Goal: Task Accomplishment & Management: Use online tool/utility

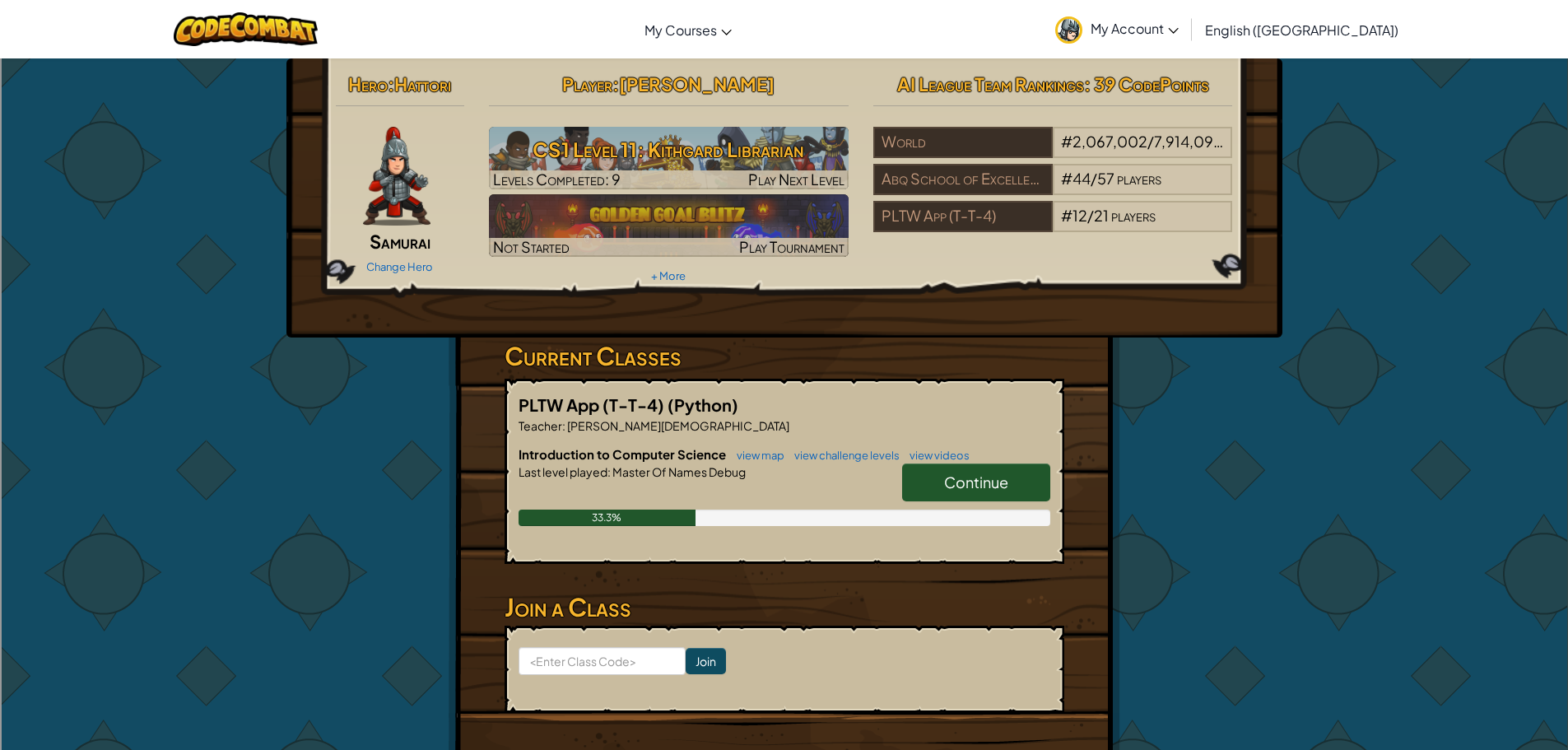
click at [1021, 465] on link "Continue" at bounding box center [975, 483] width 148 height 38
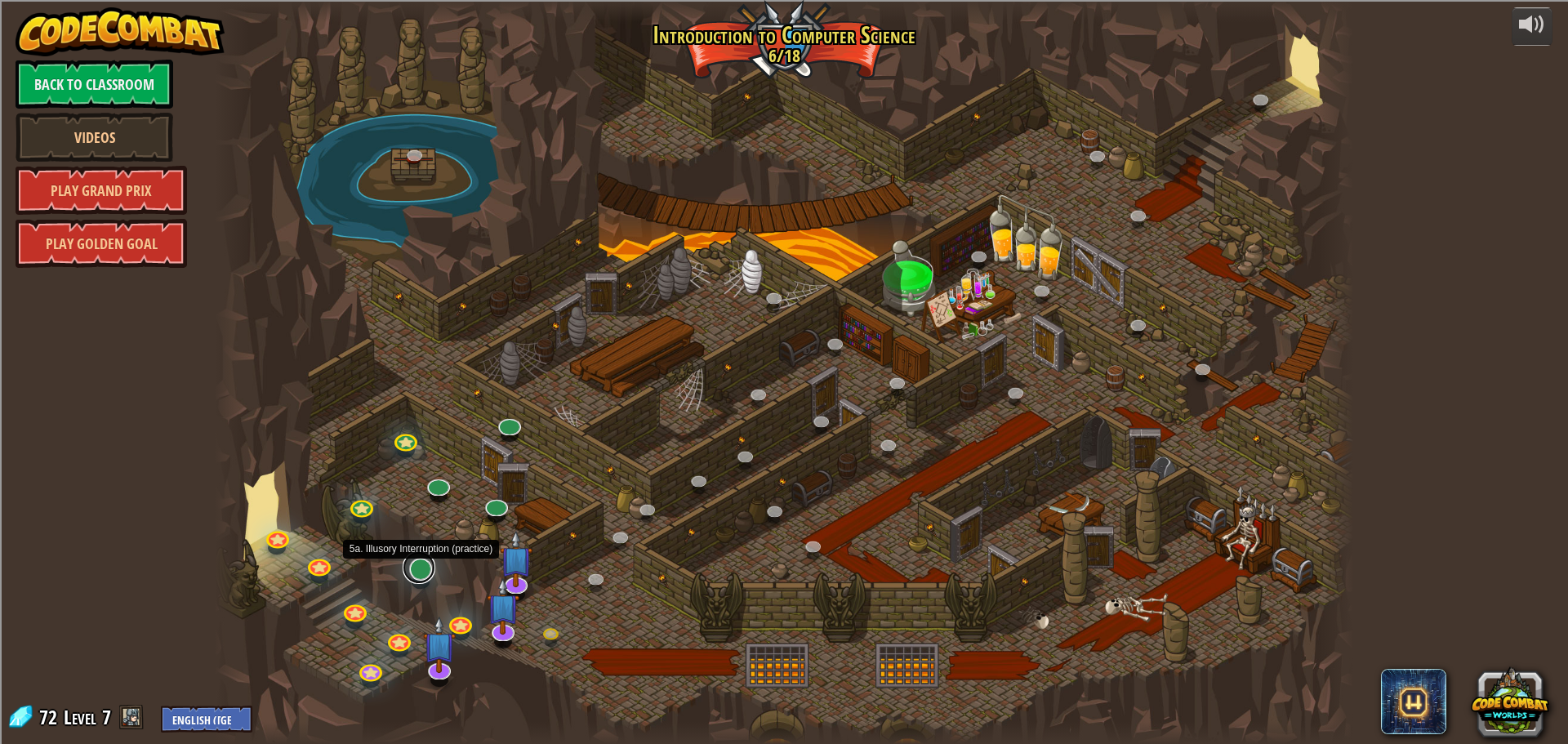
click at [430, 569] on link at bounding box center [419, 567] width 33 height 33
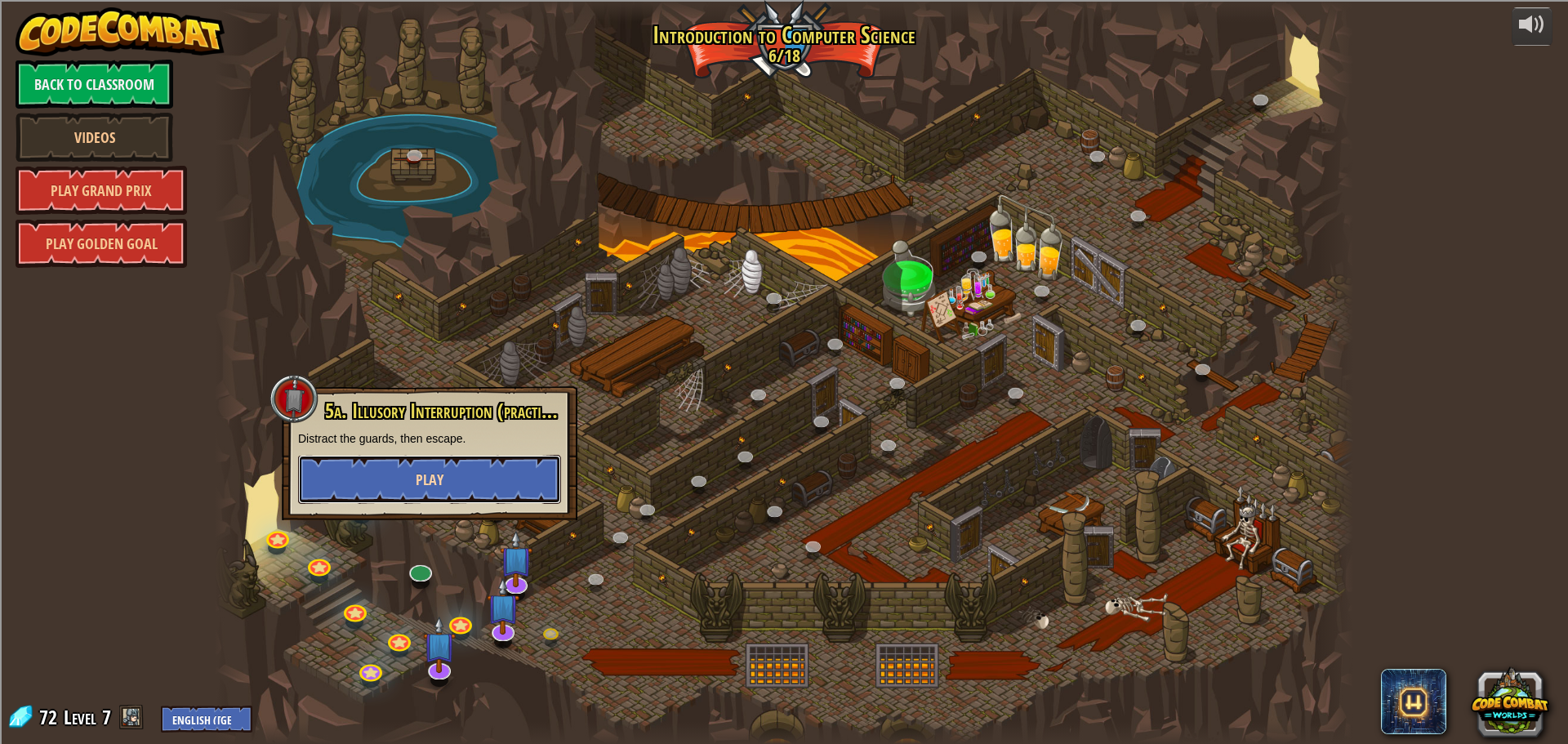
click at [427, 483] on span "Play" at bounding box center [430, 480] width 28 height 21
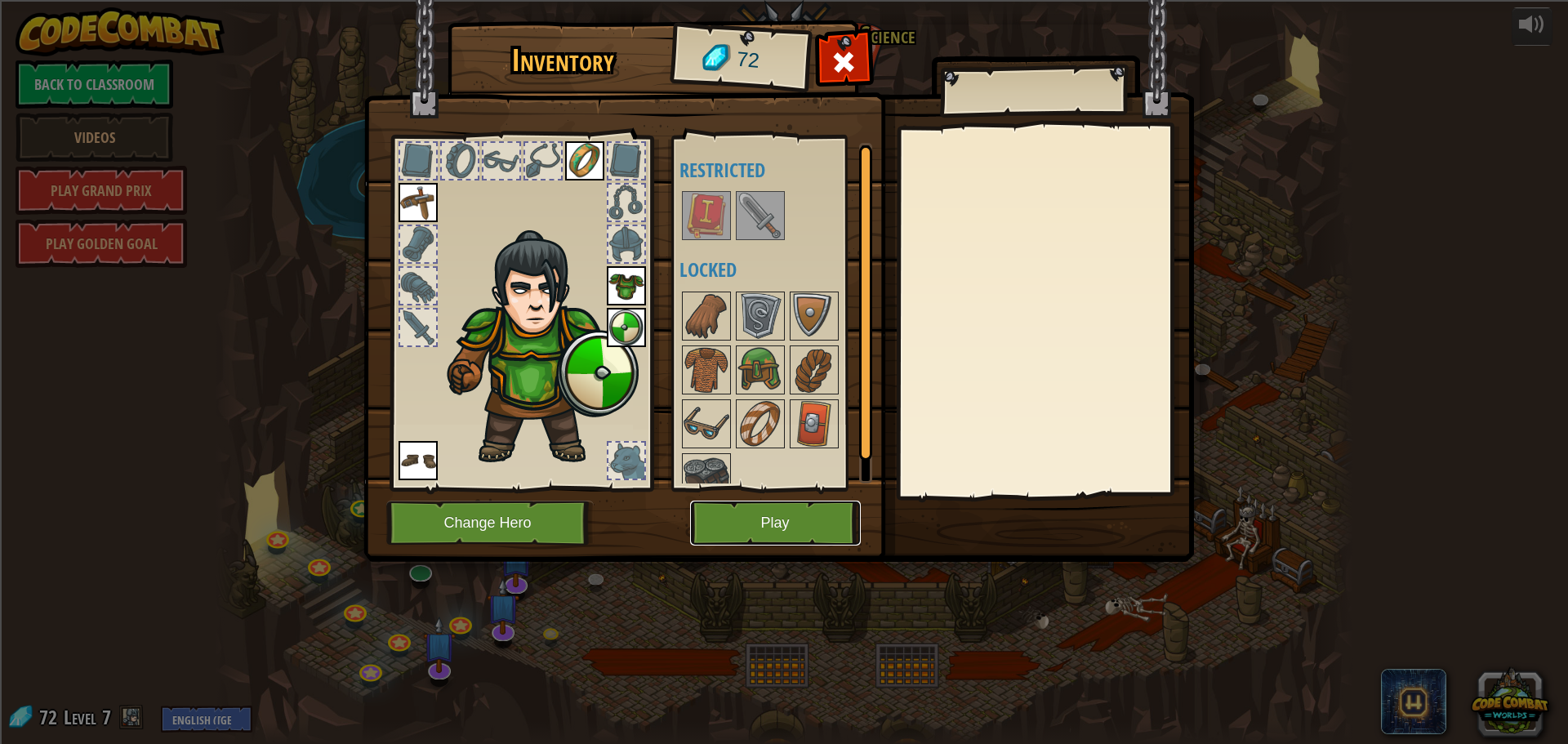
click at [769, 517] on button "Play" at bounding box center [774, 523] width 170 height 45
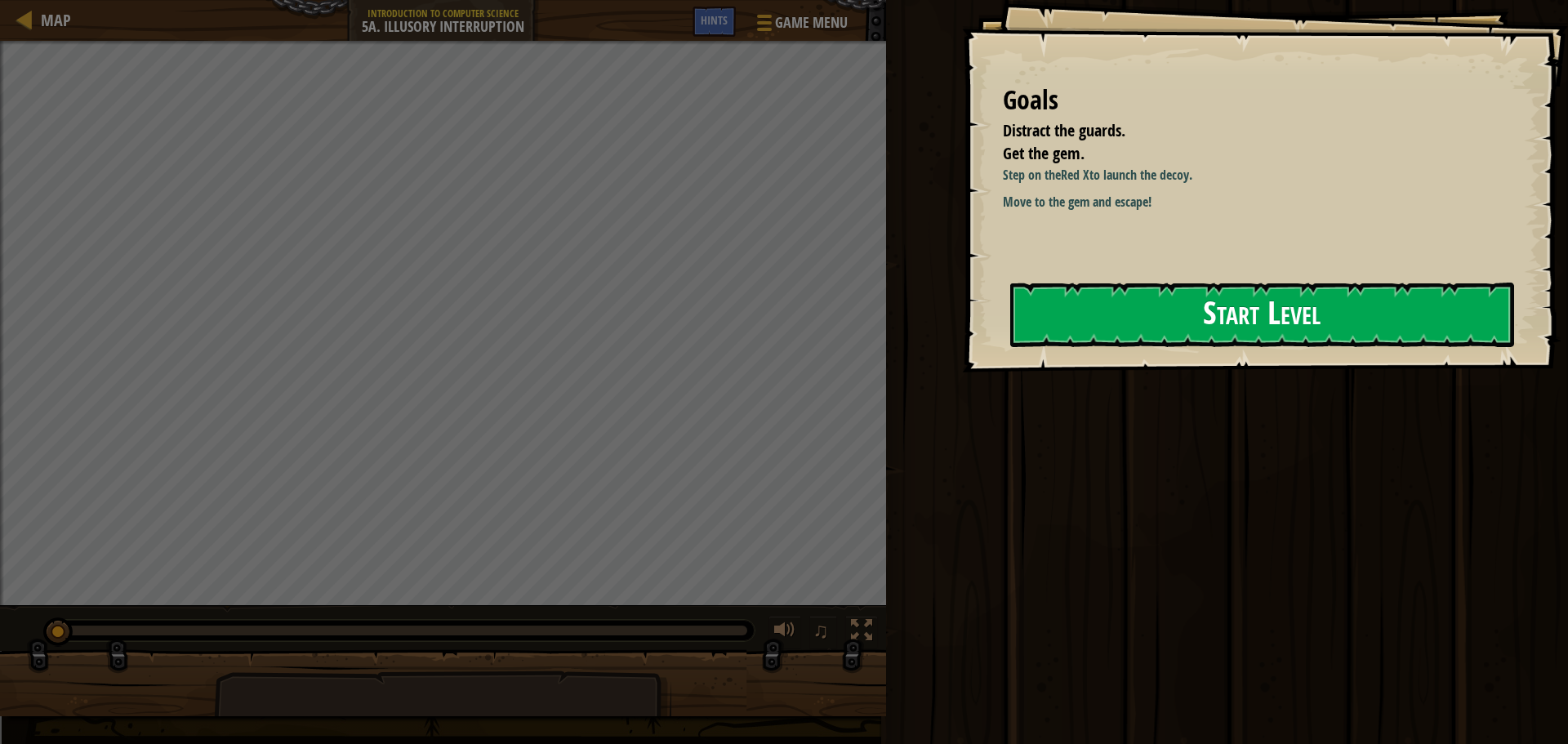
click at [1200, 292] on button "Start Level" at bounding box center [1262, 314] width 504 height 65
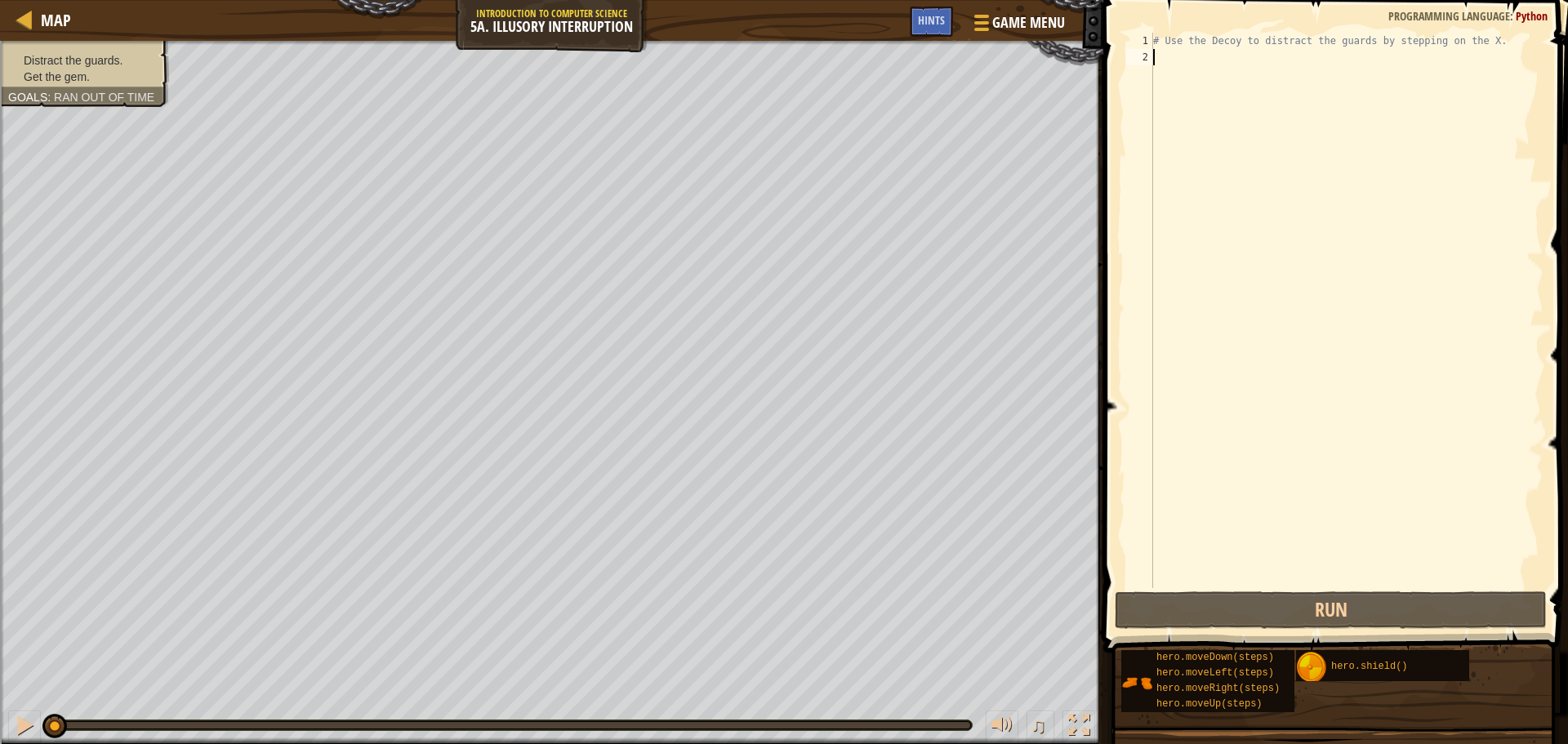
type textarea "m"
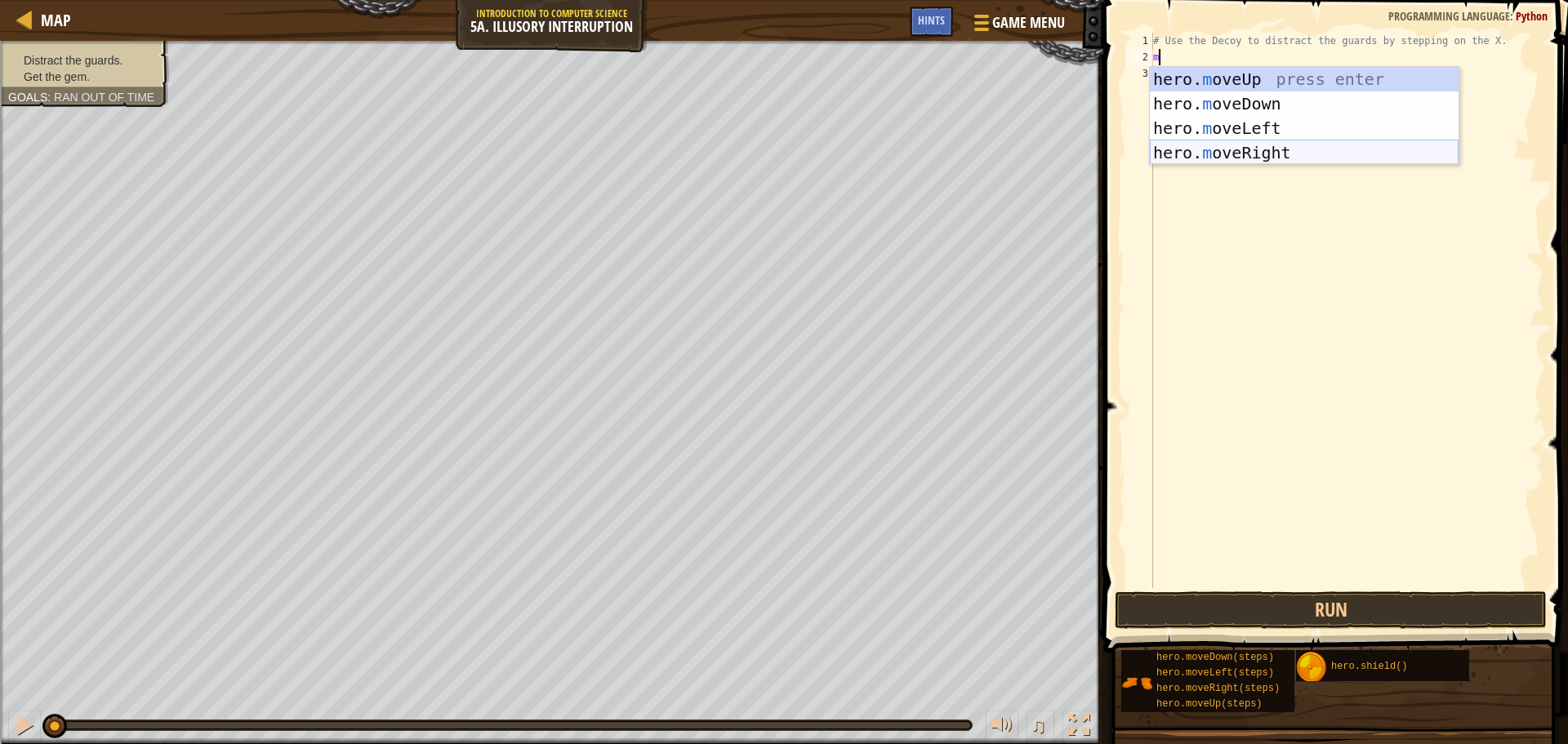
click at [1236, 151] on div "hero. m oveUp press enter hero. m oveDown press enter hero. m oveLeft press ent…" at bounding box center [1304, 140] width 309 height 147
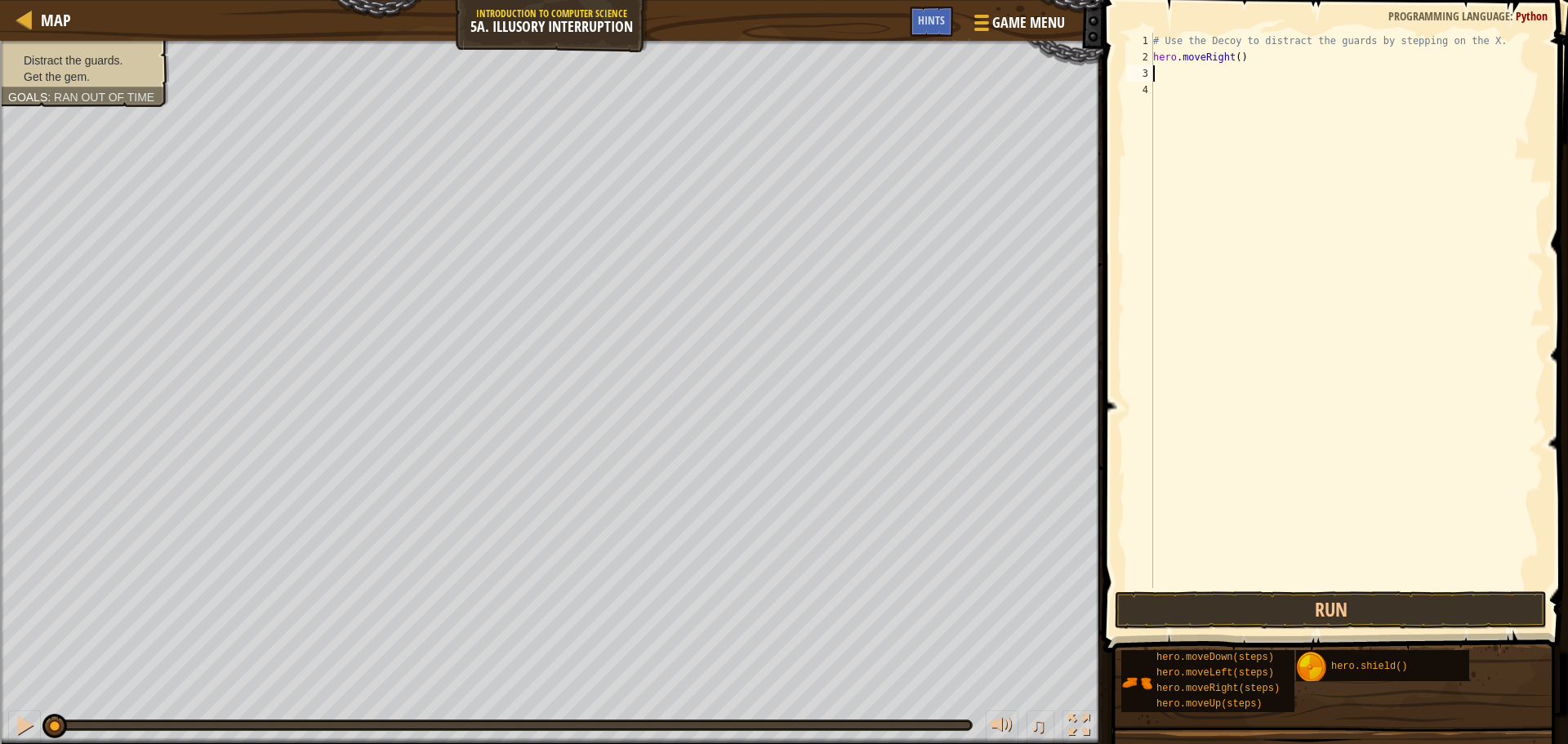
type textarea "m"
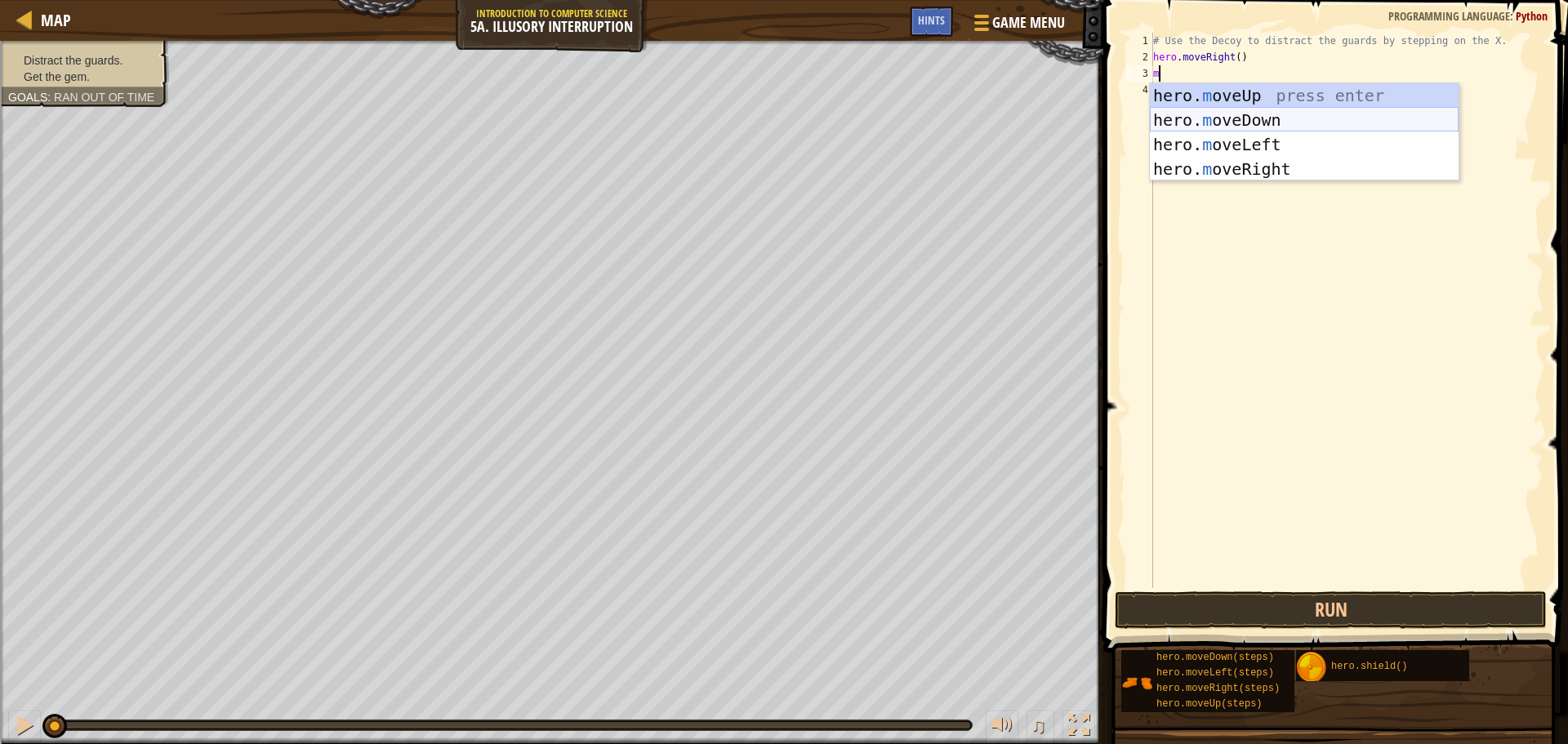
click at [1223, 116] on div "hero. m oveUp press enter hero. m oveDown press enter hero. m oveLeft press ent…" at bounding box center [1304, 157] width 309 height 147
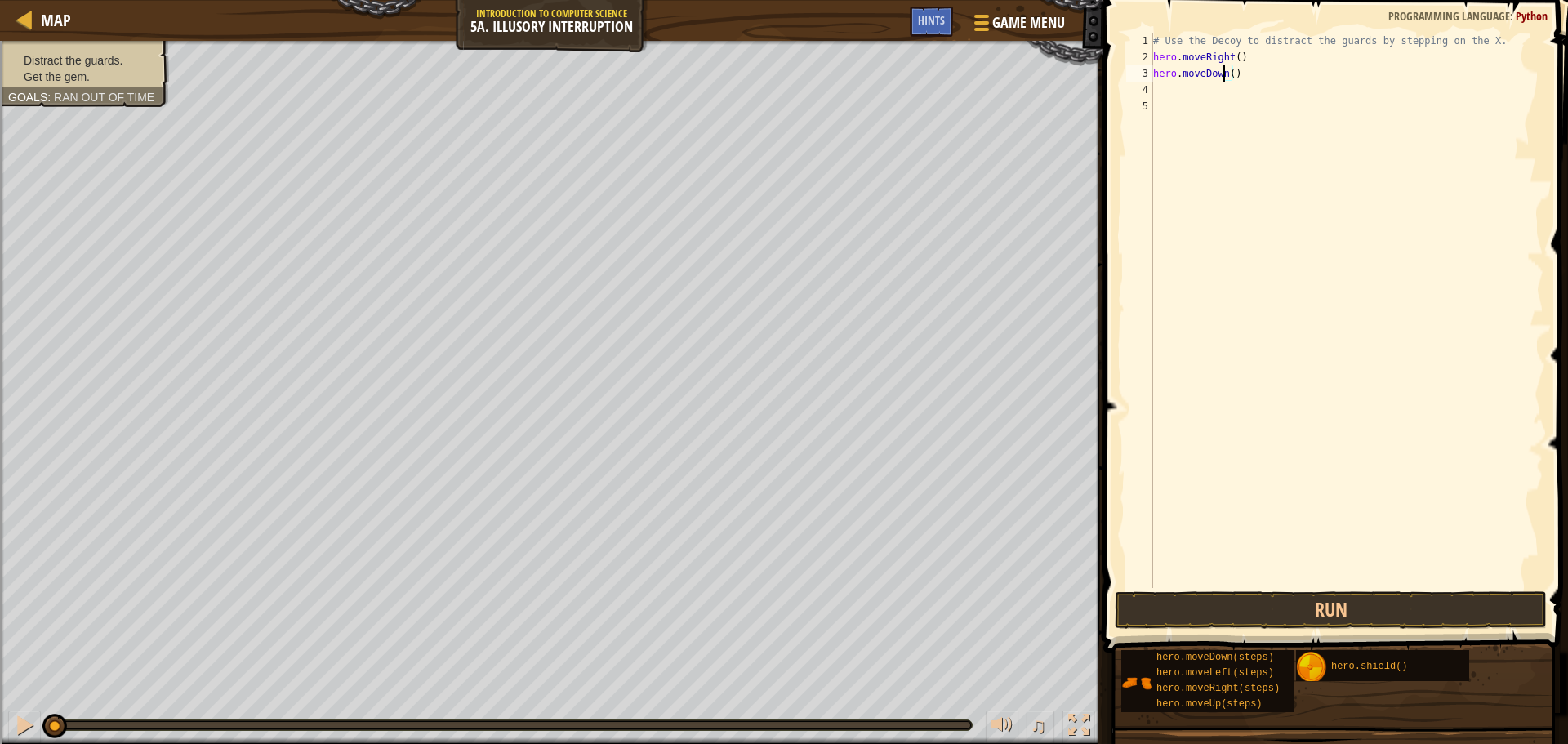
click at [1225, 76] on div "# Use the Decoy to distract the guards by stepping on the X. hero . moveRight (…" at bounding box center [1346, 326] width 393 height 588
click at [1228, 72] on div "# Use the Decoy to distract the guards by stepping on the X. hero . moveRight (…" at bounding box center [1346, 326] width 393 height 588
type textarea "hero.moveDown(2)"
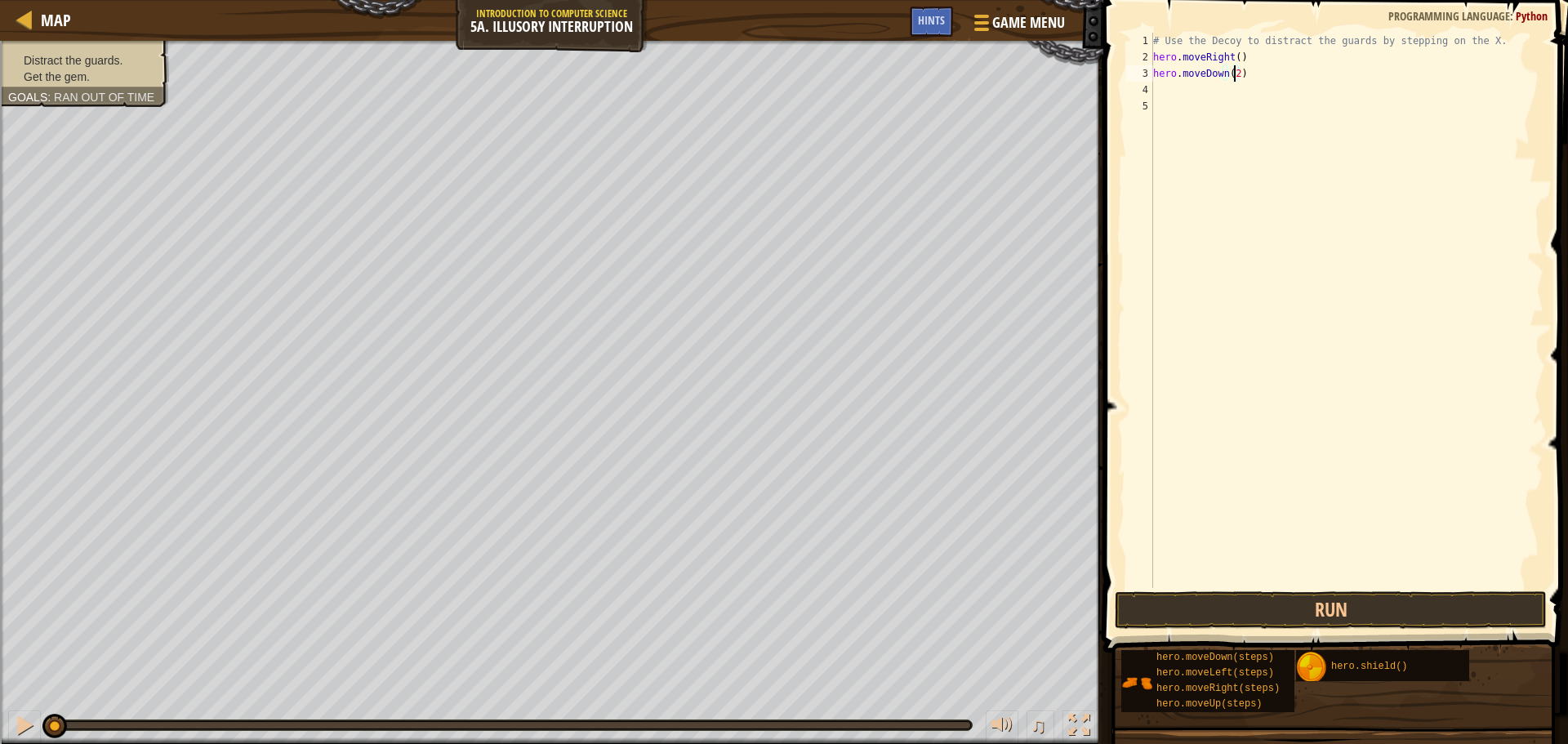
click at [1160, 85] on div "# Use the Decoy to distract the guards by stepping on the X. hero . moveRight (…" at bounding box center [1346, 326] width 393 height 588
type textarea "m"
click at [1217, 89] on div "# Use the Decoy to distract the guards by stepping on the X. hero . moveRight (…" at bounding box center [1346, 326] width 393 height 588
type textarea "hero.moveUp(2)"
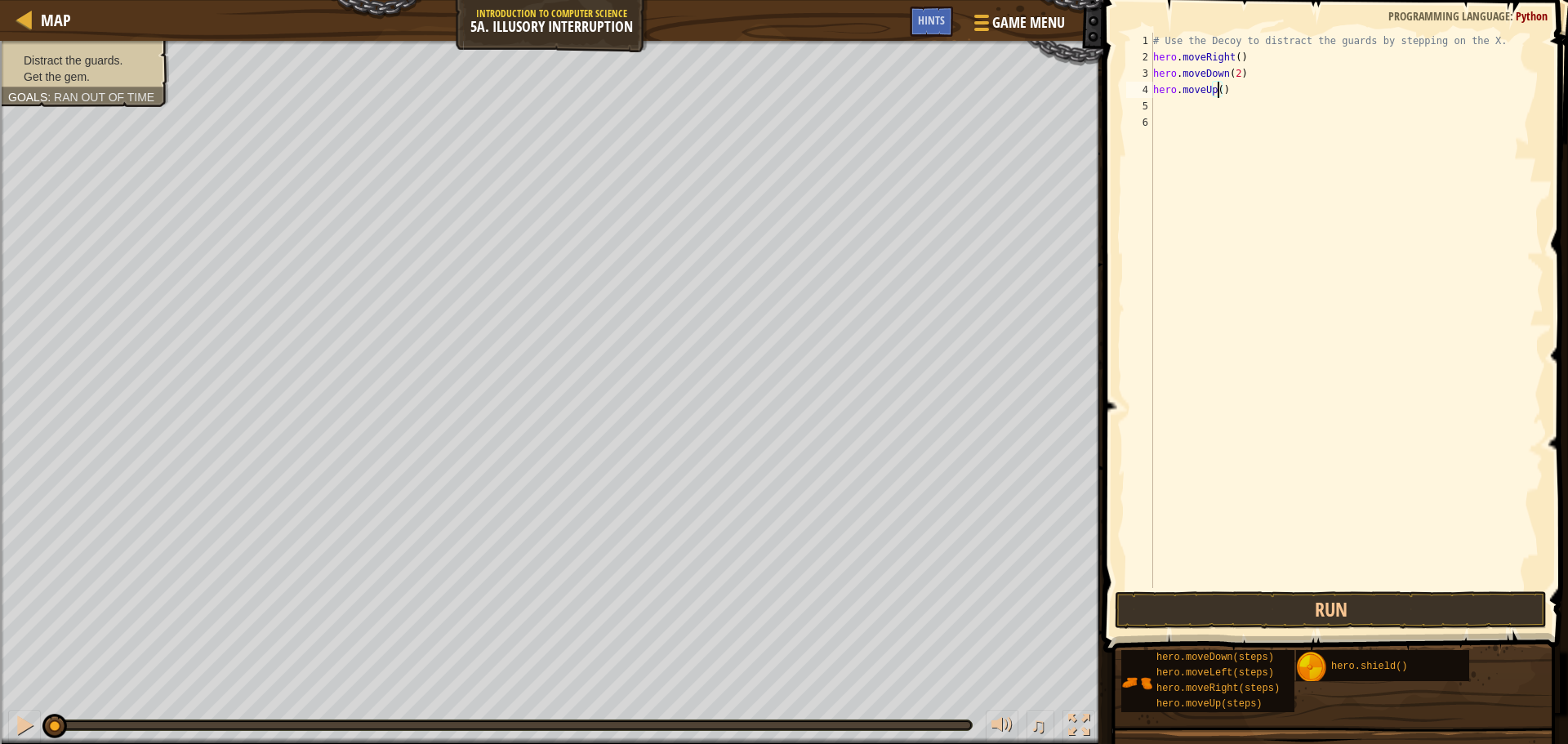
scroll to position [8, 5]
click at [1186, 103] on div "# Use the Decoy to distract the guards by stepping on the X. hero . moveRight (…" at bounding box center [1346, 326] width 393 height 588
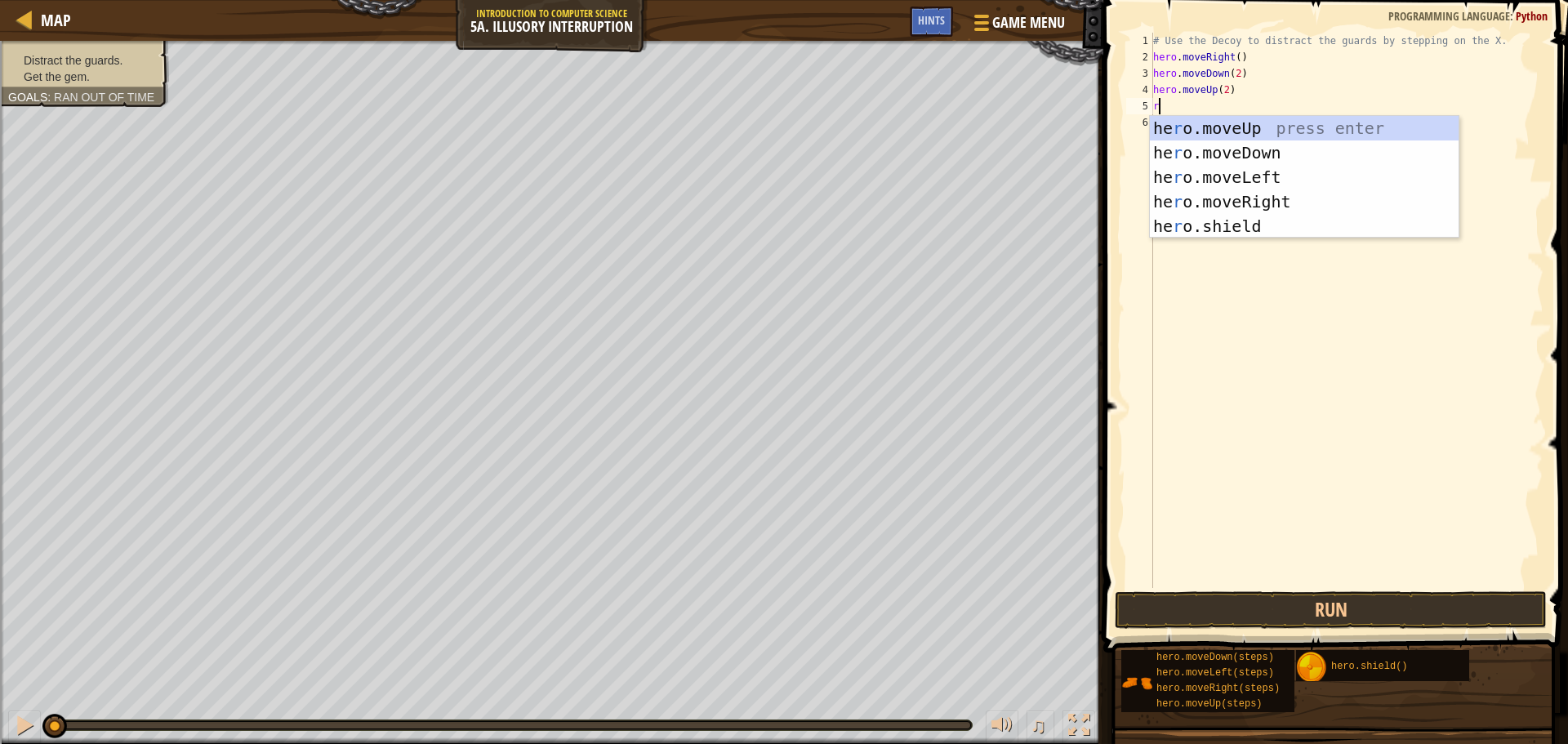
type textarea "ri"
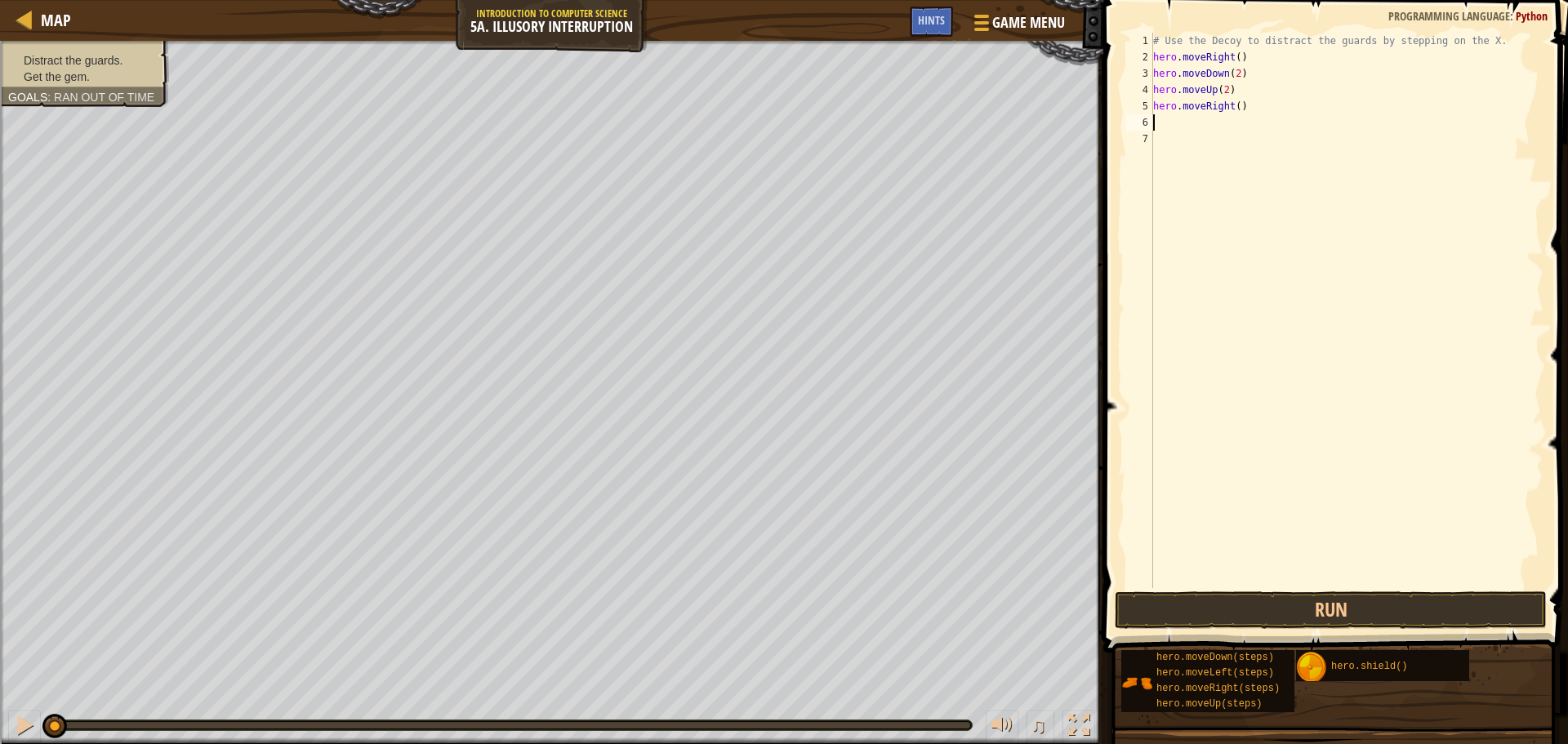
click at [1232, 107] on div "# Use the Decoy to distract the guards by stepping on the X. hero . moveRight (…" at bounding box center [1346, 326] width 393 height 588
type textarea "hero.moveRight(5)"
click at [1164, 594] on button "Run" at bounding box center [1330, 609] width 432 height 38
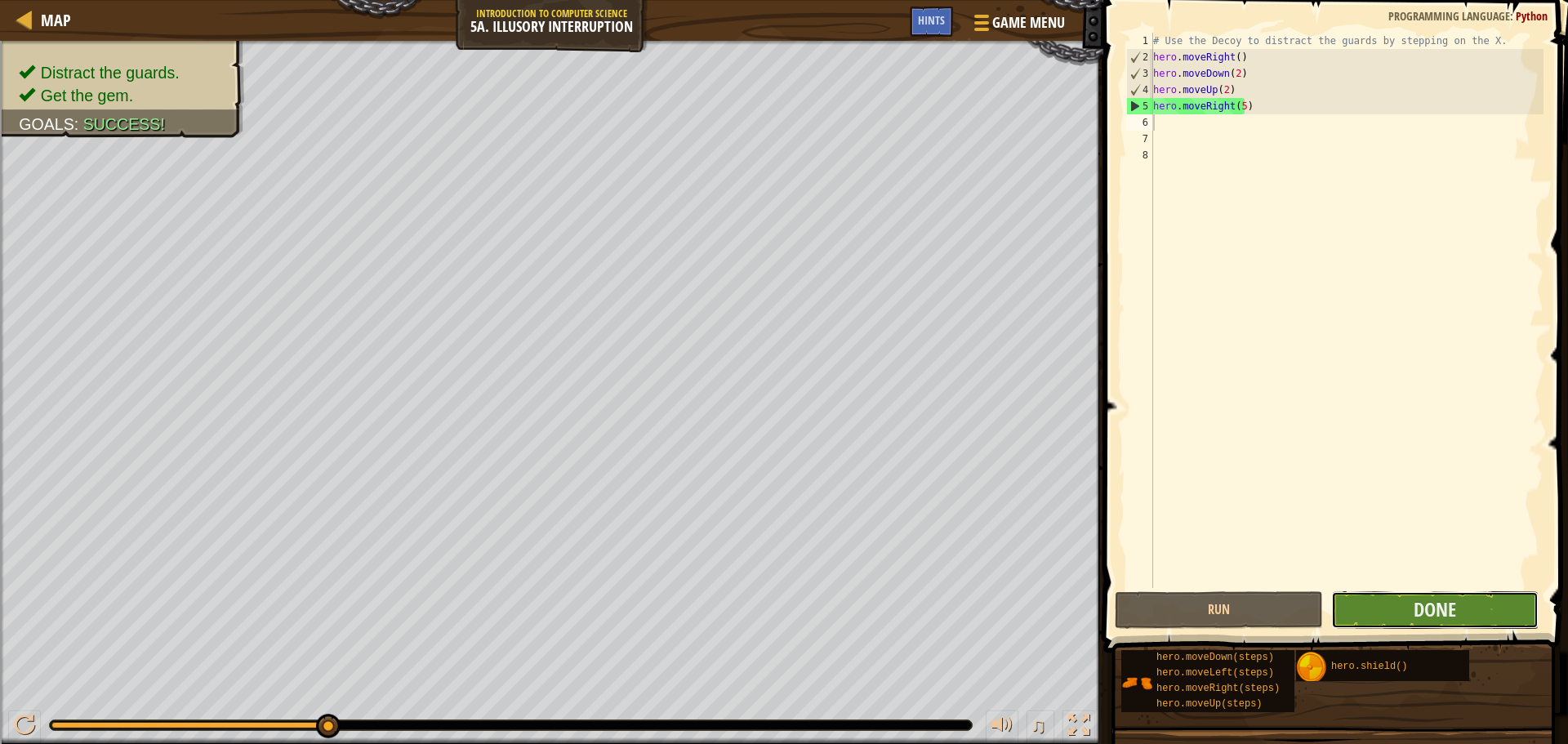
click at [1363, 597] on button "Done" at bounding box center [1434, 609] width 207 height 38
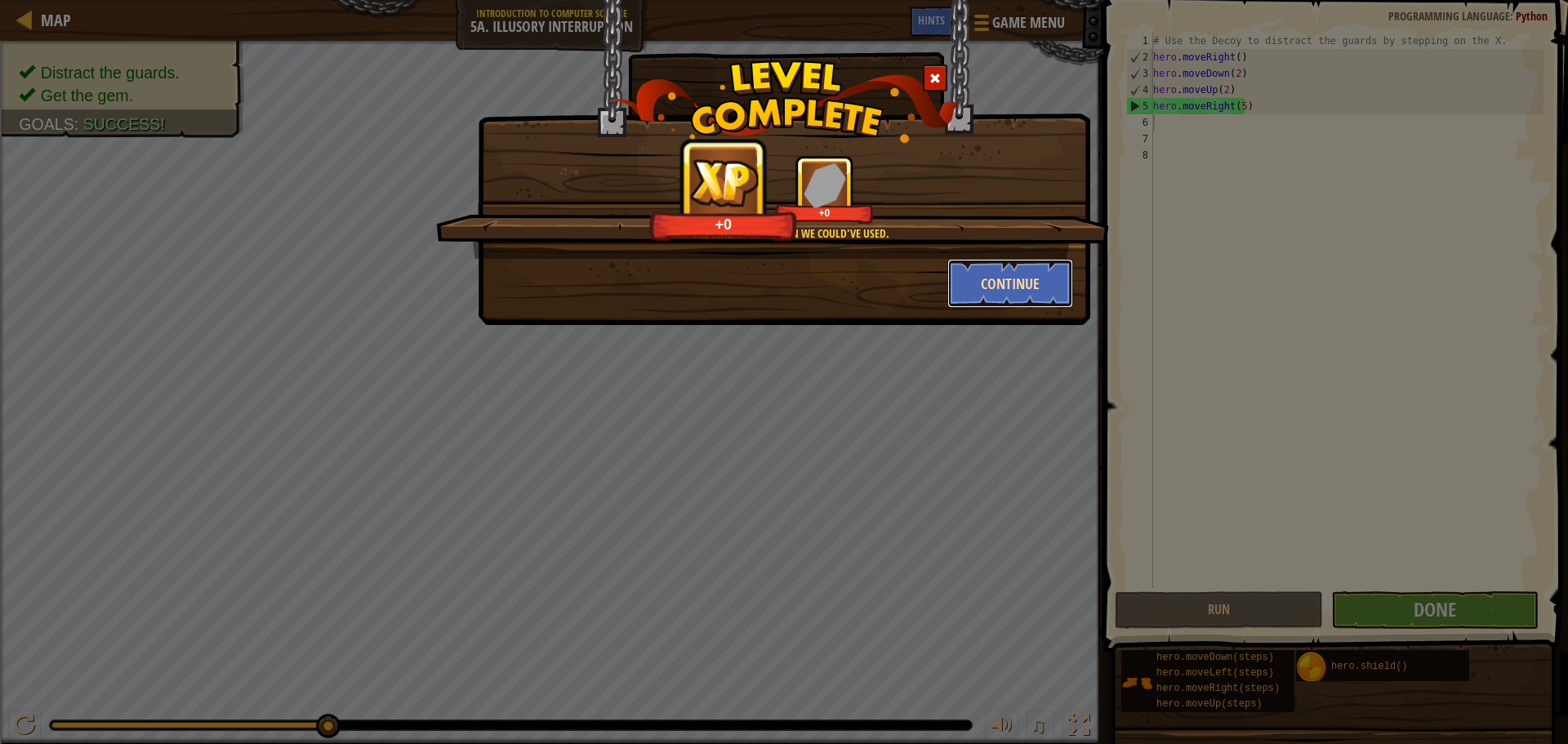
click at [1006, 288] on button "Continue" at bounding box center [1010, 283] width 127 height 49
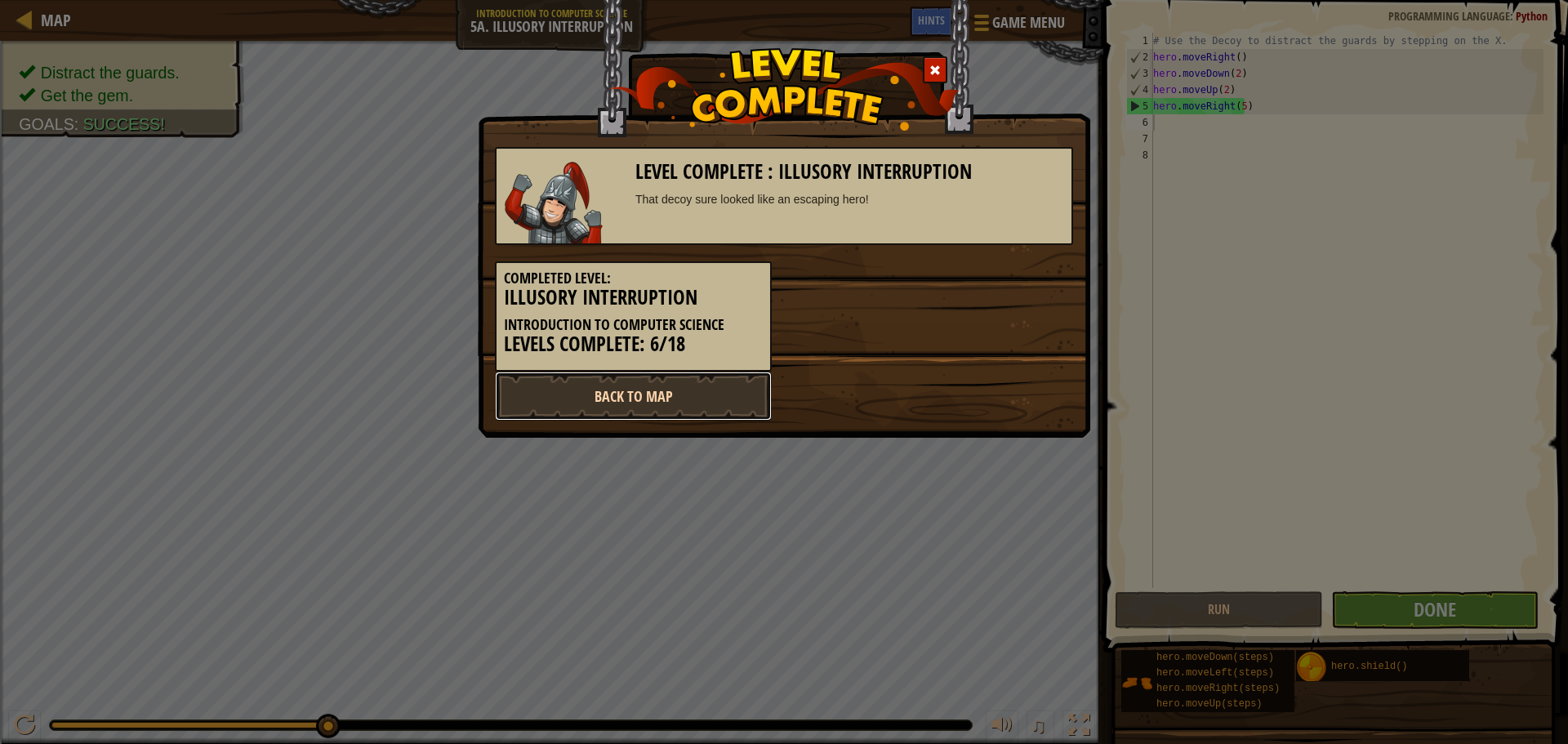
click at [687, 408] on link "Back to Map" at bounding box center [633, 396] width 277 height 49
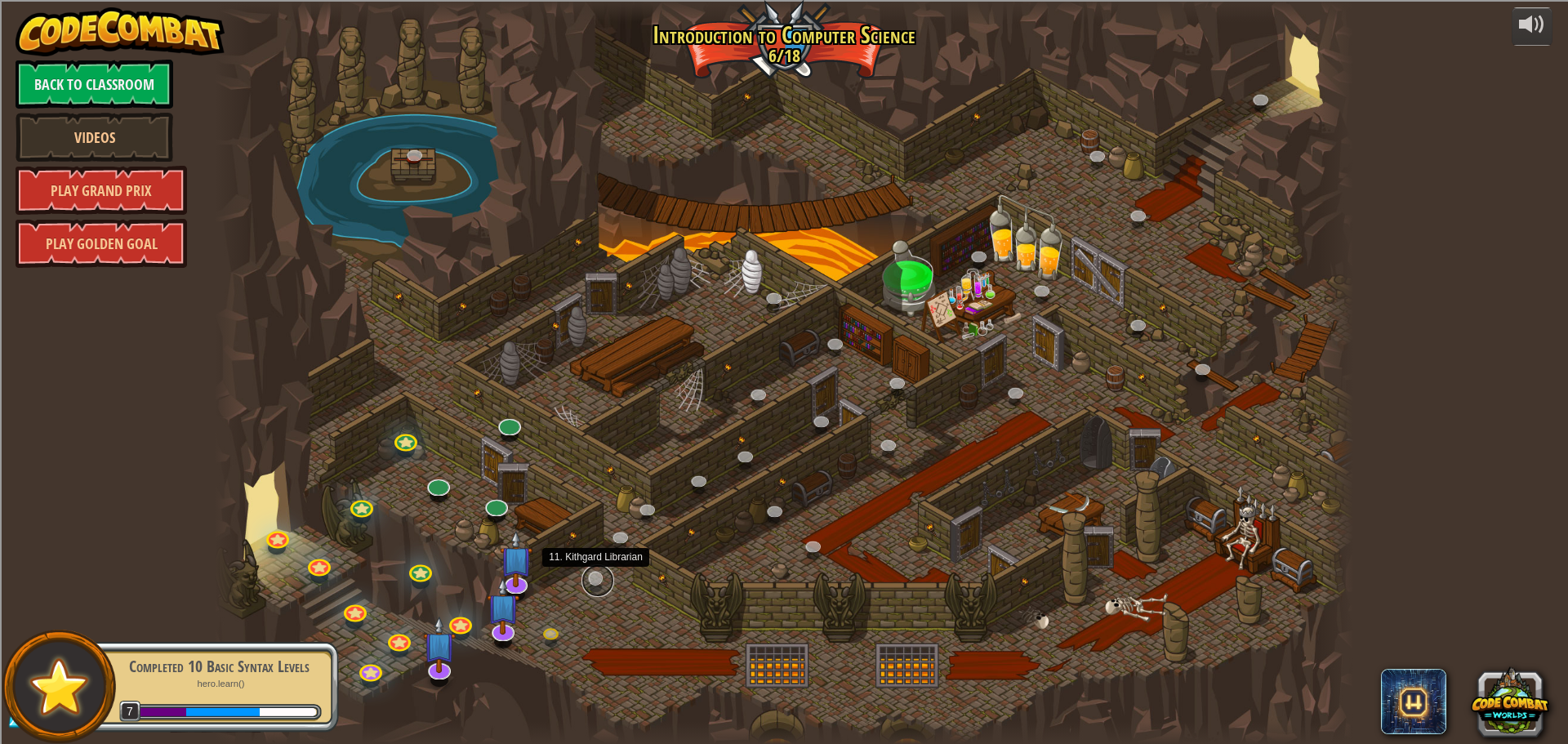
click at [592, 572] on link at bounding box center [597, 580] width 33 height 33
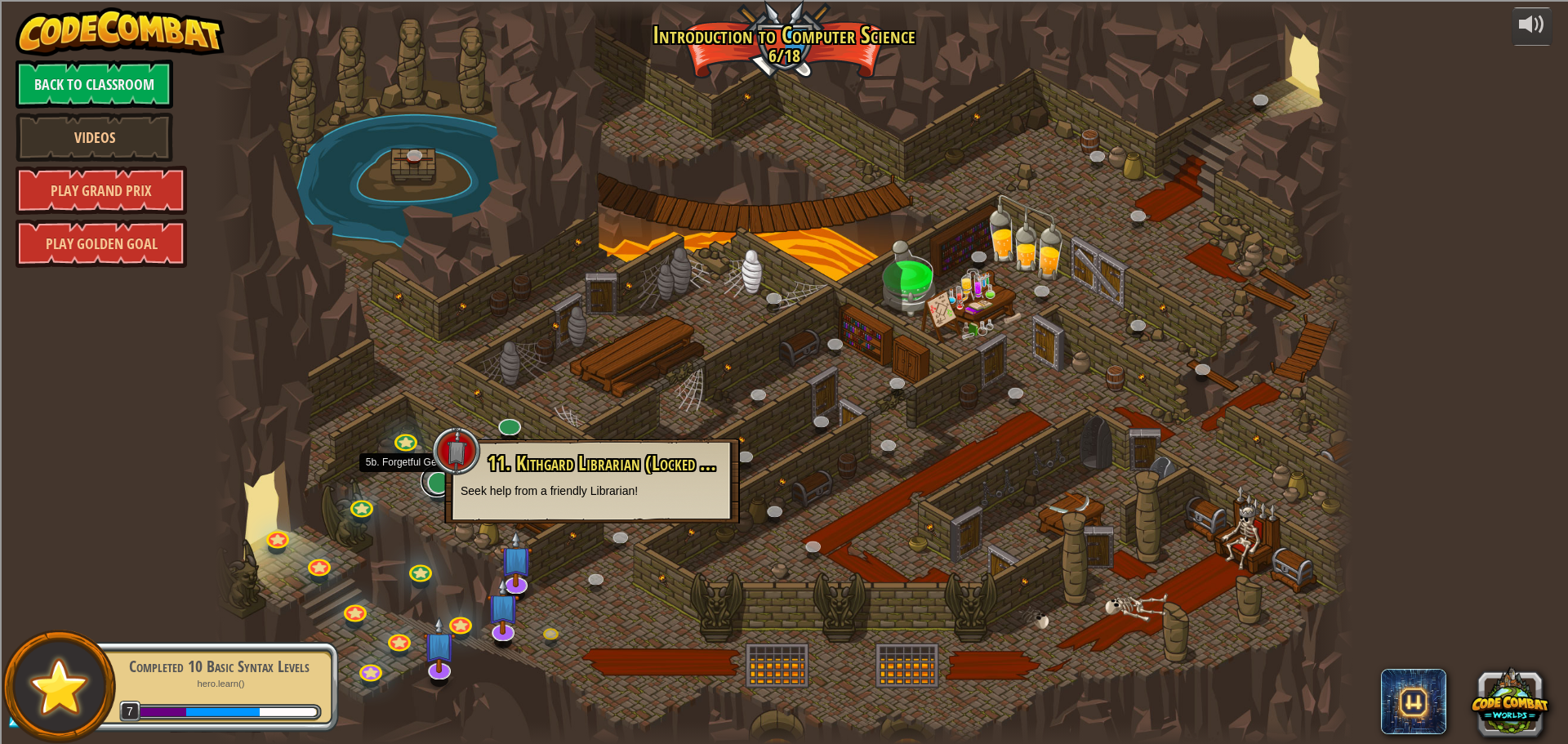
click at [434, 482] on link at bounding box center [436, 481] width 33 height 33
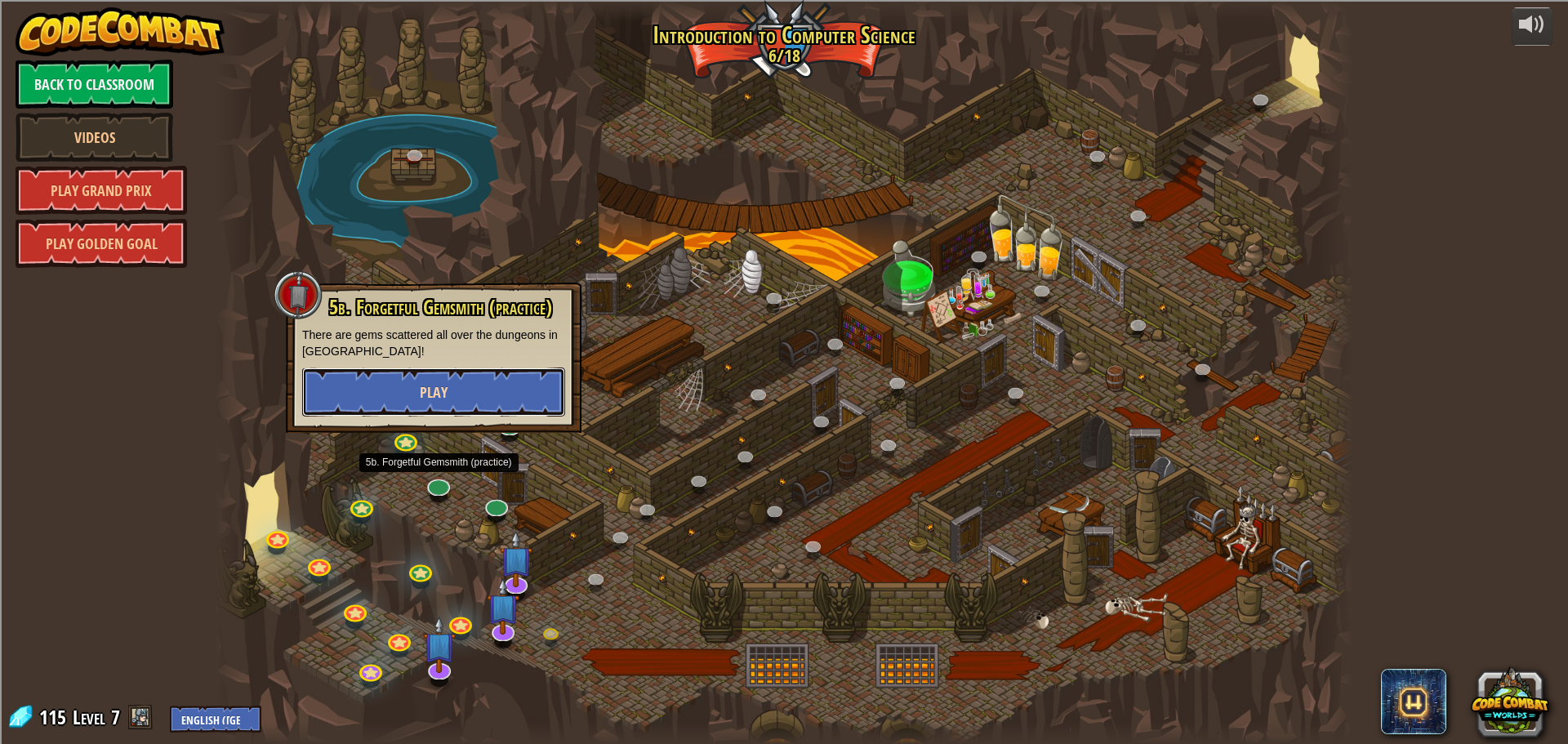
click at [425, 396] on span "Play" at bounding box center [434, 392] width 28 height 21
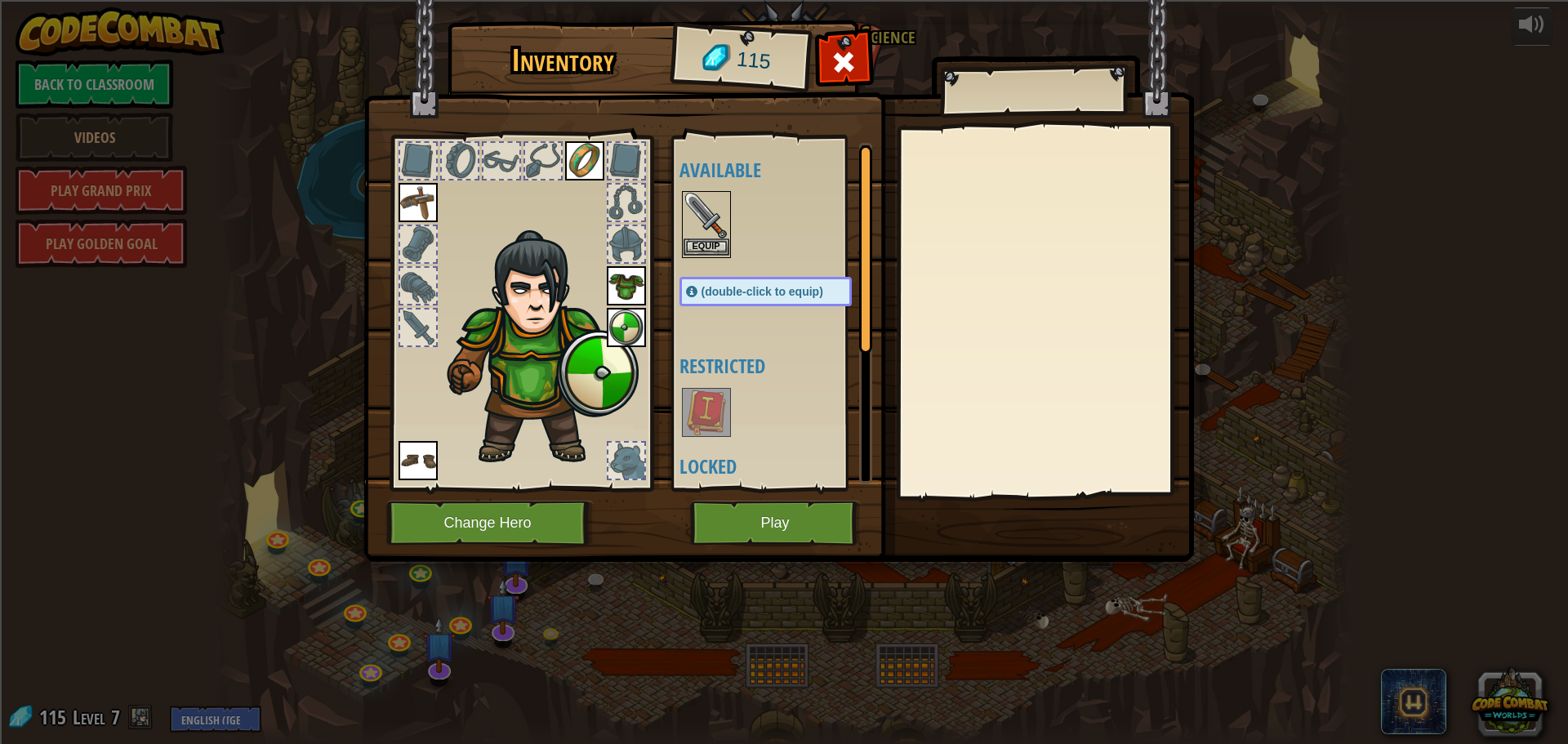
click at [692, 201] on img at bounding box center [706, 215] width 46 height 46
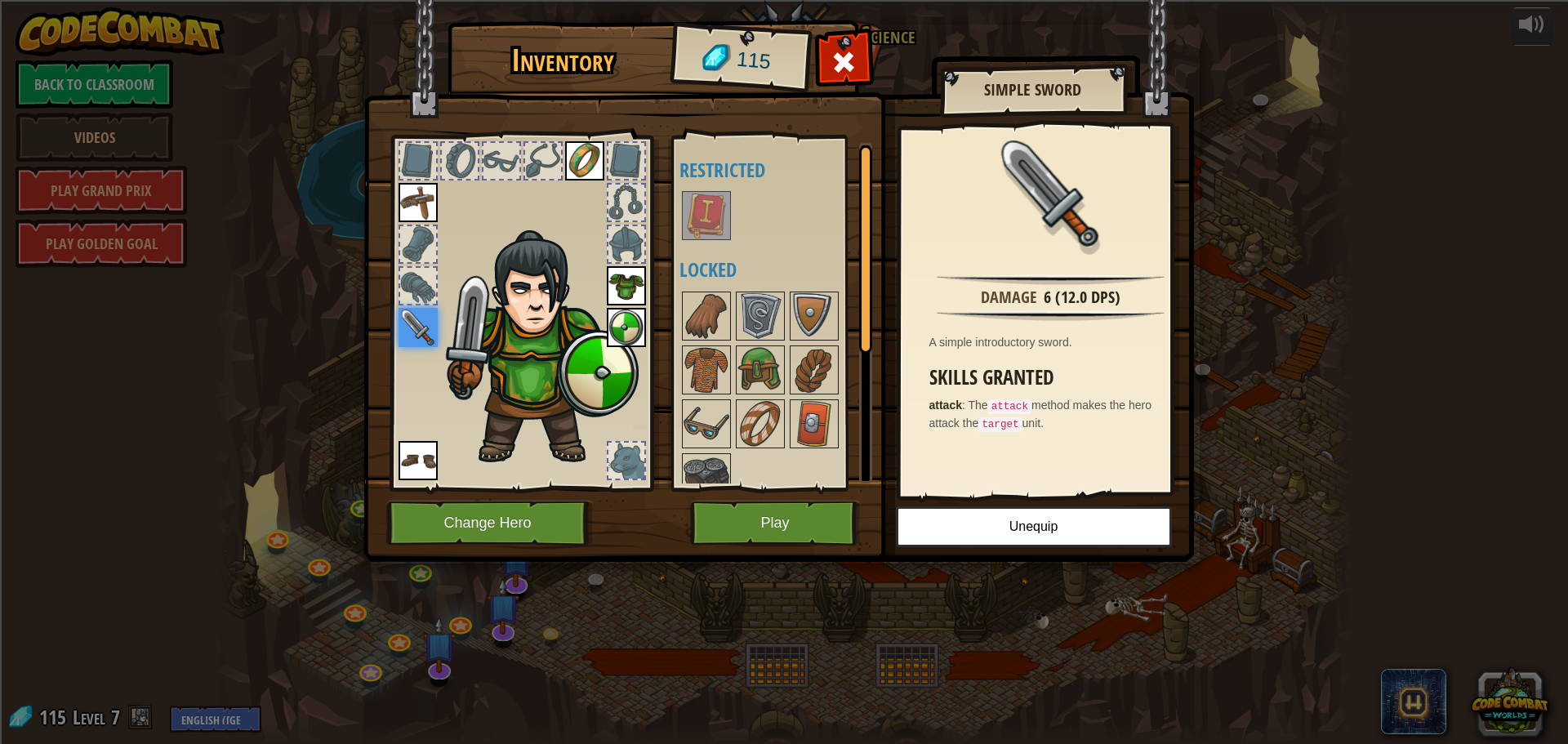
click at [789, 397] on div at bounding box center [782, 396] width 205 height 215
click at [742, 365] on img at bounding box center [760, 370] width 46 height 46
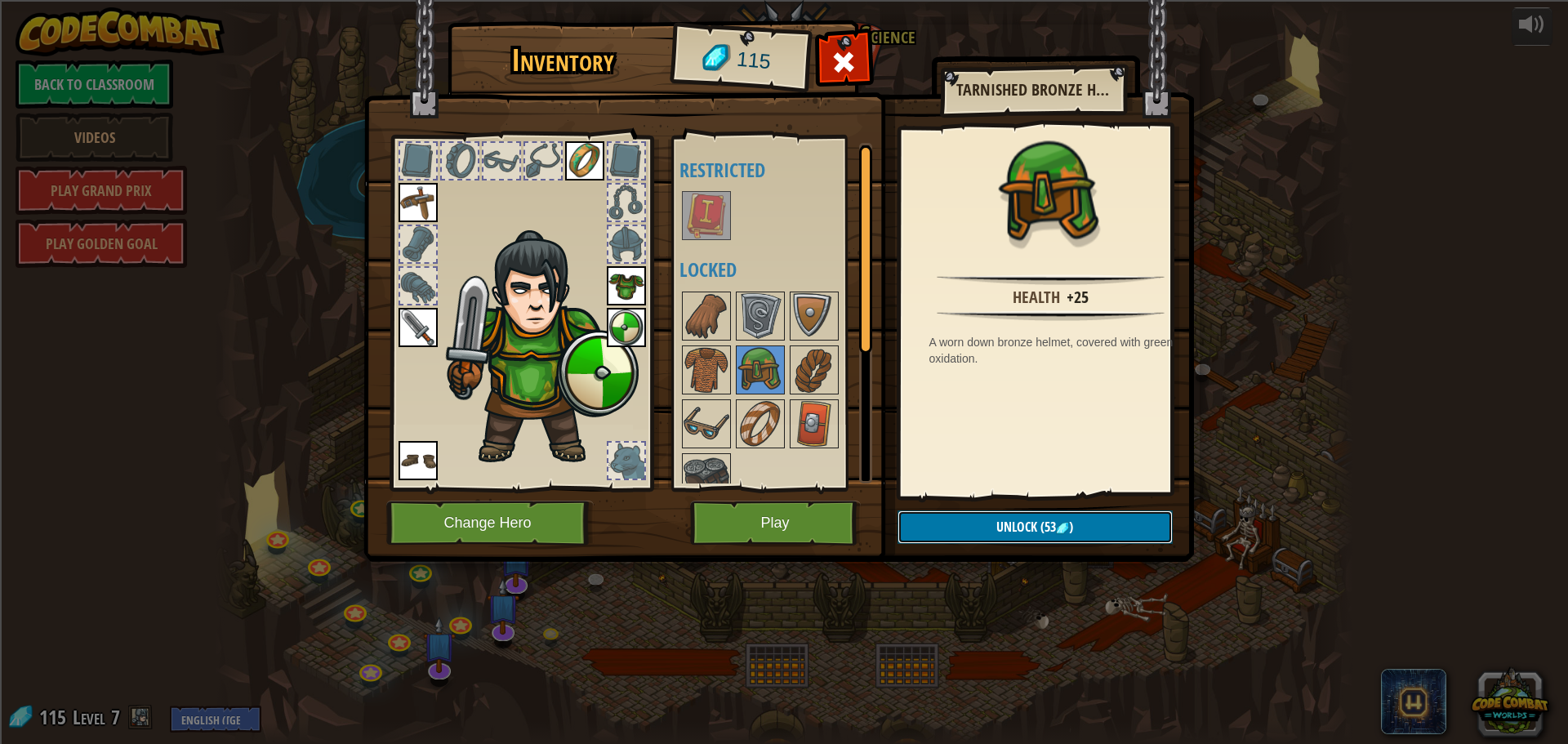
click at [1018, 522] on span "Unlock" at bounding box center [1016, 526] width 40 height 18
click at [993, 525] on button "Confirm" at bounding box center [1035, 528] width 276 height 34
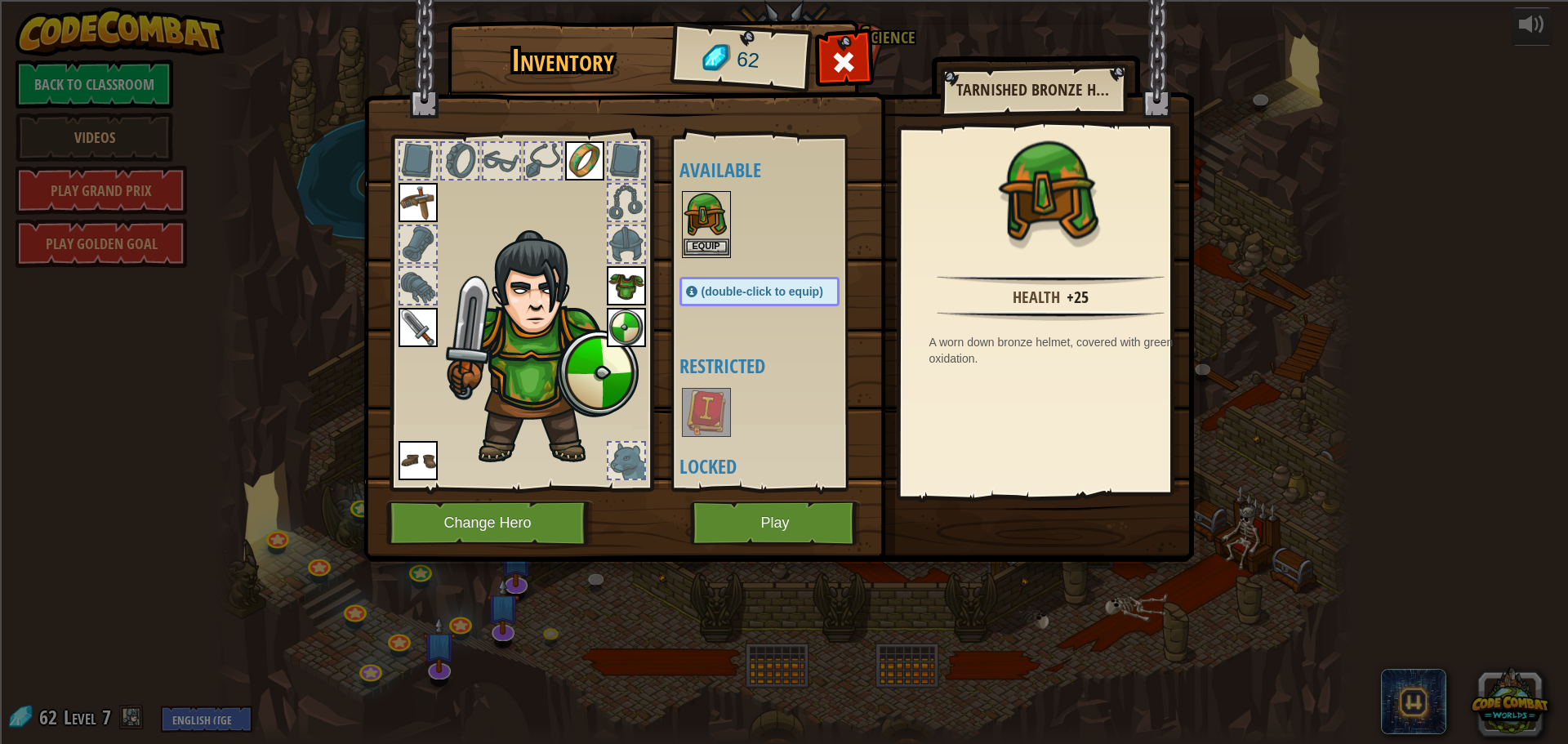
click at [684, 232] on img at bounding box center [706, 215] width 46 height 46
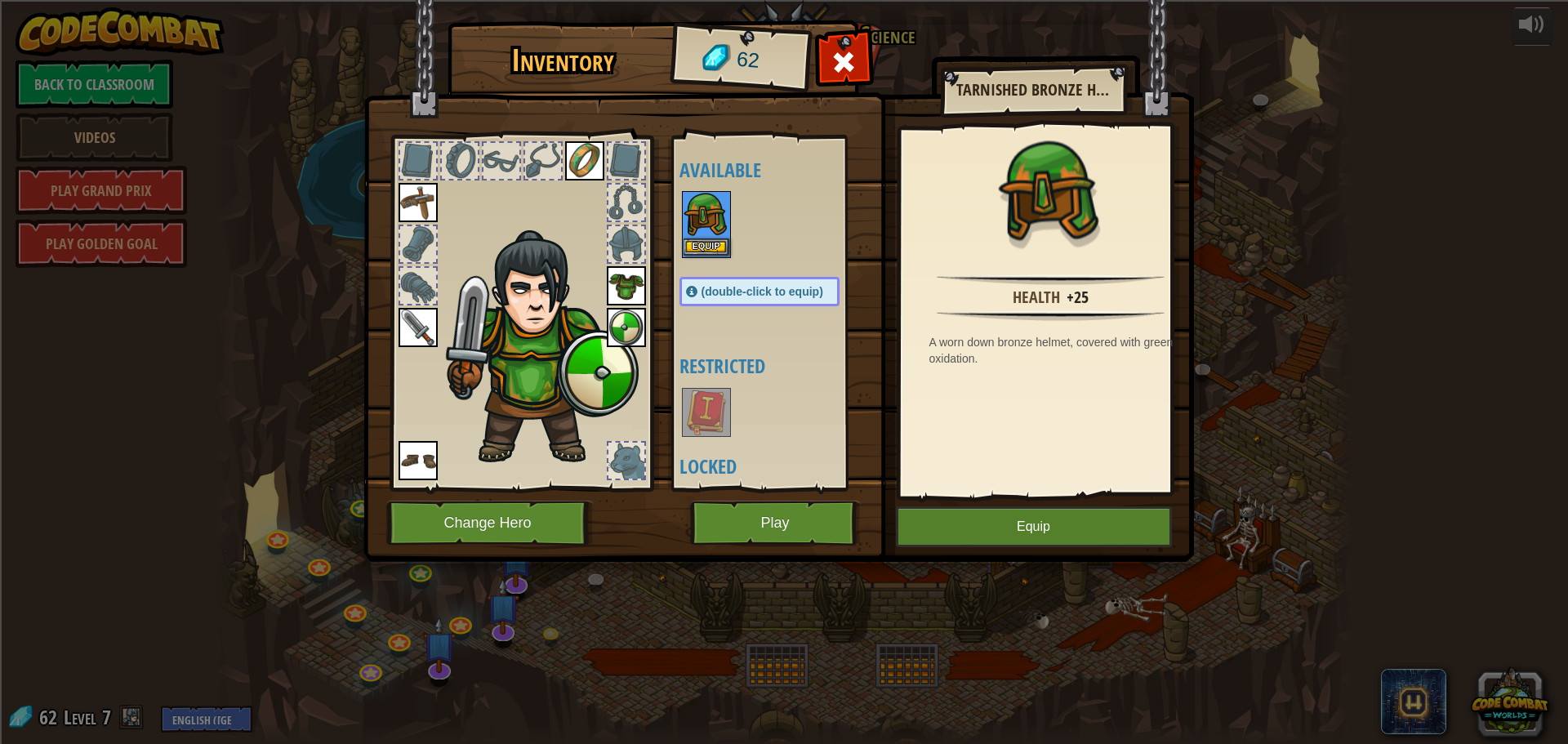
click at [684, 232] on img at bounding box center [706, 215] width 46 height 46
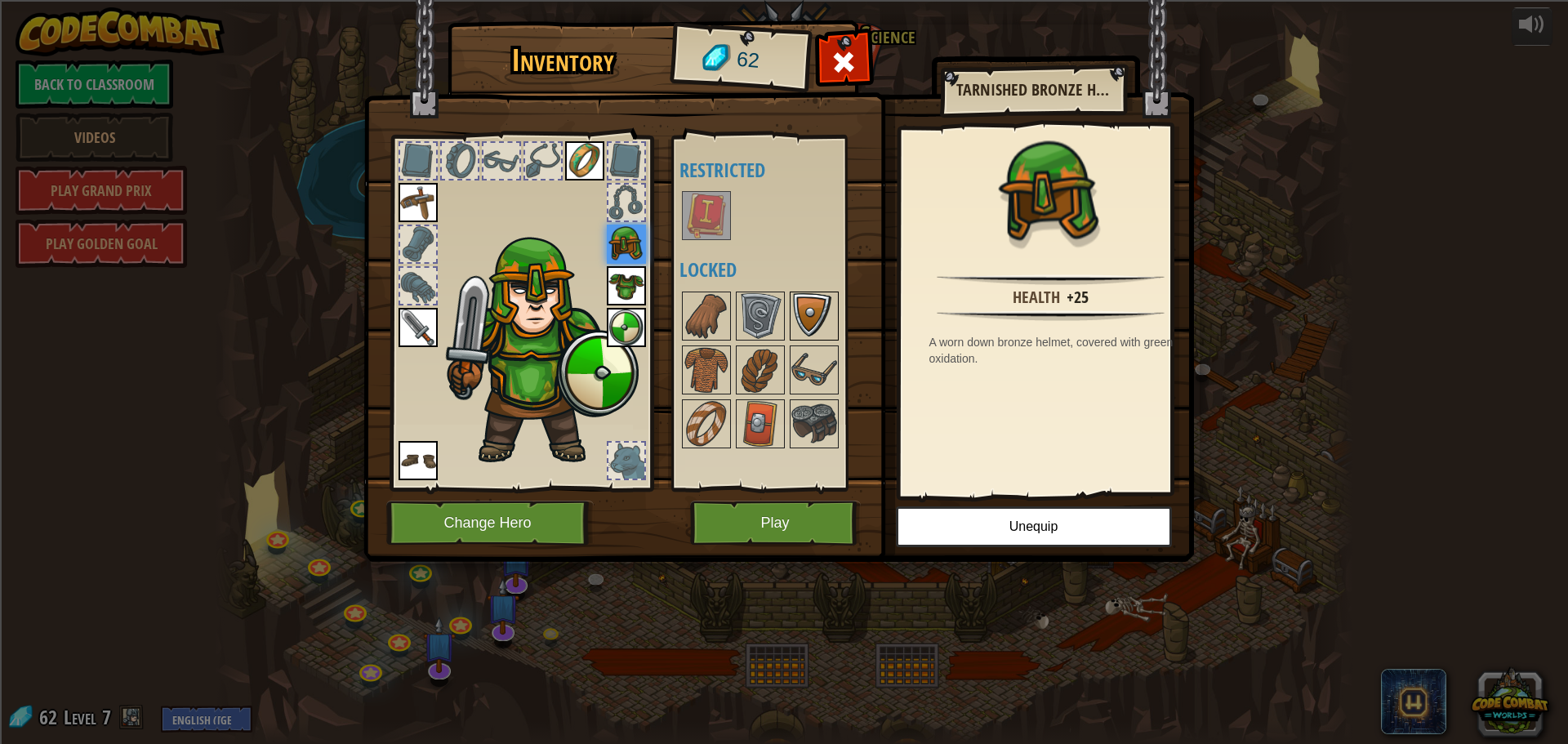
click at [801, 314] on img at bounding box center [814, 316] width 46 height 46
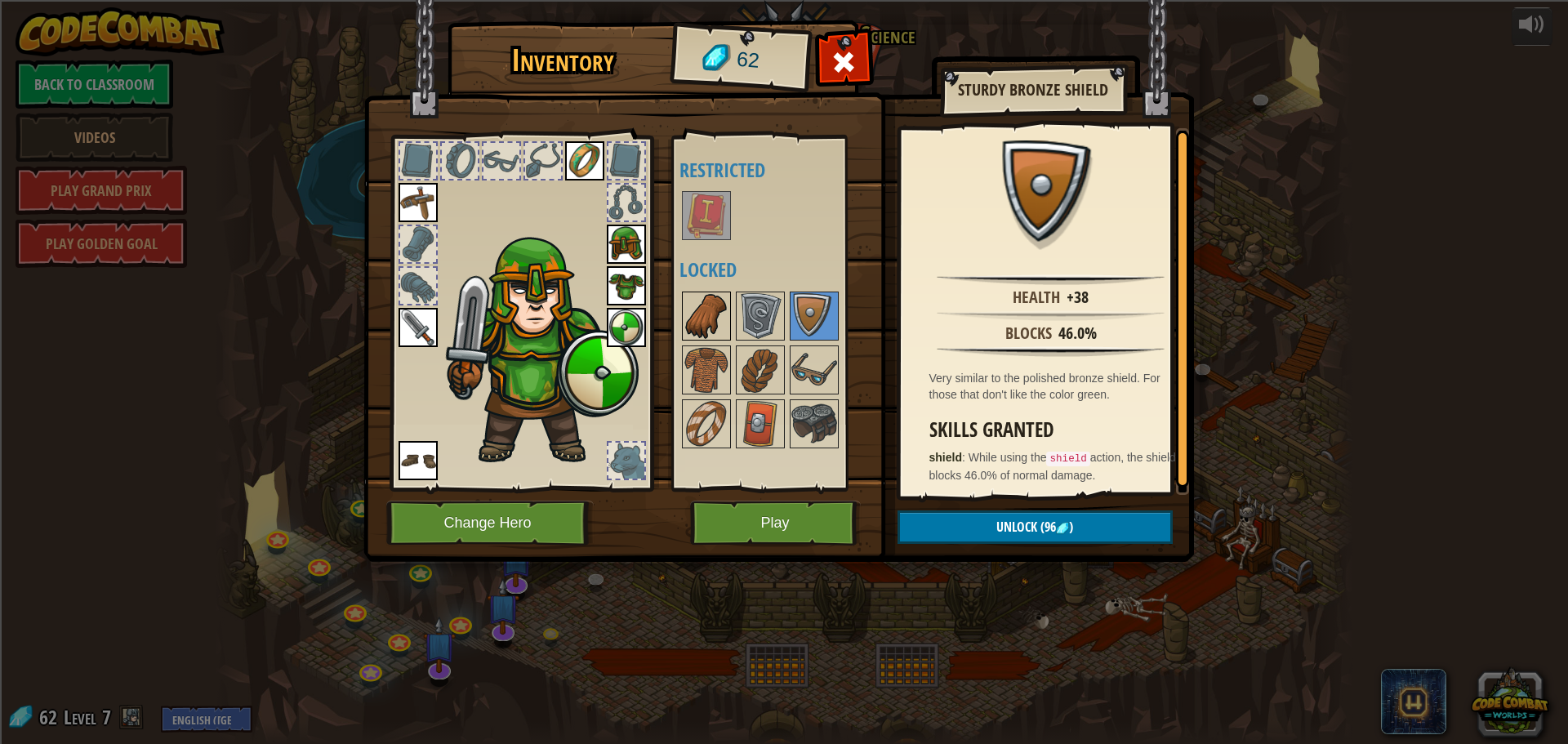
click at [701, 323] on img at bounding box center [706, 316] width 46 height 46
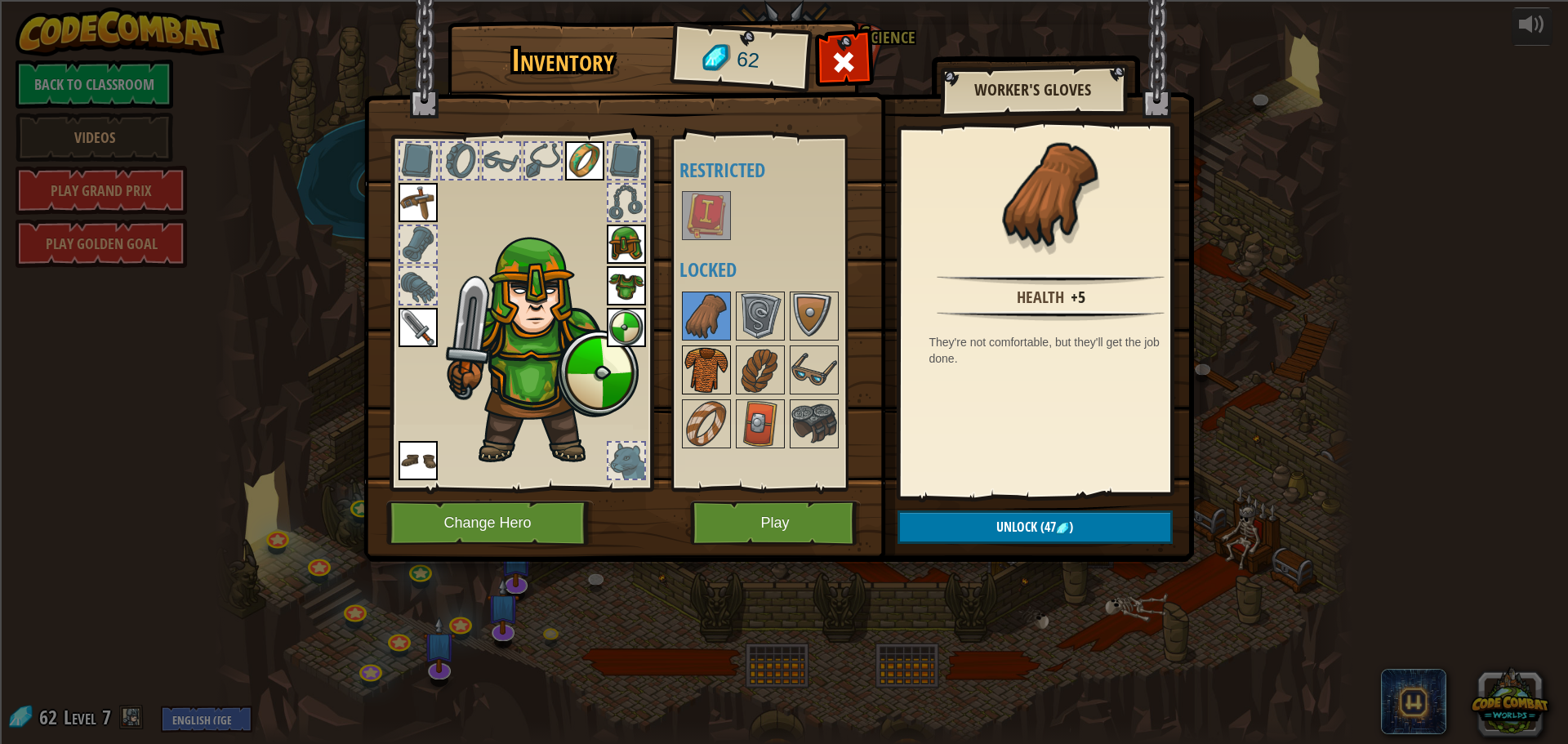
click at [694, 362] on img at bounding box center [706, 370] width 46 height 46
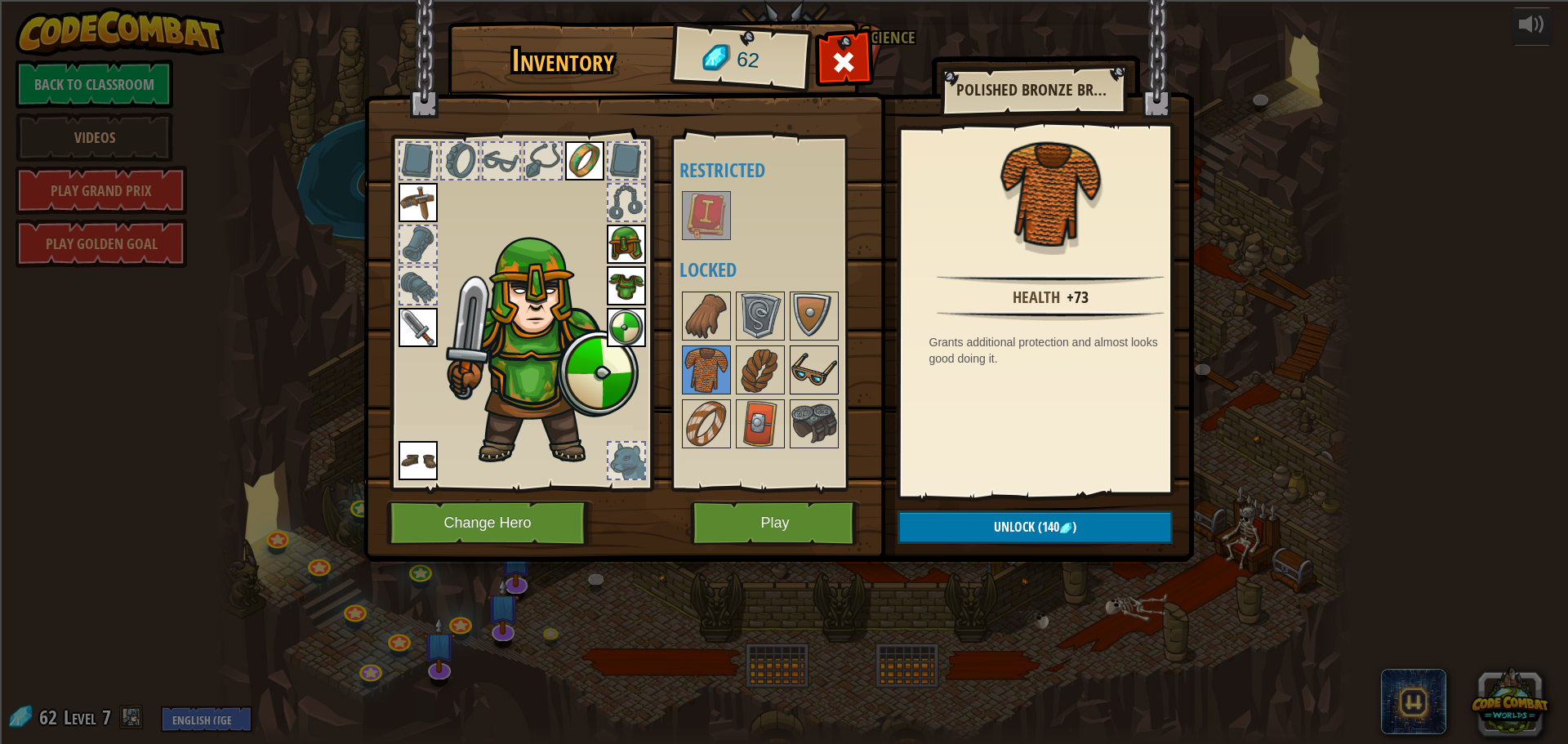
click at [830, 381] on img at bounding box center [814, 370] width 46 height 46
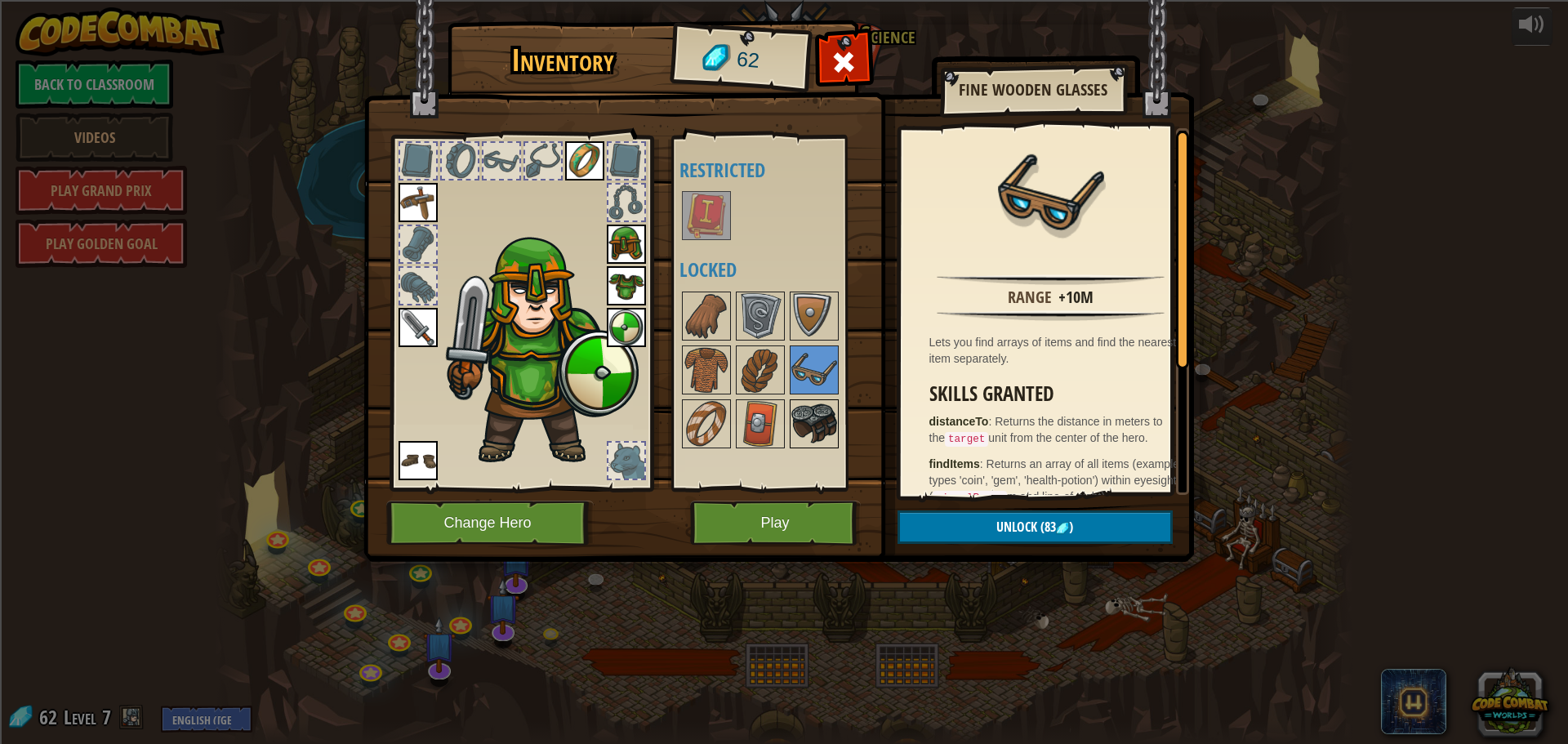
click at [801, 406] on img at bounding box center [814, 423] width 46 height 46
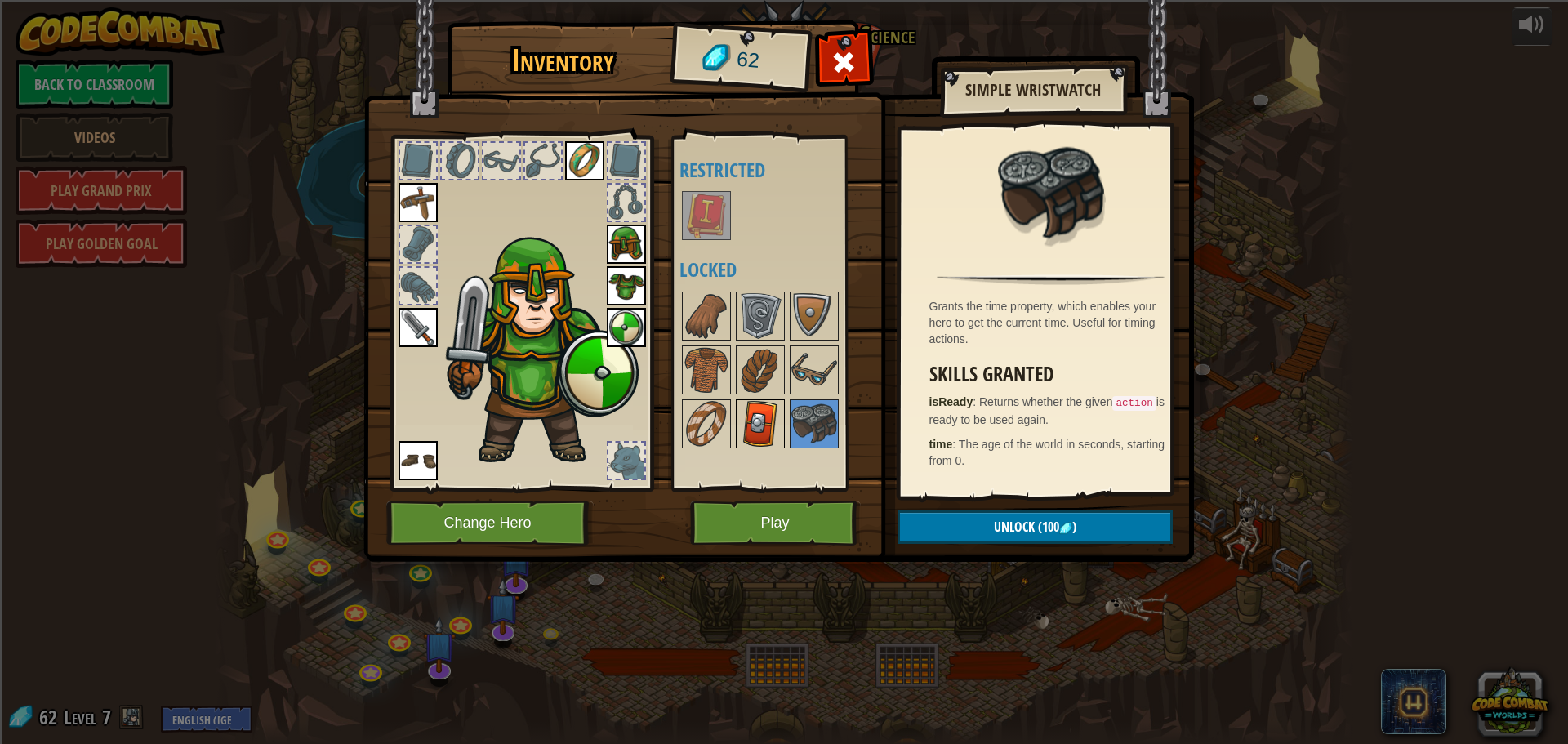
click at [783, 417] on div at bounding box center [760, 423] width 49 height 49
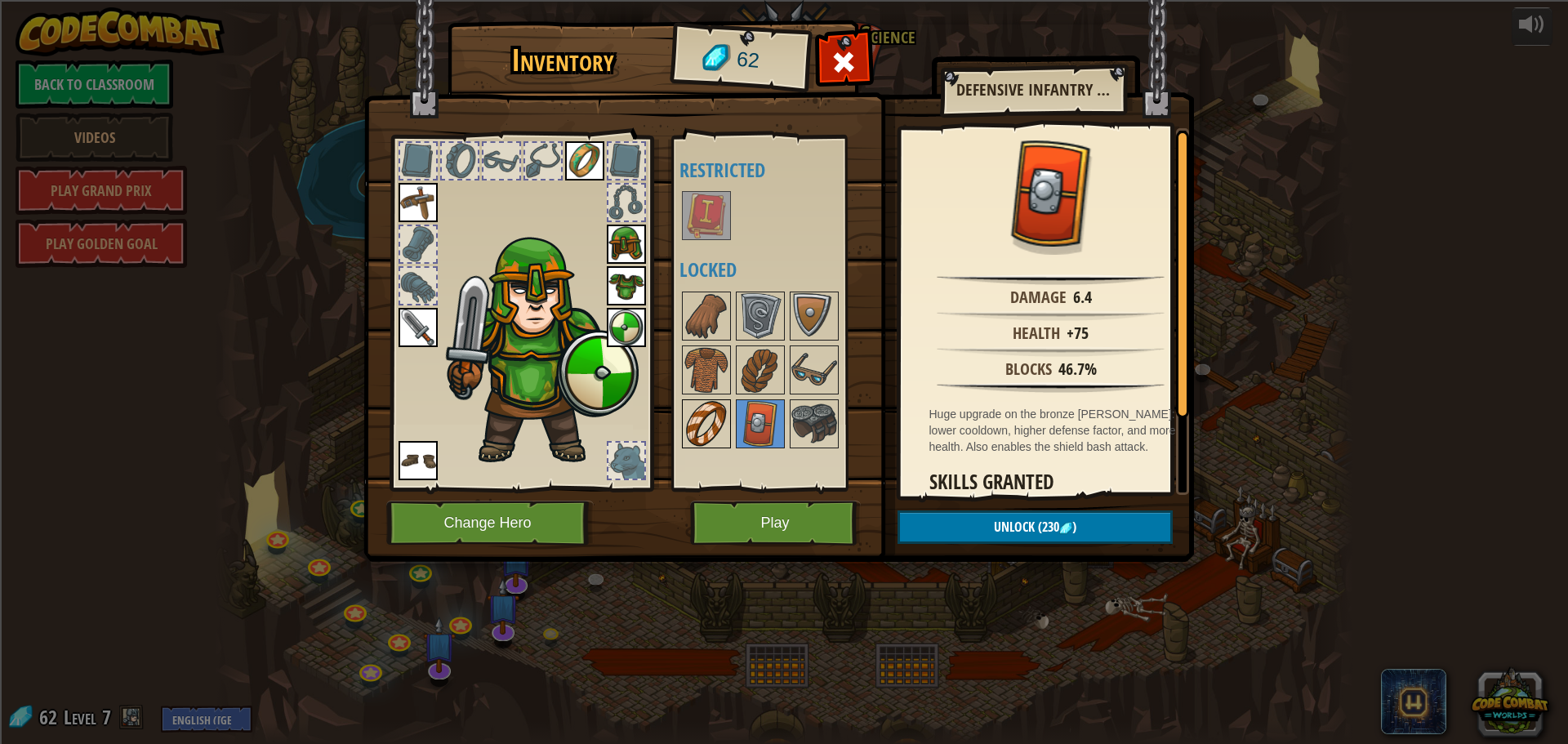
click at [698, 420] on img at bounding box center [706, 423] width 46 height 46
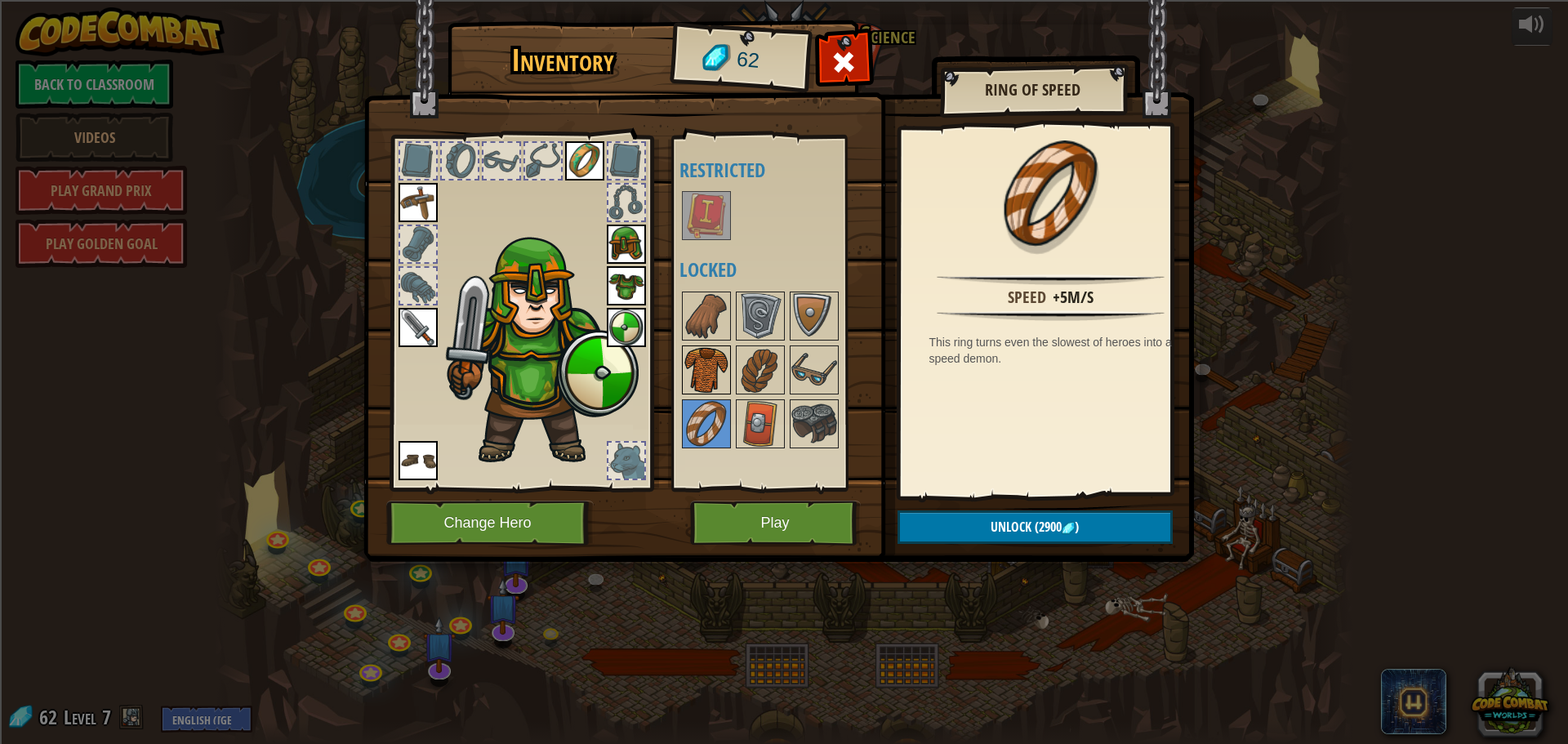
click at [715, 358] on img at bounding box center [706, 370] width 46 height 46
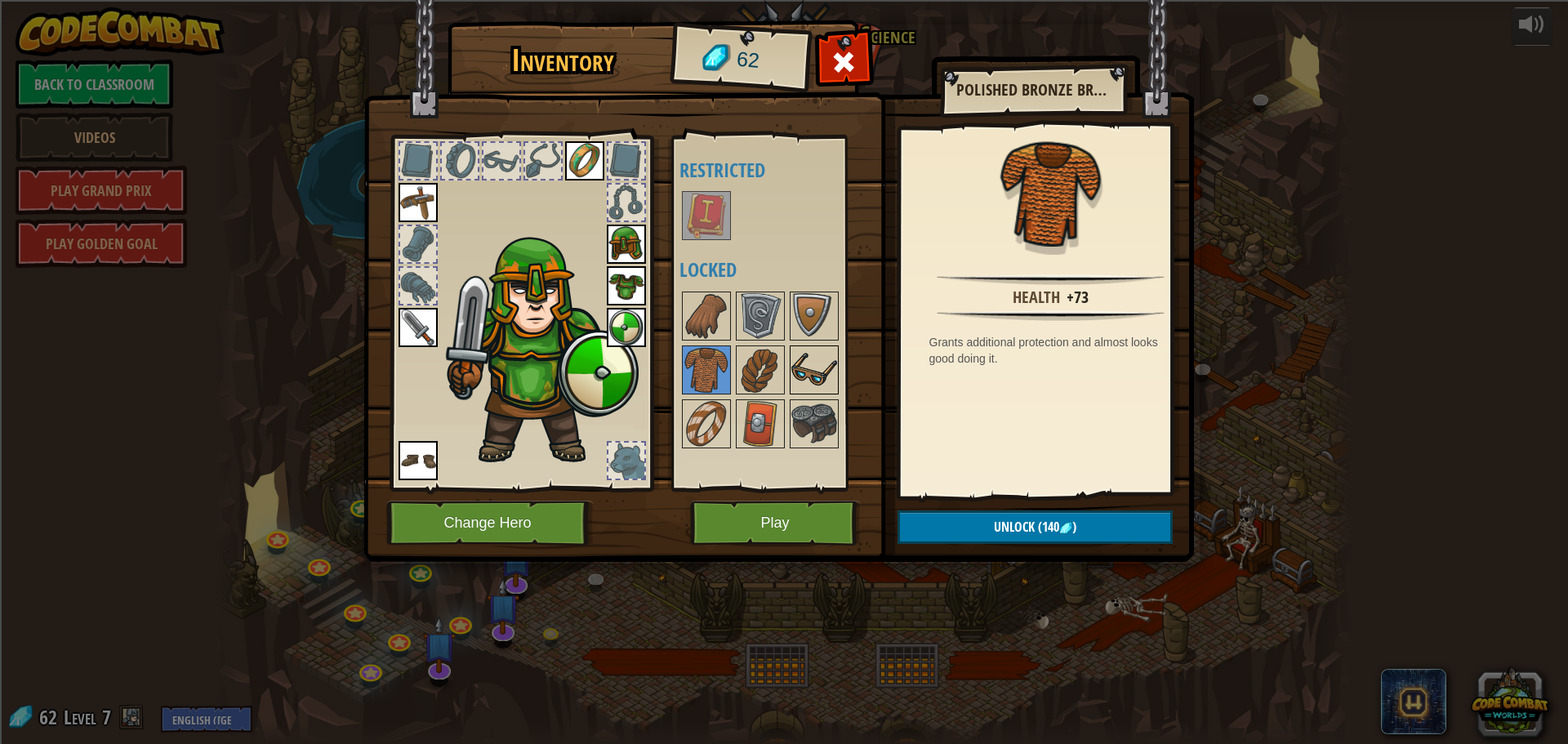
click at [810, 368] on img at bounding box center [814, 370] width 46 height 46
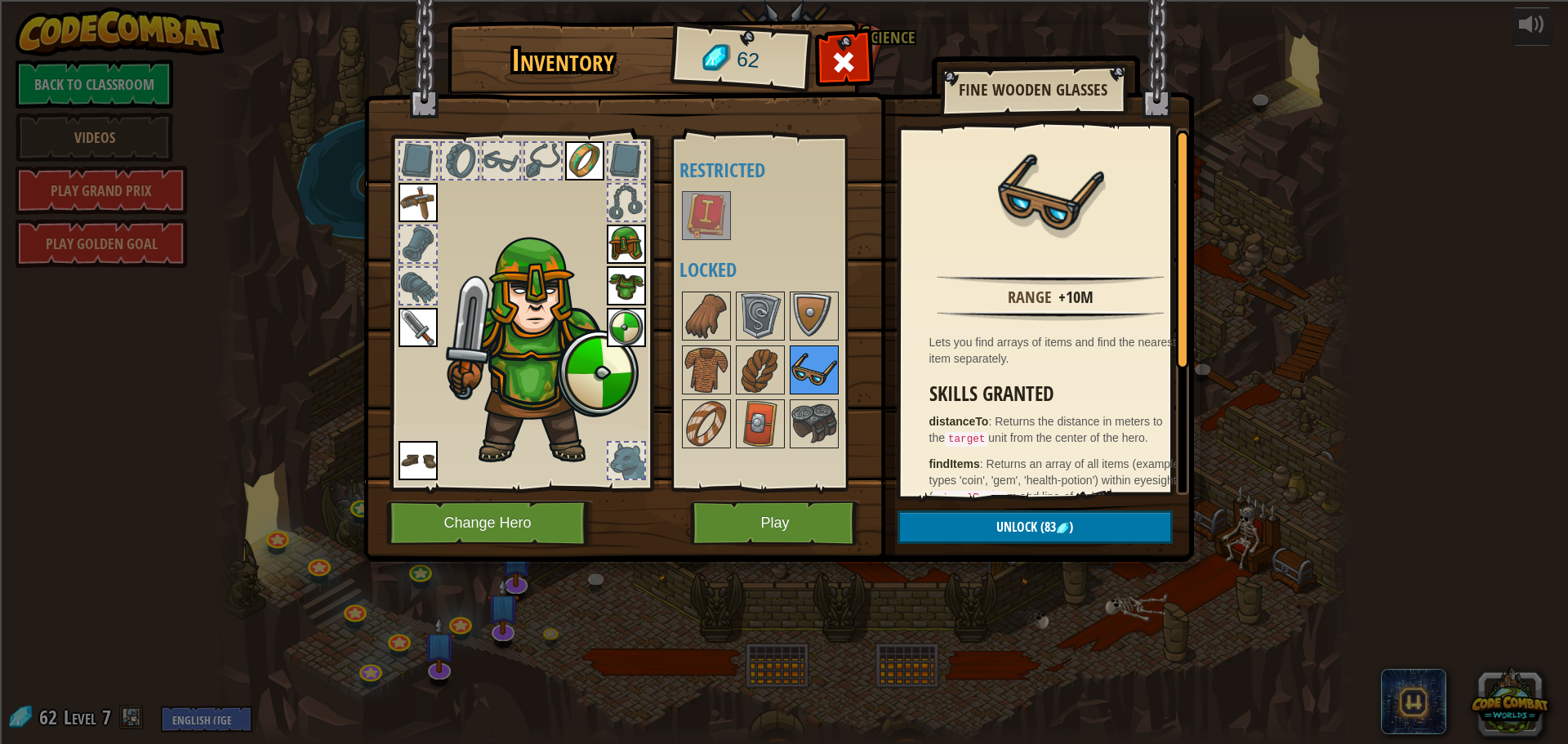
click at [810, 368] on img at bounding box center [814, 370] width 46 height 46
click at [737, 325] on img at bounding box center [760, 316] width 46 height 46
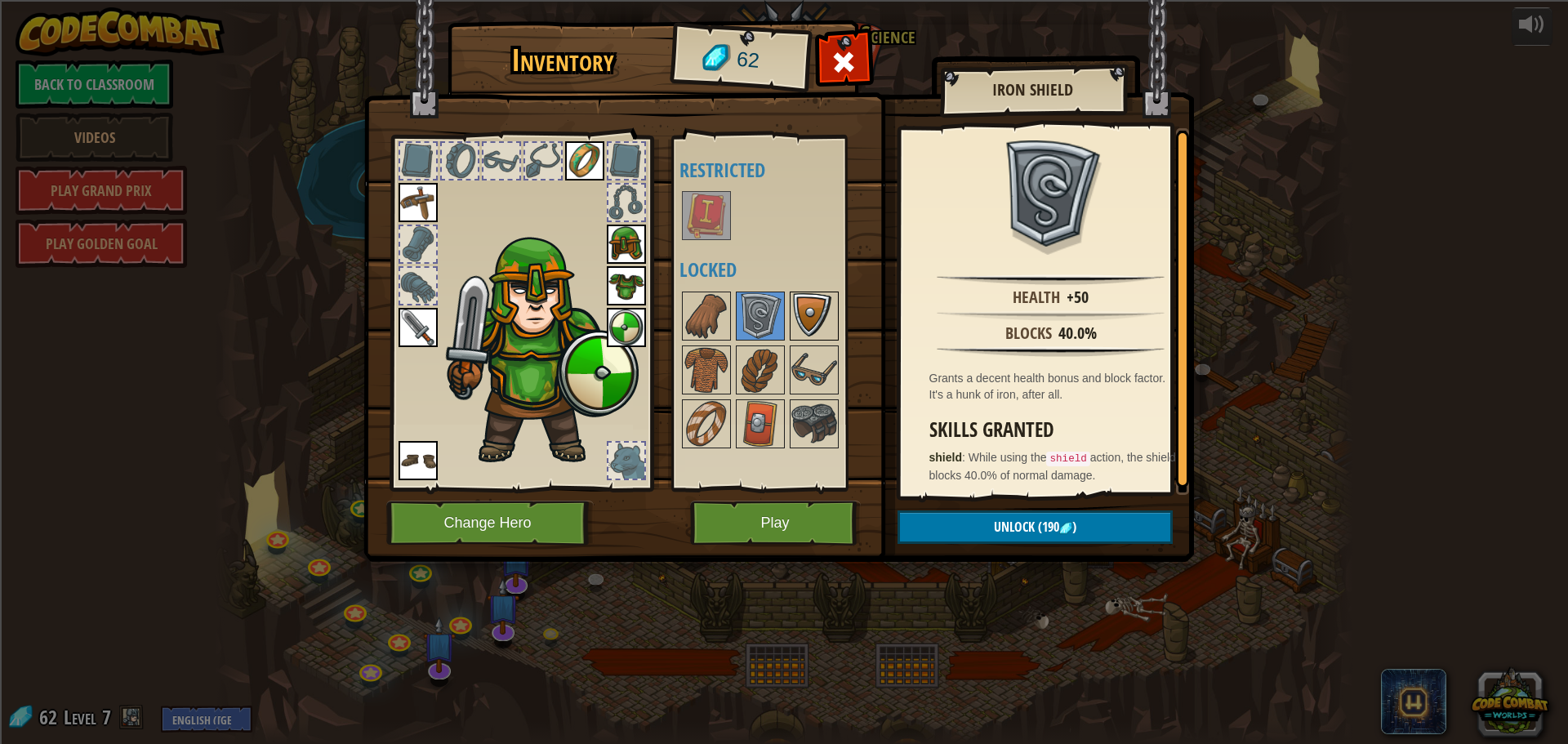
click at [816, 292] on div at bounding box center [814, 316] width 49 height 49
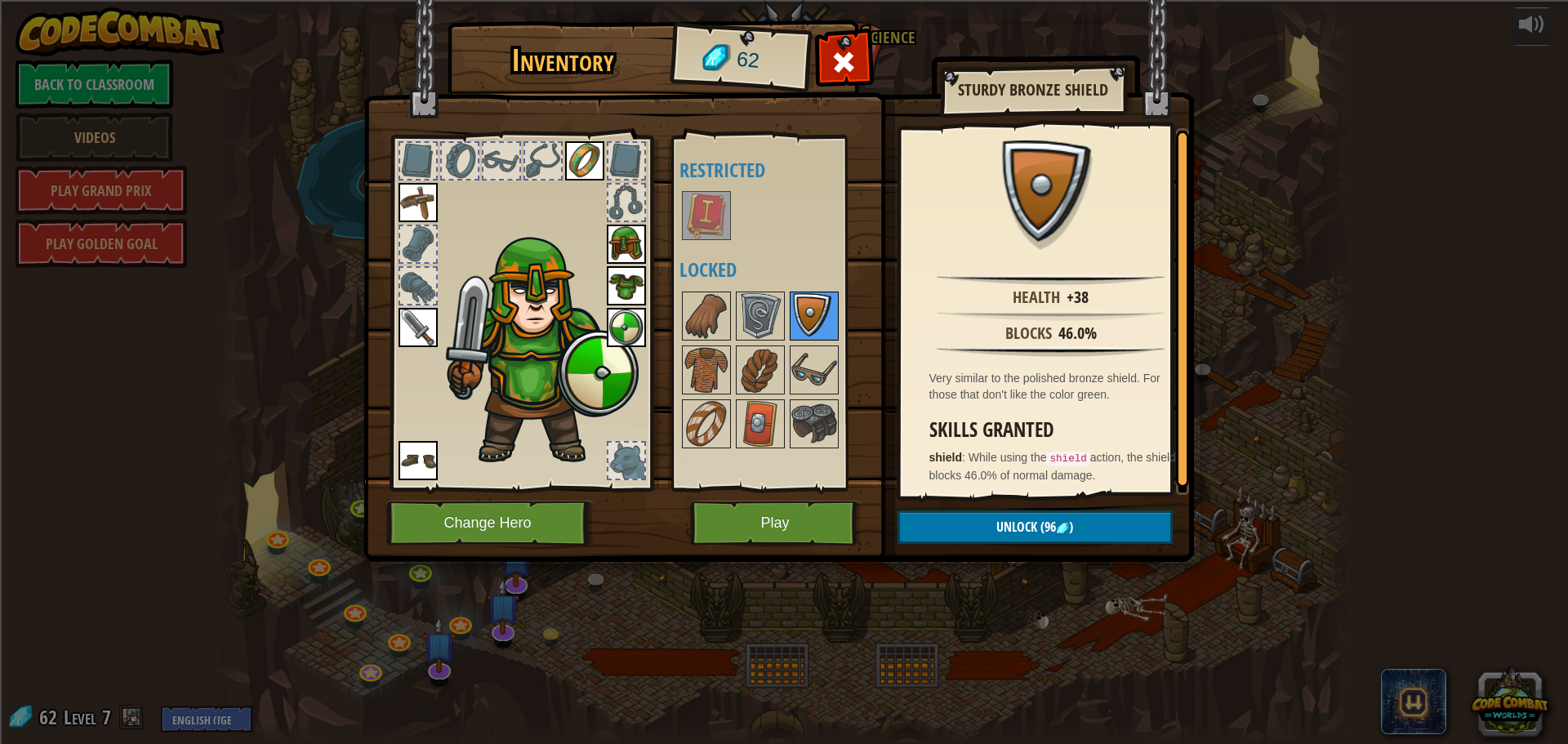
drag, startPoint x: 816, startPoint y: 292, endPoint x: 809, endPoint y: 307, distance: 16.6
click at [811, 305] on div at bounding box center [814, 316] width 49 height 49
click at [738, 319] on img at bounding box center [760, 316] width 46 height 46
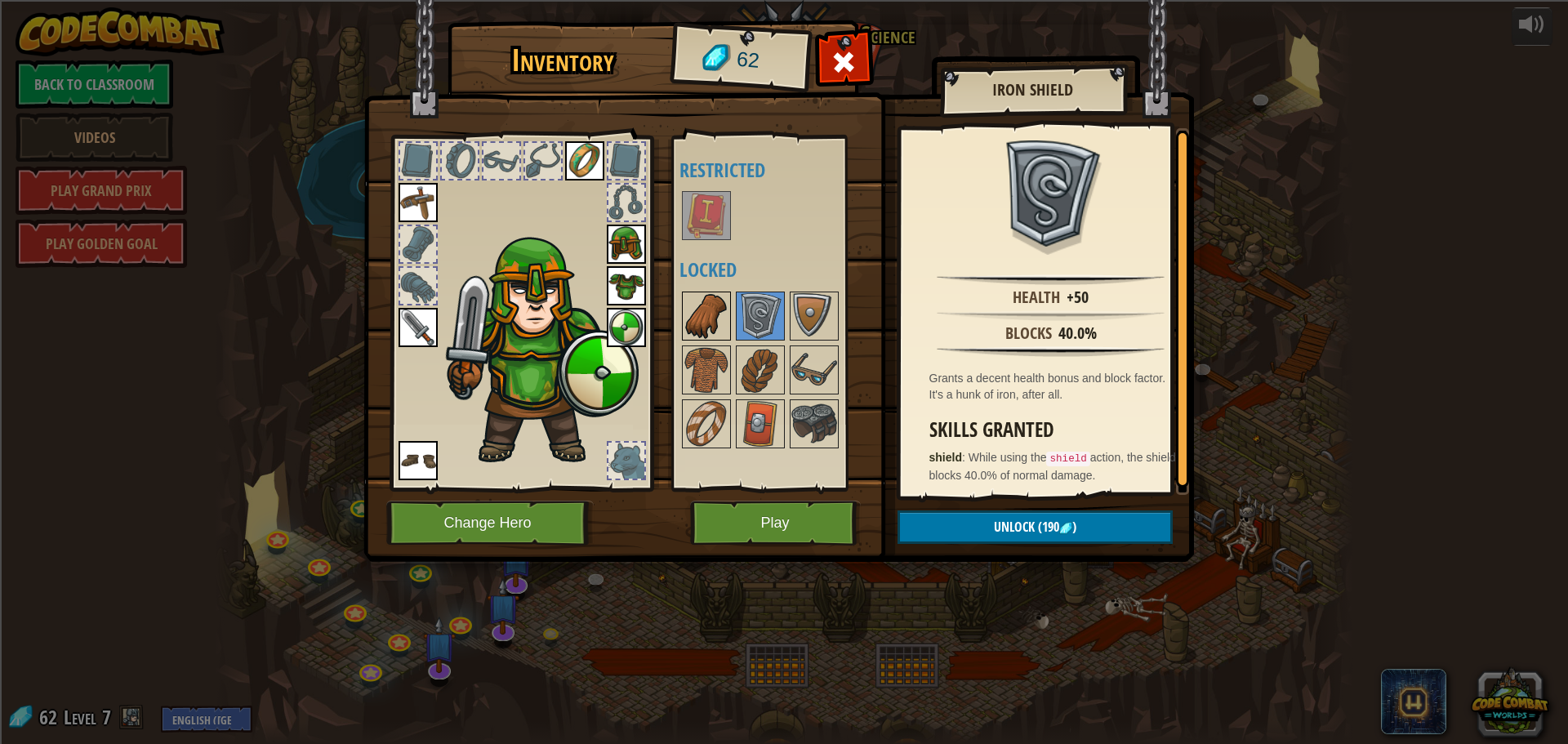
click at [708, 322] on img at bounding box center [706, 316] width 46 height 46
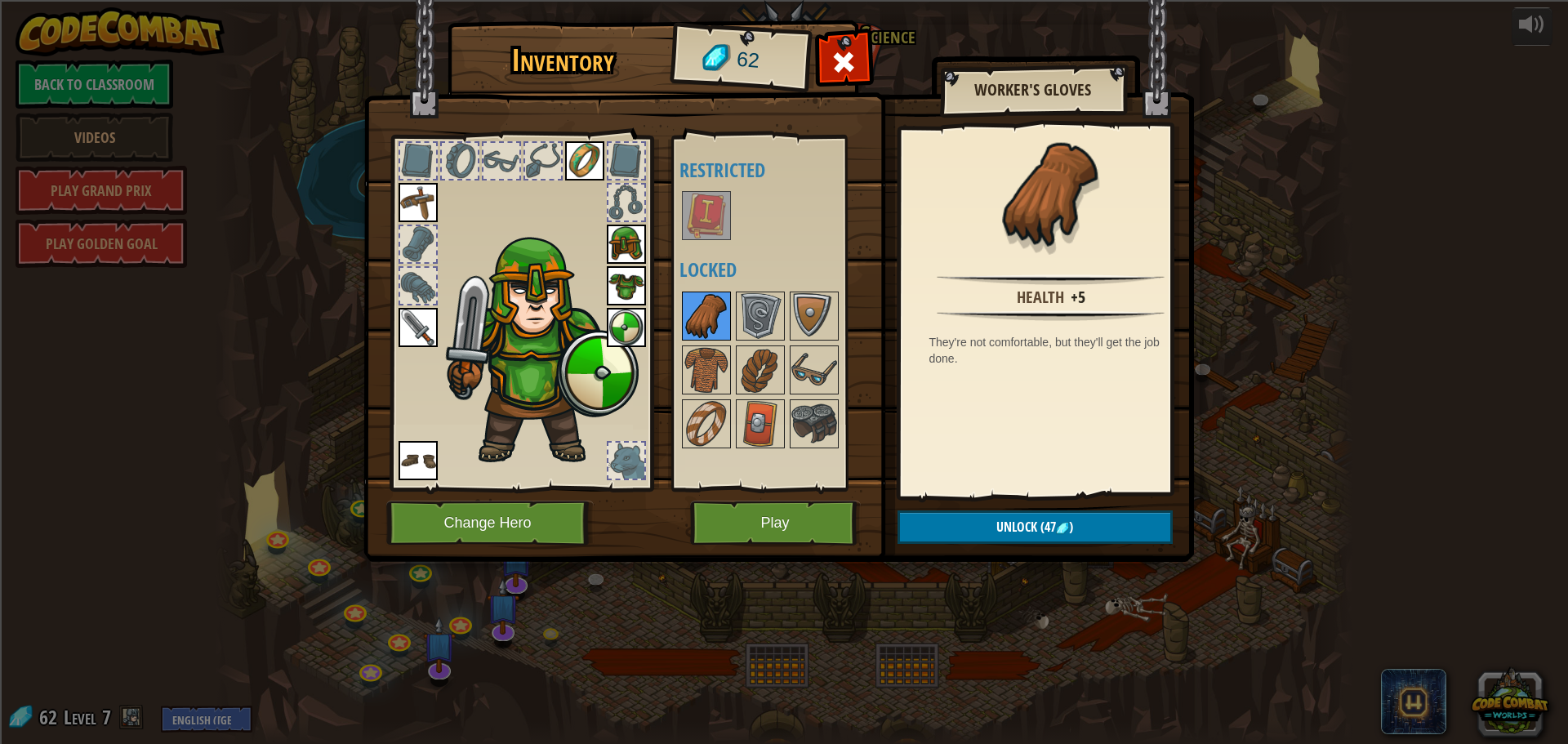
click at [708, 322] on img at bounding box center [706, 316] width 46 height 46
click at [1052, 525] on span "(47" at bounding box center [1046, 526] width 19 height 18
click at [908, 511] on button "Confirm" at bounding box center [1035, 528] width 276 height 34
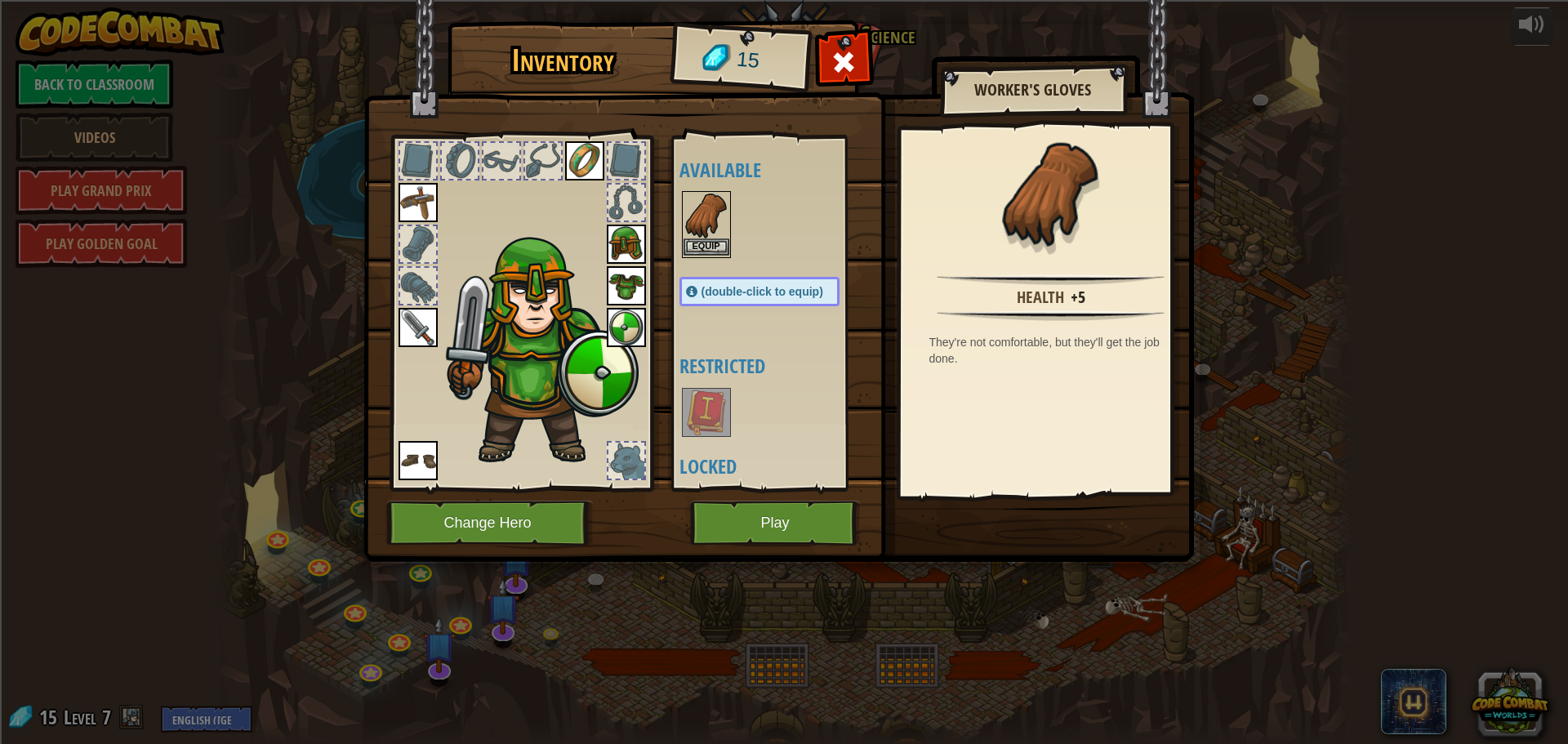
click at [700, 218] on img at bounding box center [706, 215] width 46 height 46
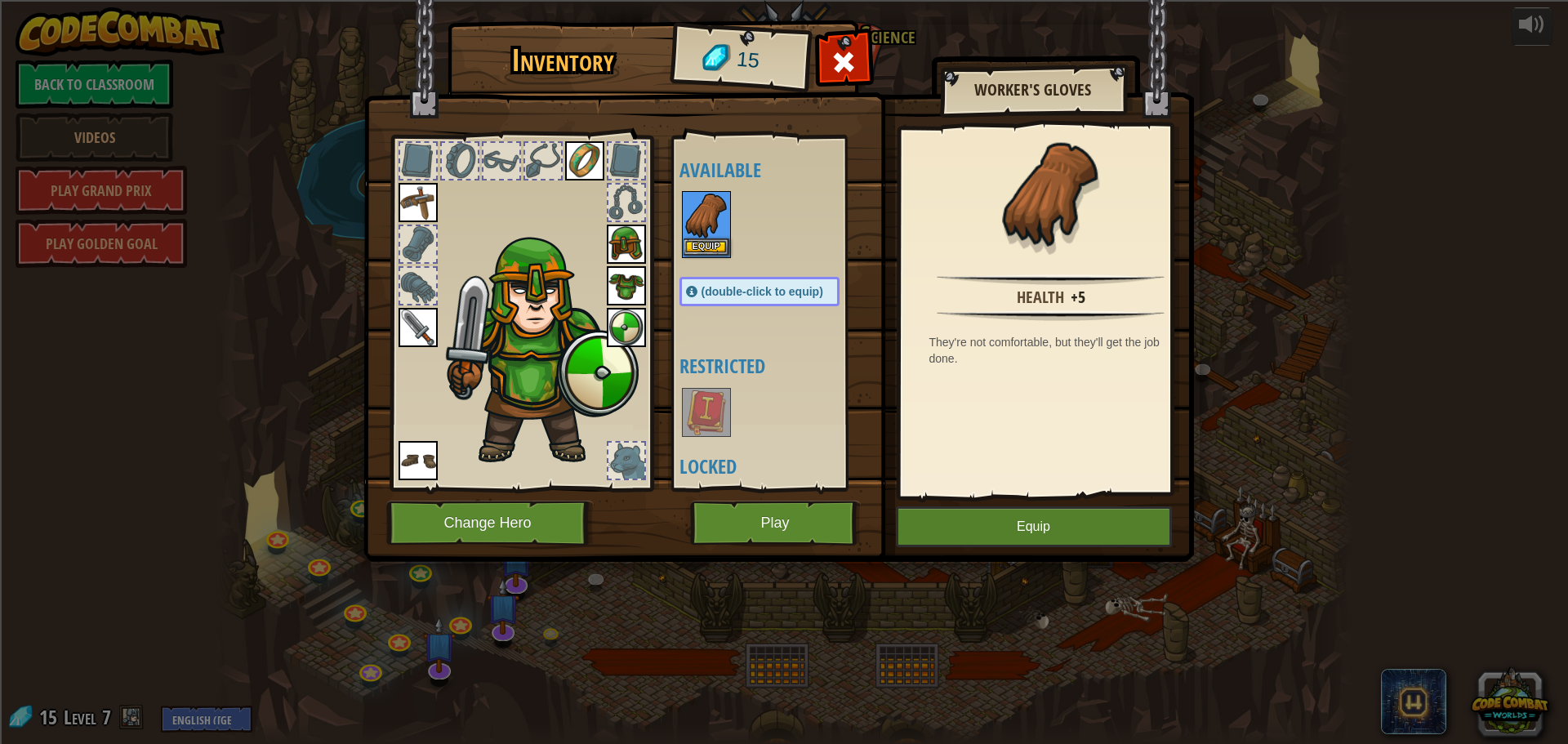
click at [700, 218] on img at bounding box center [706, 215] width 46 height 46
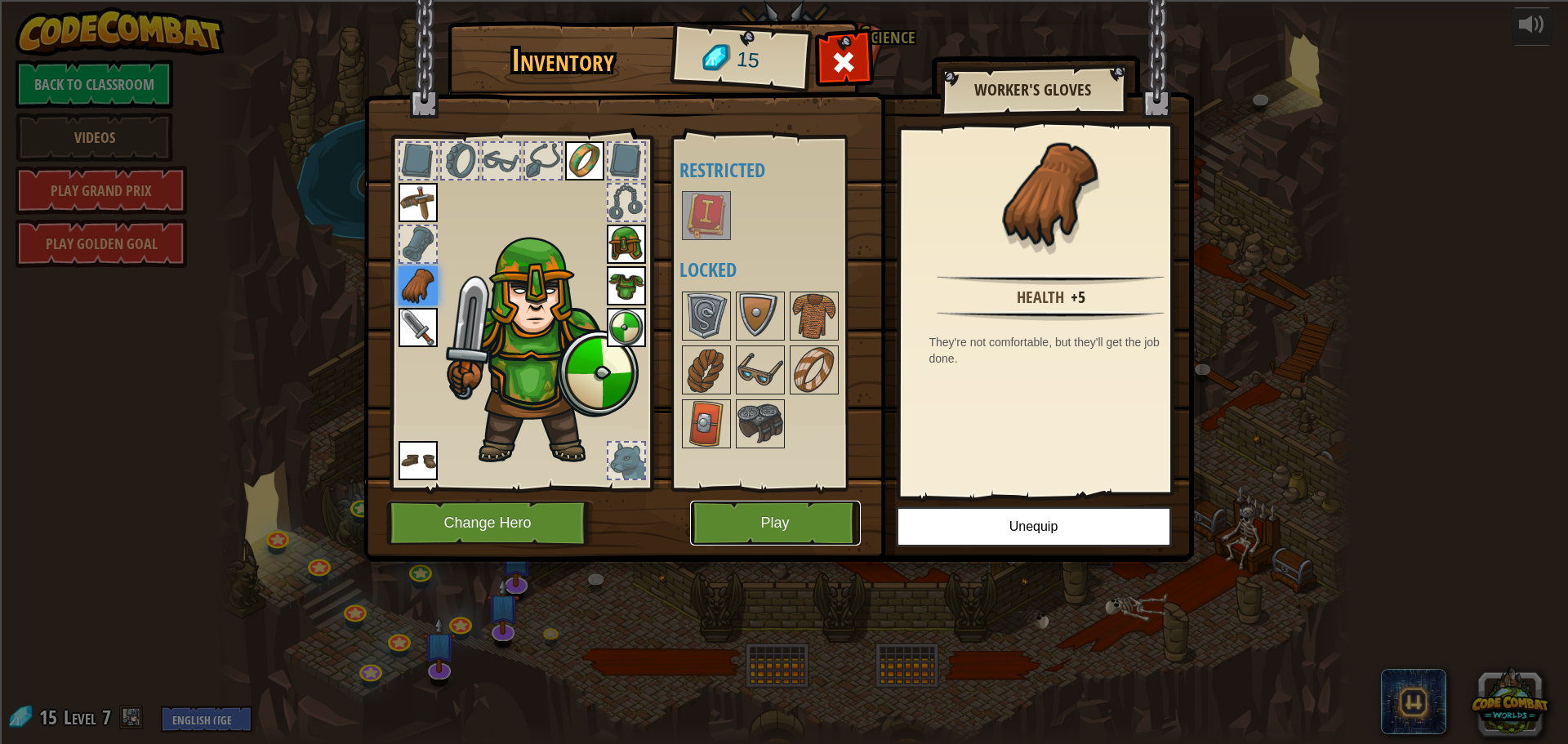
click at [736, 510] on button "Play" at bounding box center [774, 523] width 170 height 45
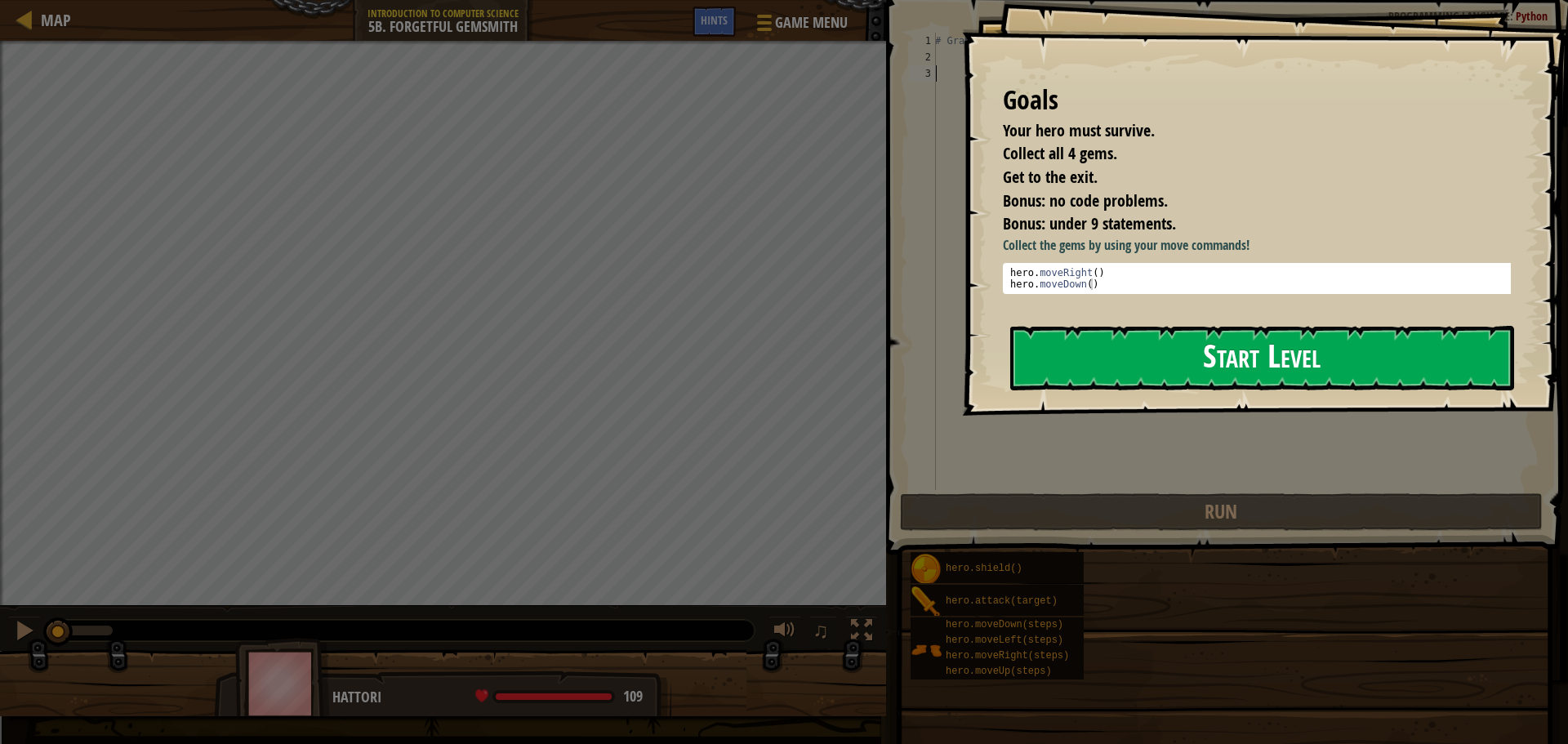
click at [1159, 382] on button "Start Level" at bounding box center [1262, 357] width 504 height 65
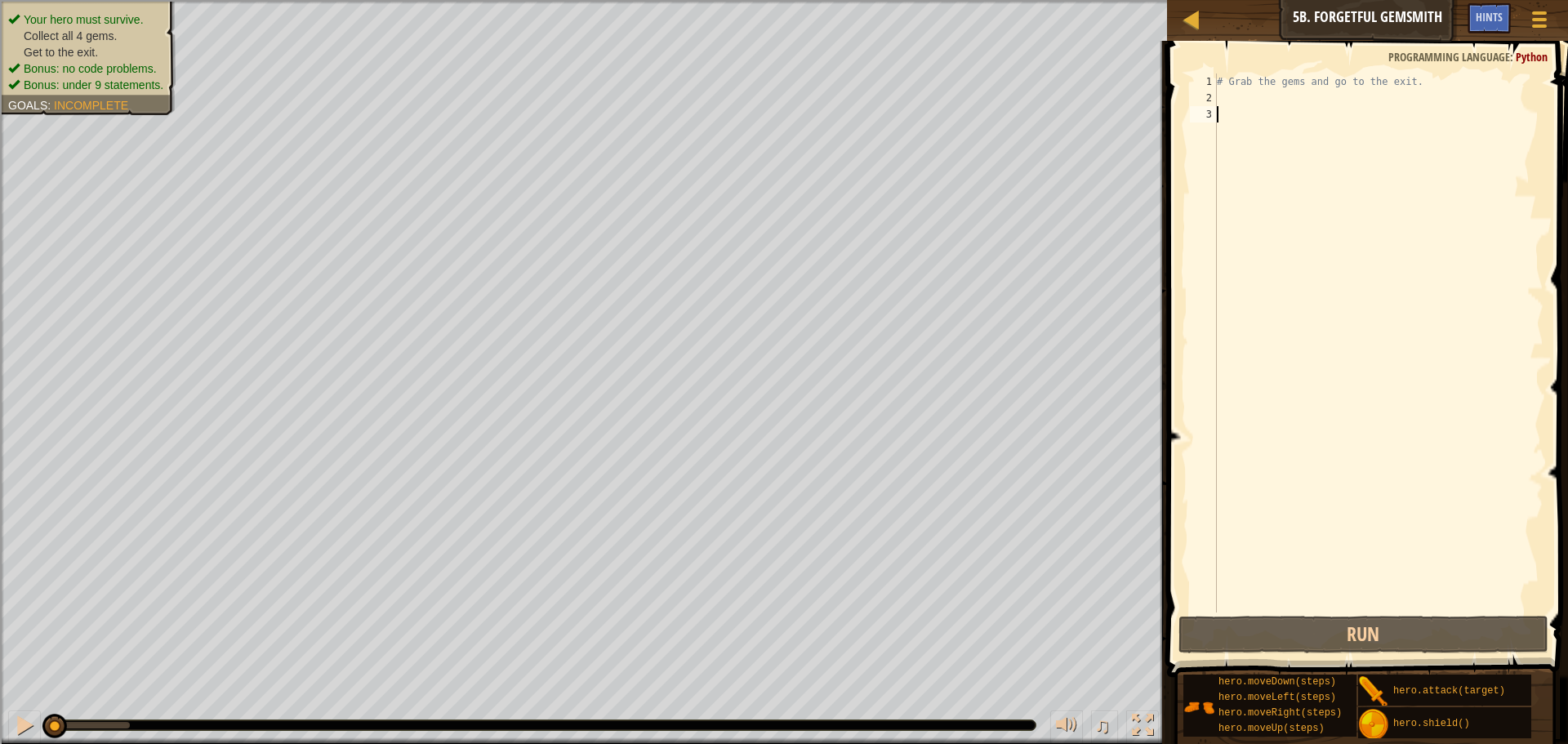
type textarea "r"
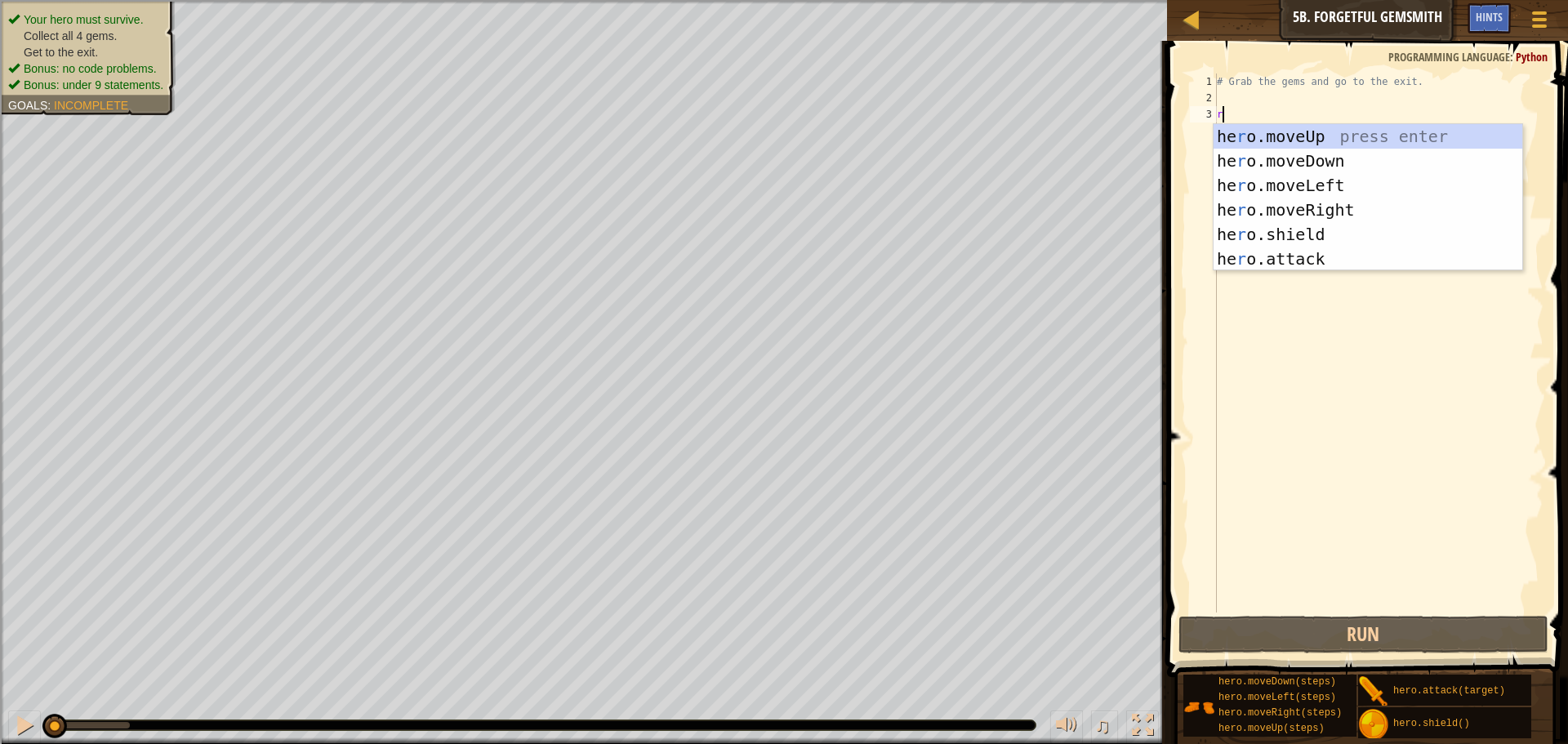
scroll to position [8, 0]
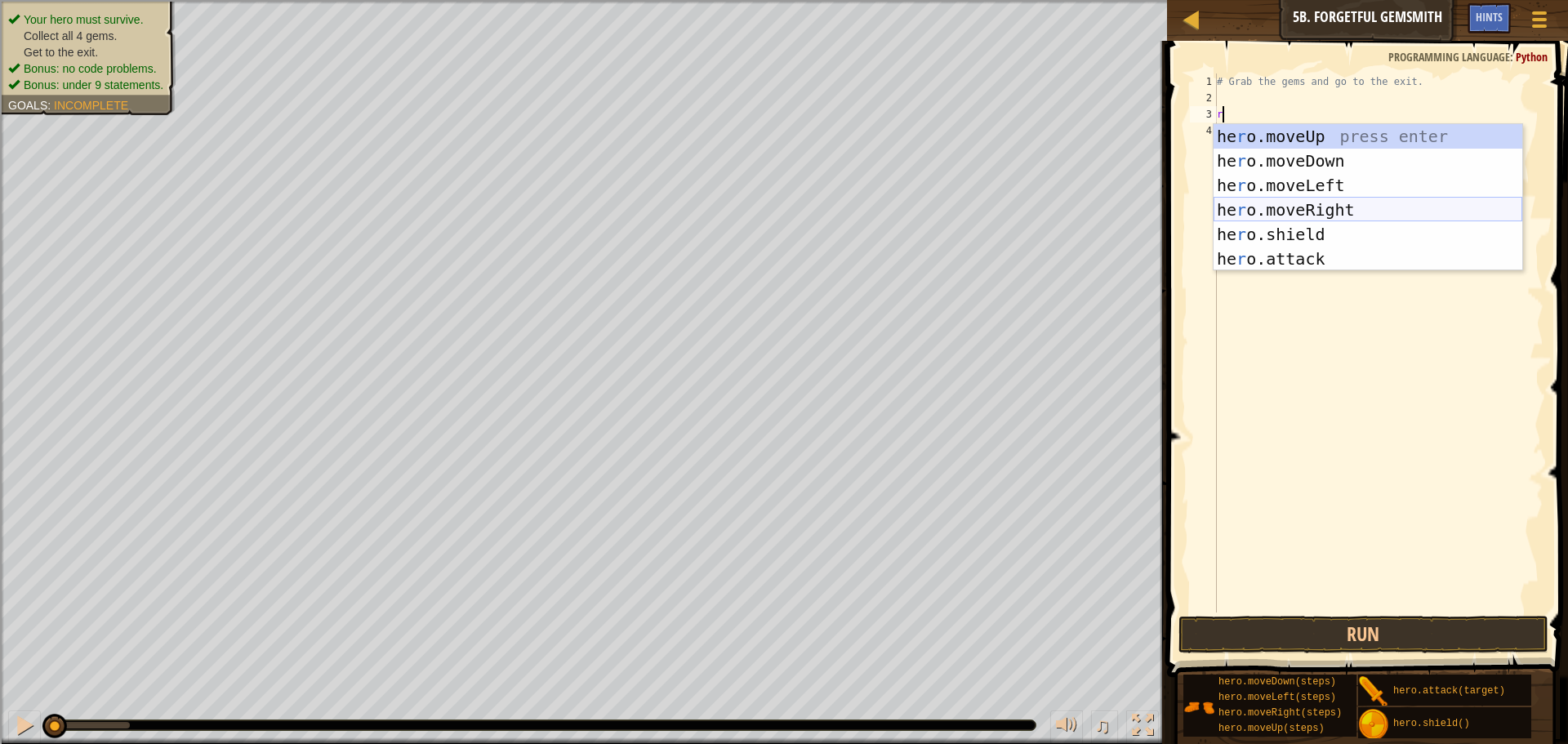
click at [1312, 200] on div "he r o.moveUp press enter he r o.moveDown press enter he r o.moveLeft press ent…" at bounding box center [1368, 222] width 309 height 196
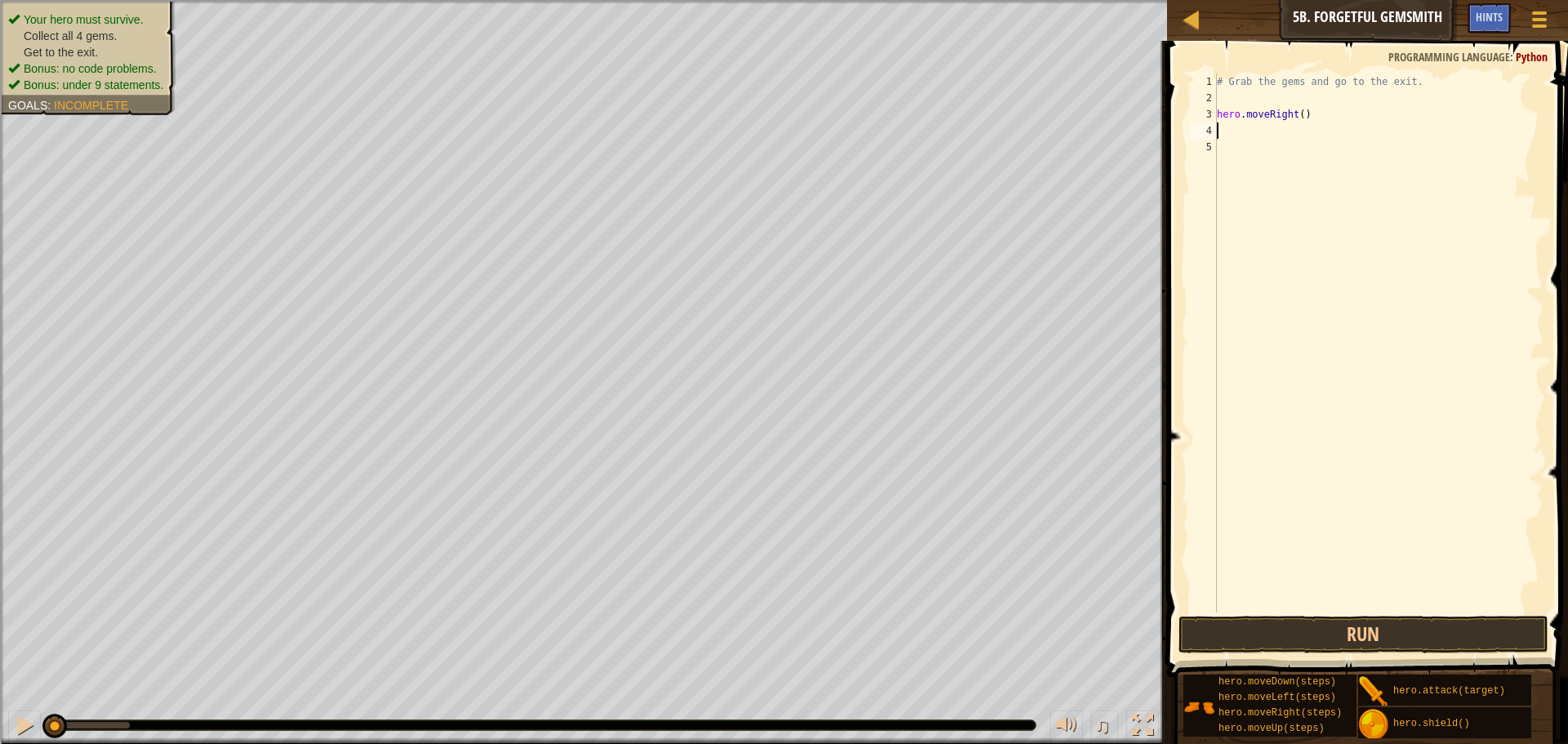
type textarea "d"
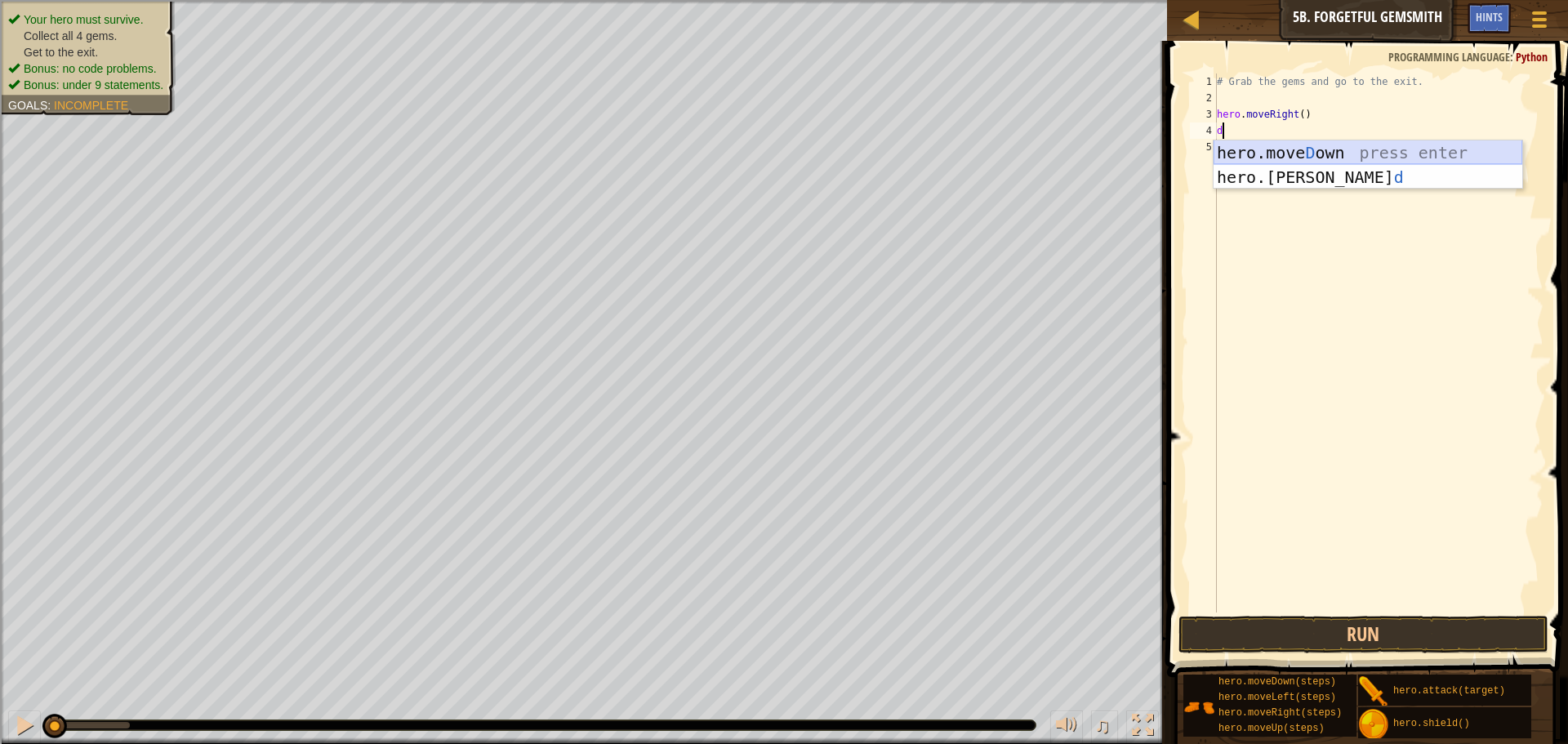
click at [1281, 151] on div "hero.move D own press enter hero.shiel d press enter" at bounding box center [1368, 189] width 309 height 98
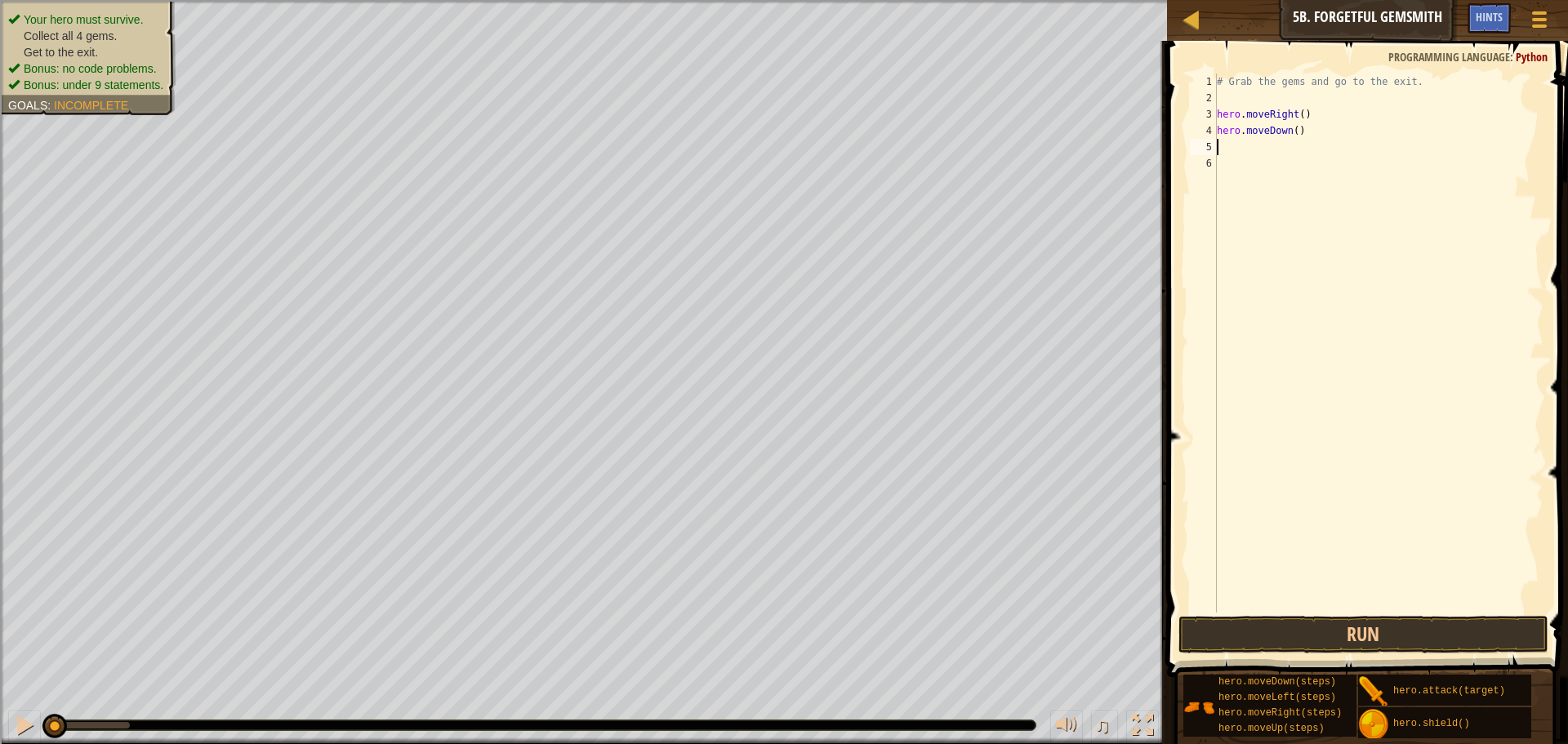
type textarea "r"
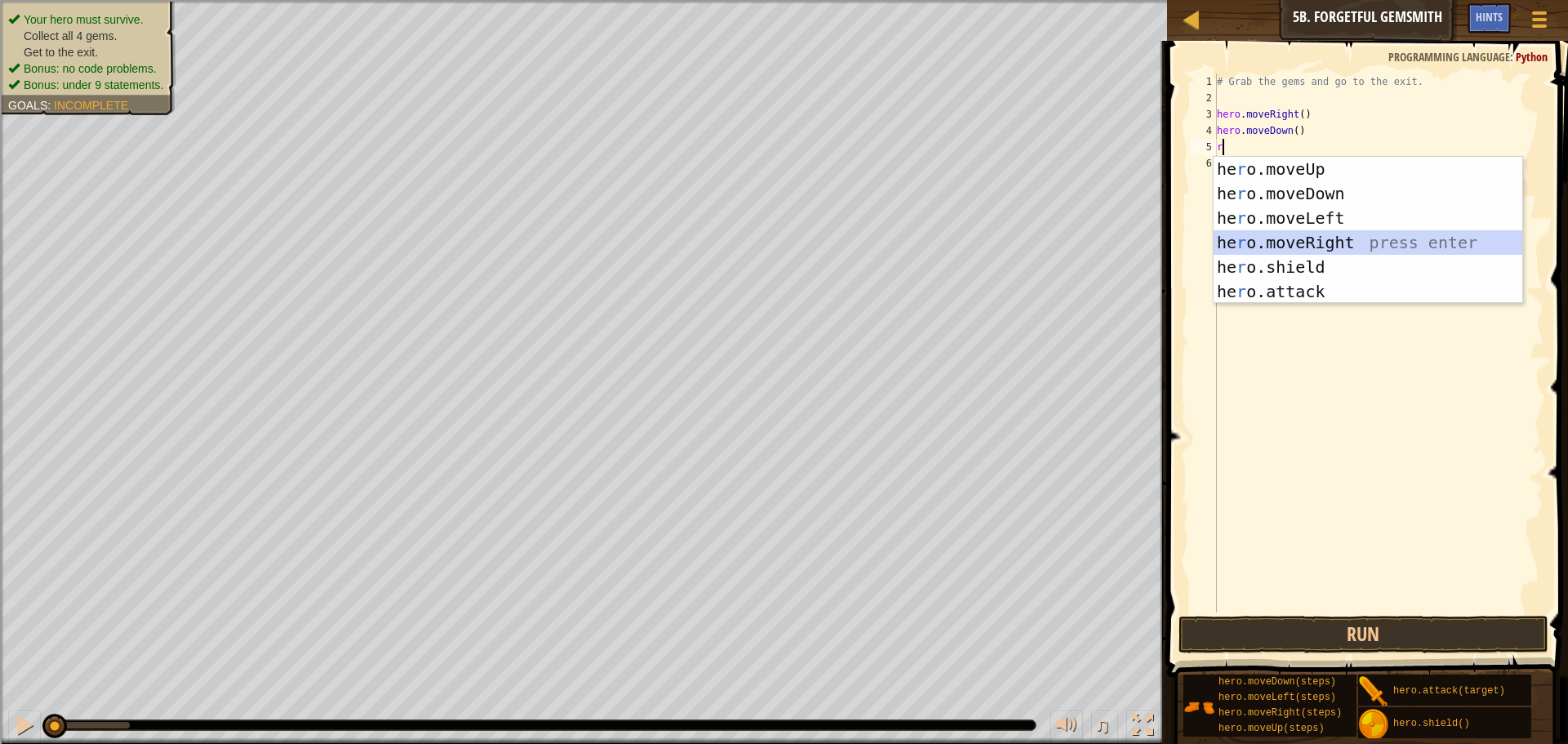
click at [1265, 233] on div "he r o.moveUp press enter he r o.moveDown press enter he r o.moveLeft press ent…" at bounding box center [1368, 255] width 309 height 196
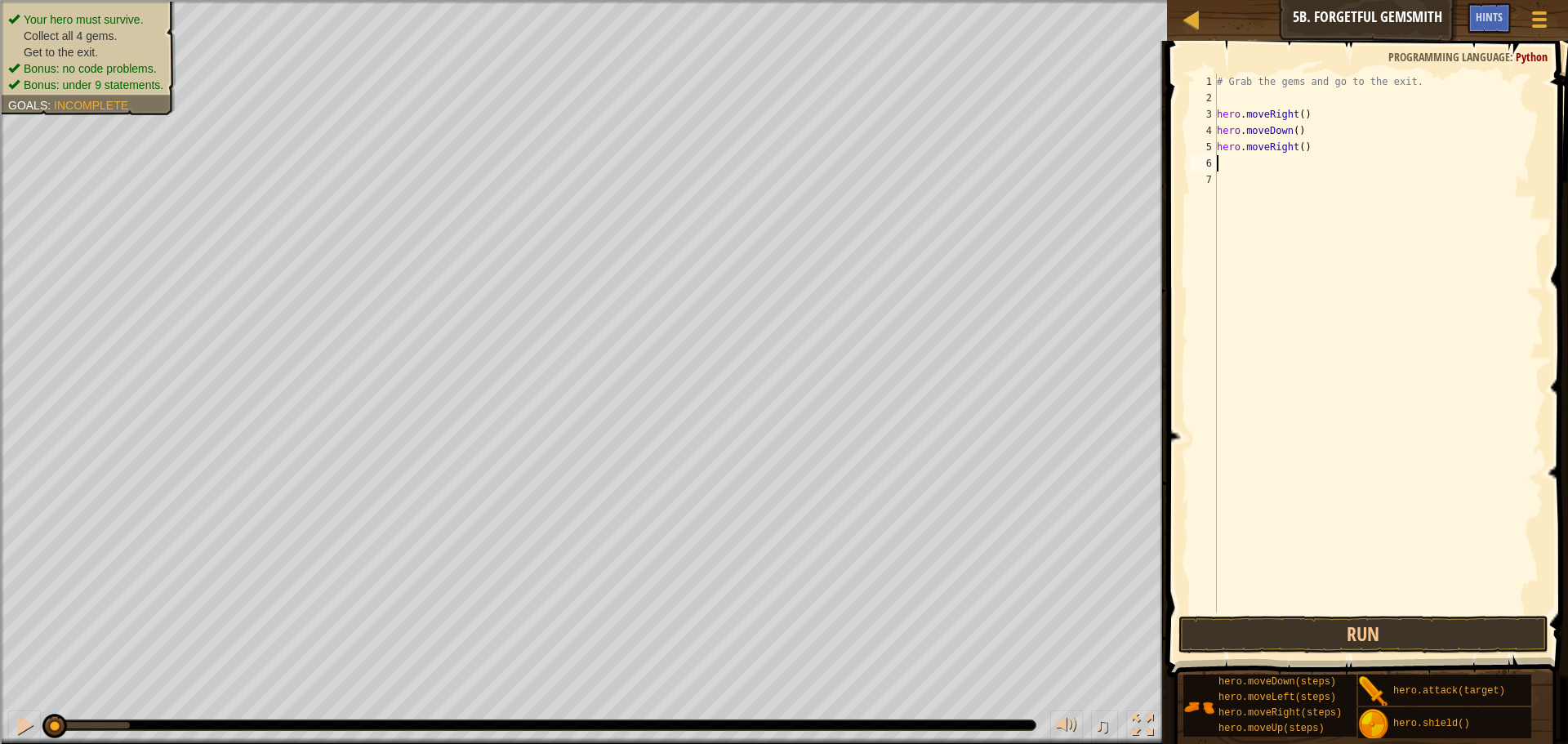
type textarea "r"
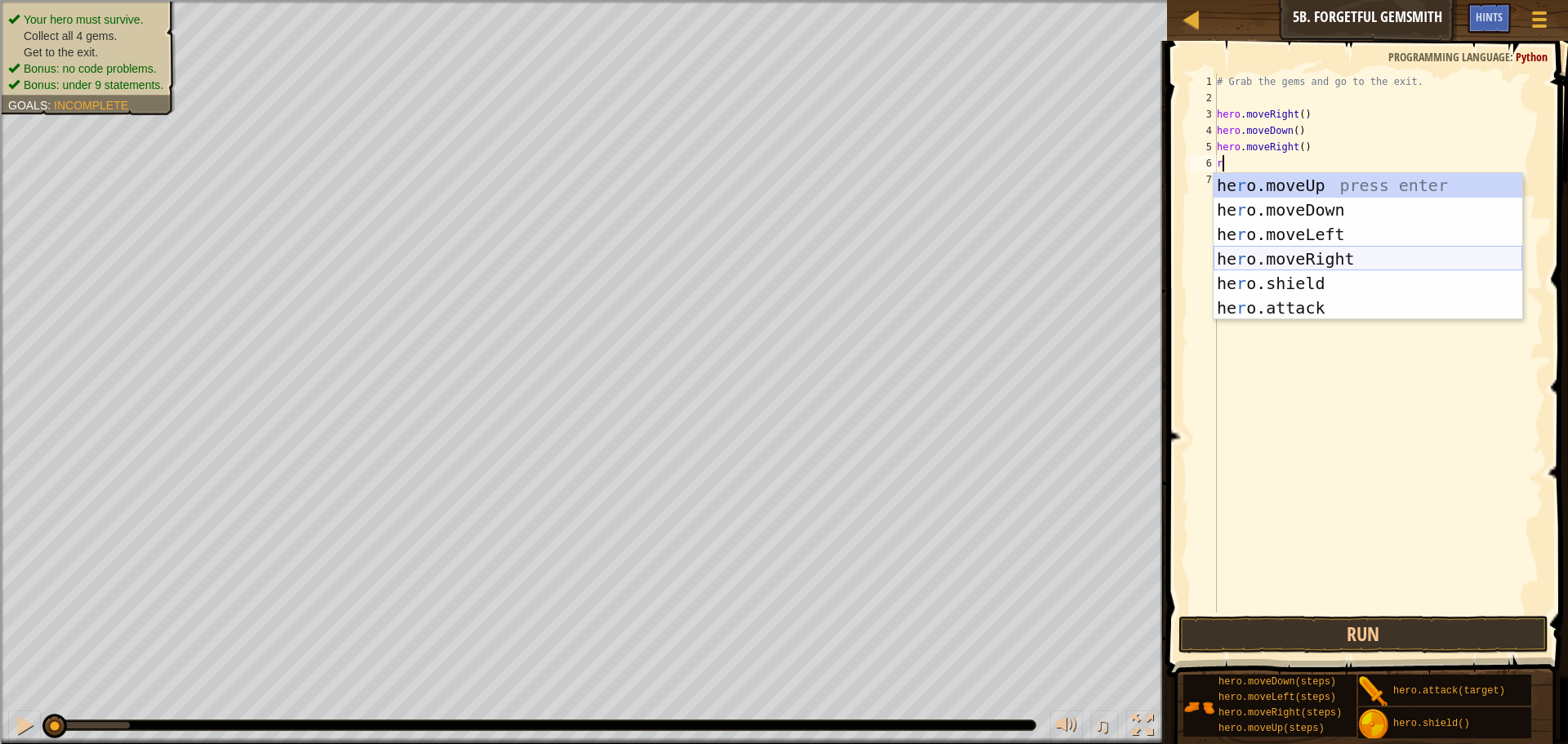
click at [1272, 254] on div "he r o.moveUp press enter he r o.moveDown press enter he r o.moveLeft press ent…" at bounding box center [1368, 271] width 309 height 196
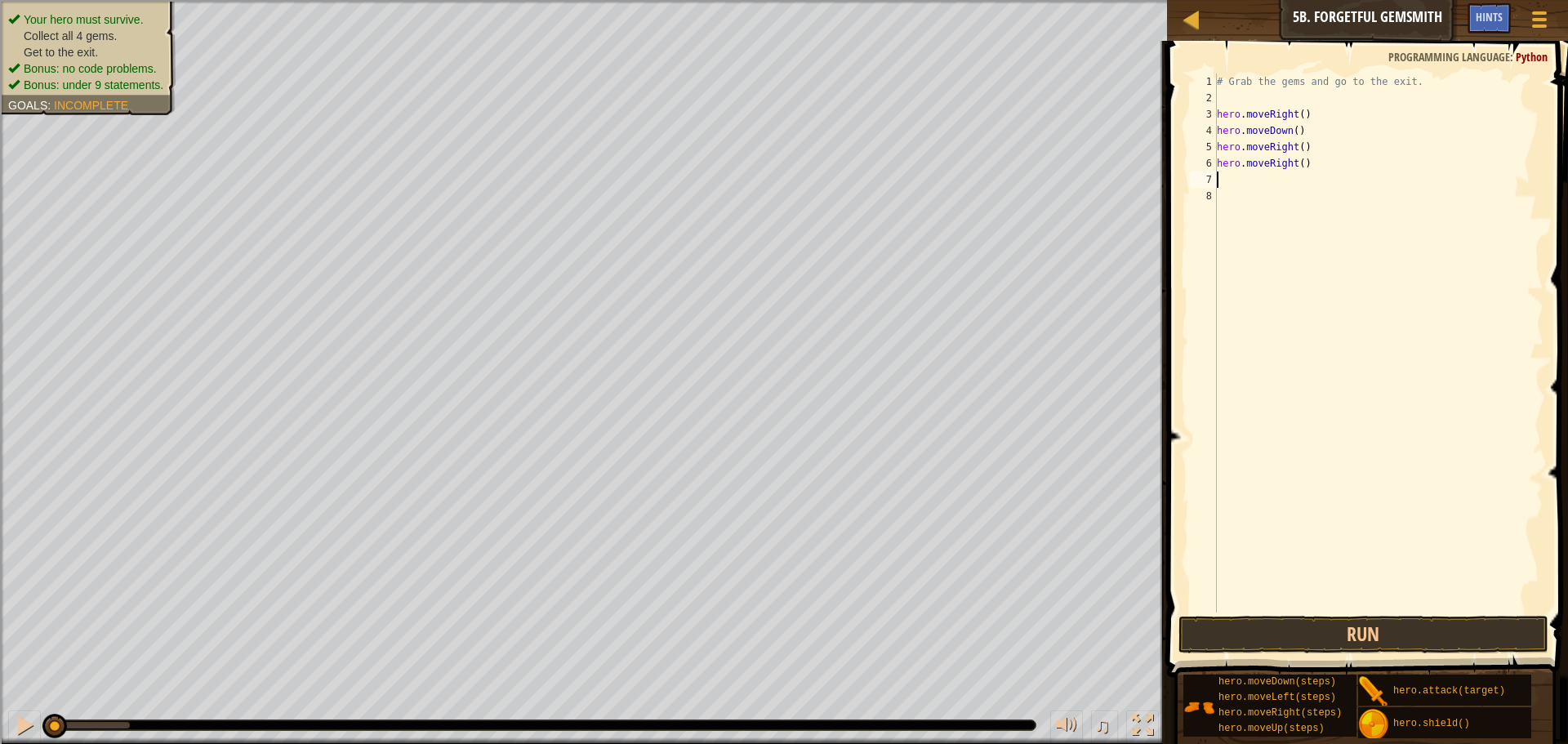
type textarea "u"
click at [1256, 195] on div "hero.move U p press enter" at bounding box center [1368, 226] width 309 height 73
type textarea "r"
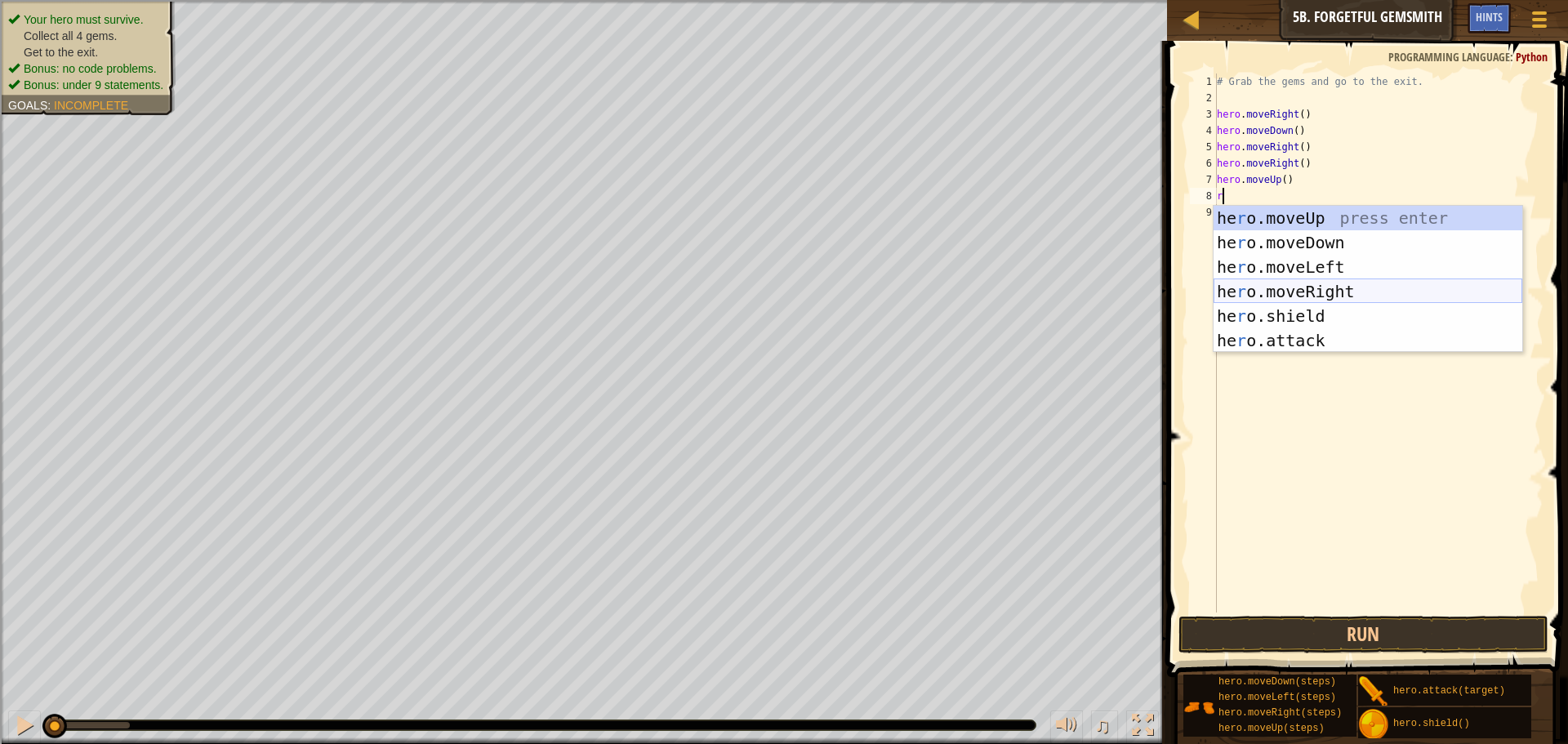
click at [1265, 290] on div "he r o.moveUp press enter he r o.moveDown press enter he r o.moveLeft press ent…" at bounding box center [1368, 304] width 309 height 196
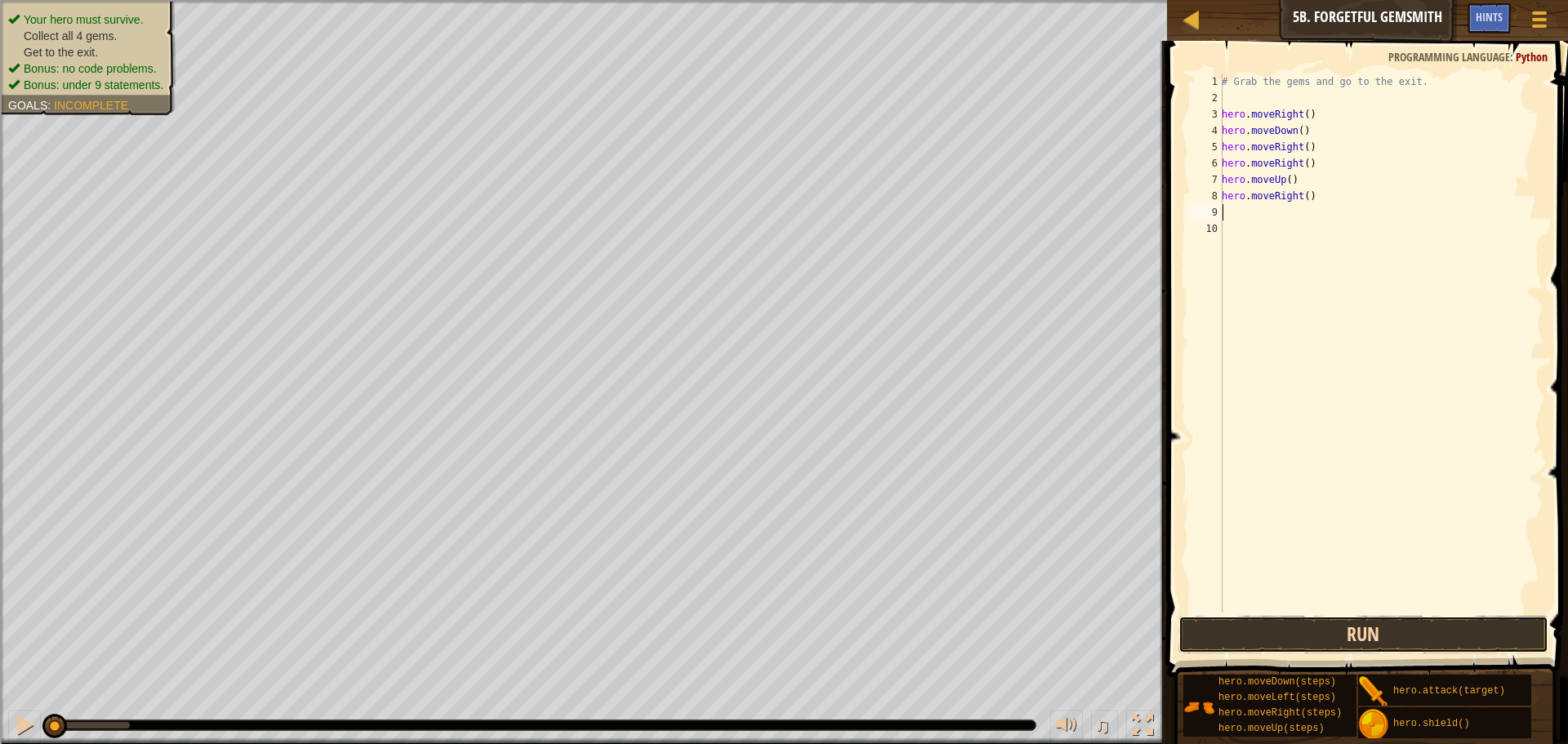
click at [1379, 633] on button "Run" at bounding box center [1363, 634] width 370 height 38
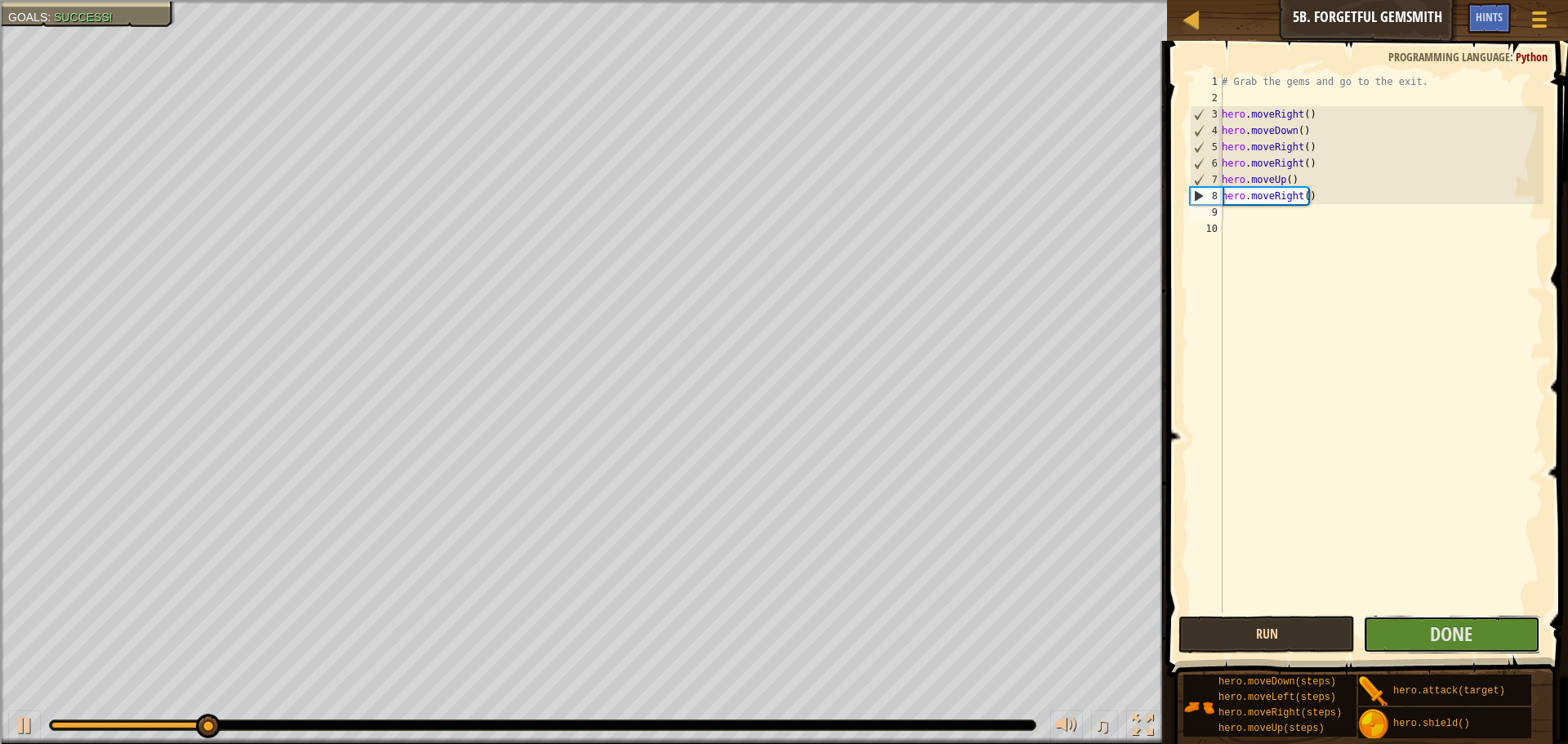
click at [1379, 633] on button "Done" at bounding box center [1450, 634] width 176 height 38
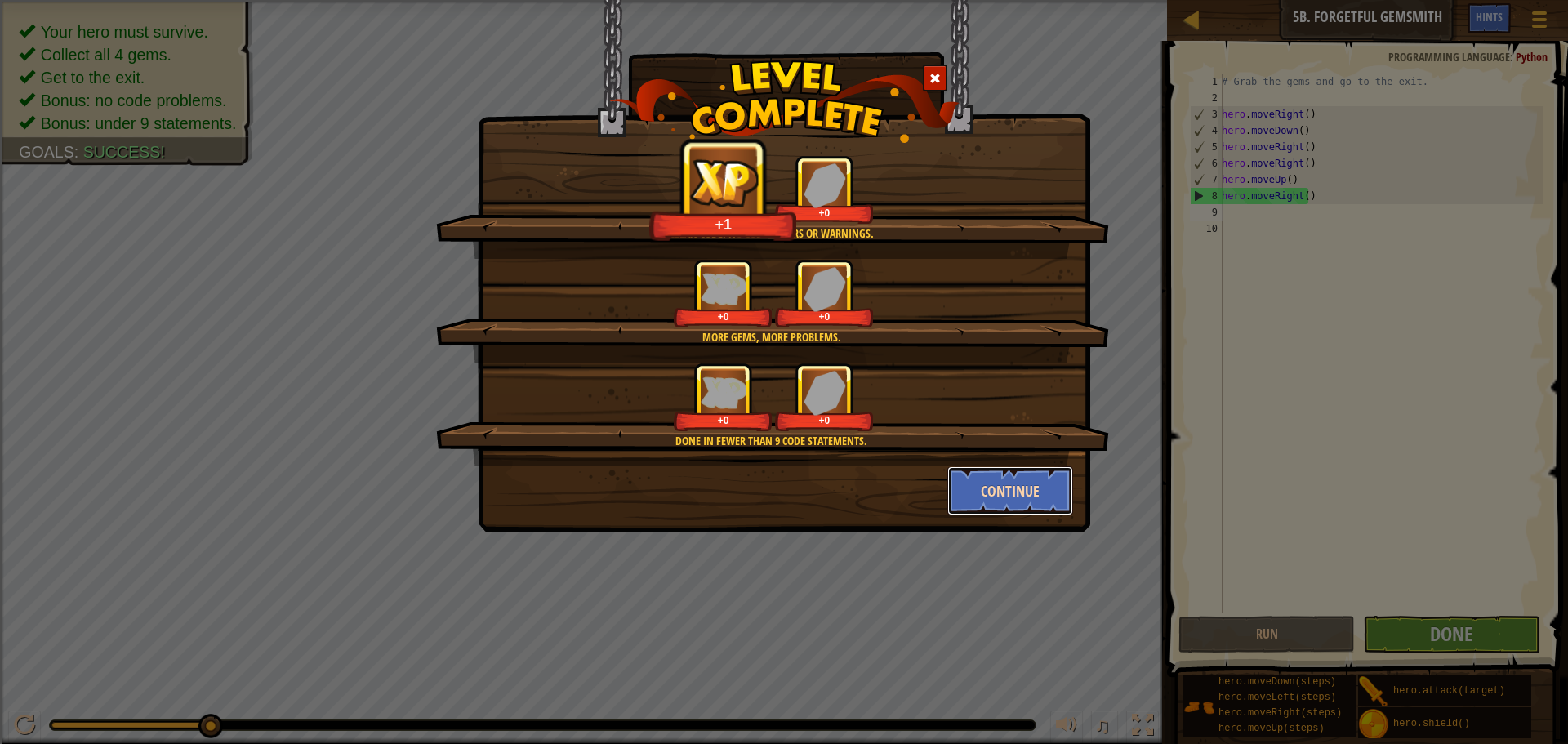
click at [1018, 496] on button "Continue" at bounding box center [1010, 491] width 127 height 49
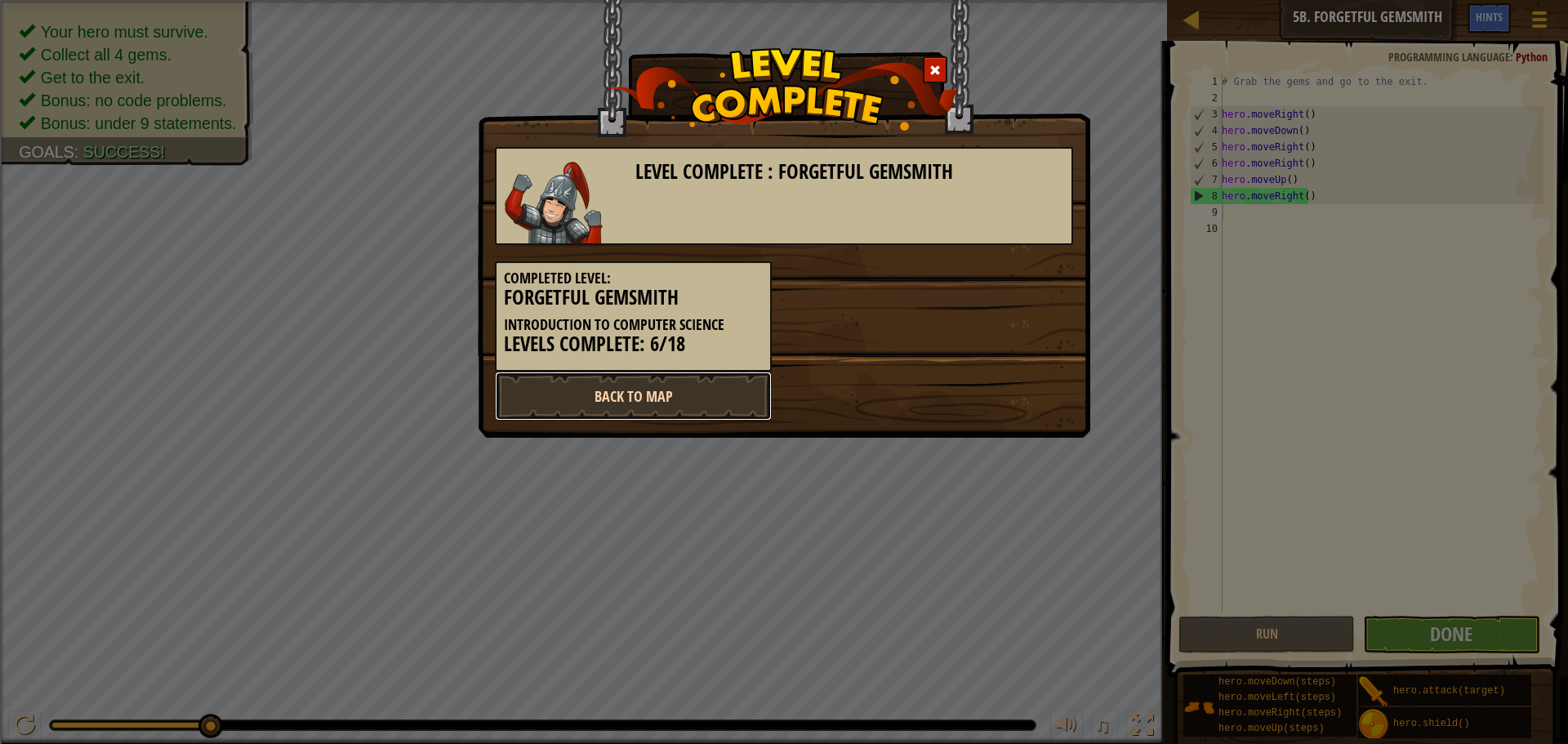
click at [537, 407] on link "Back to Map" at bounding box center [633, 396] width 277 height 49
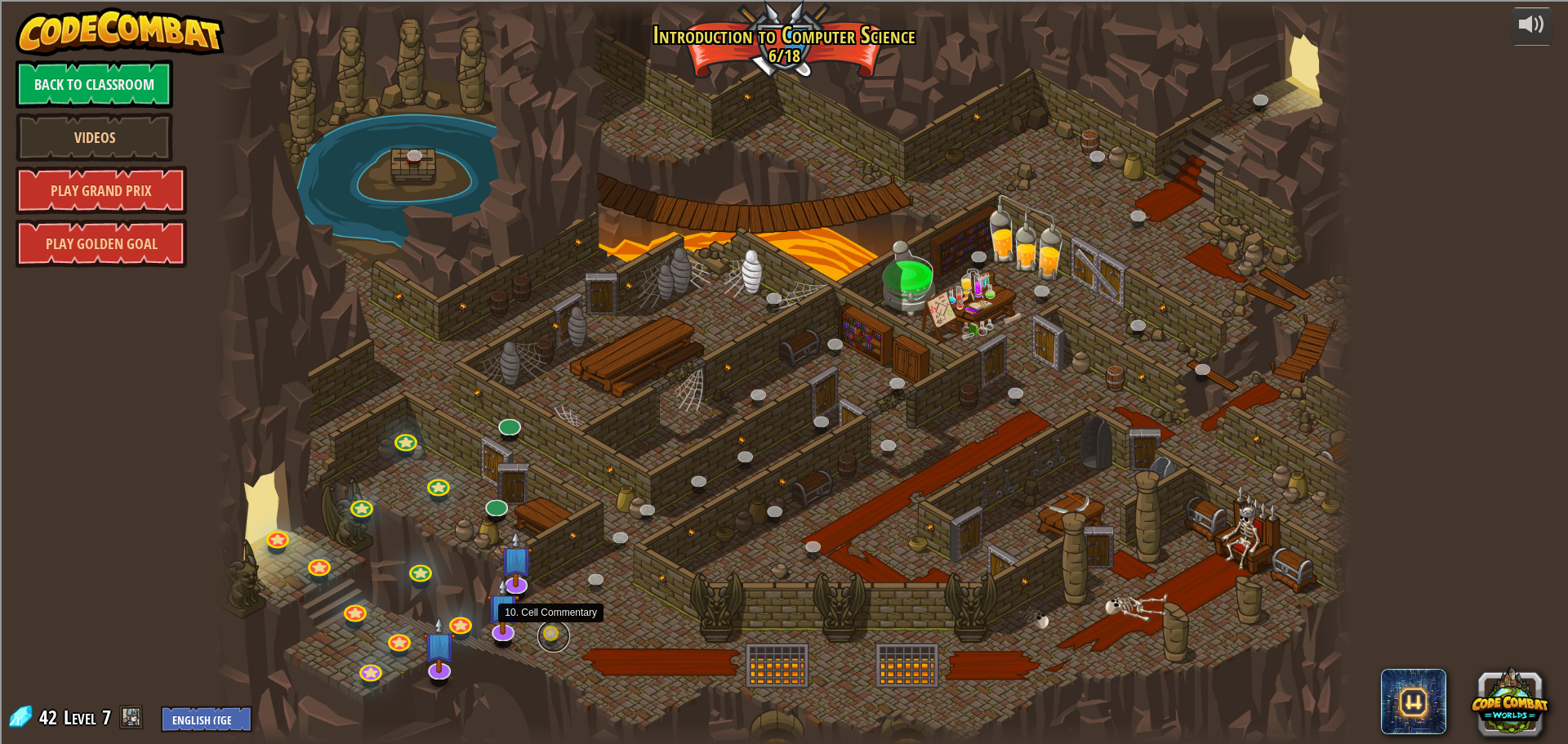
click at [556, 634] on link at bounding box center [553, 636] width 33 height 33
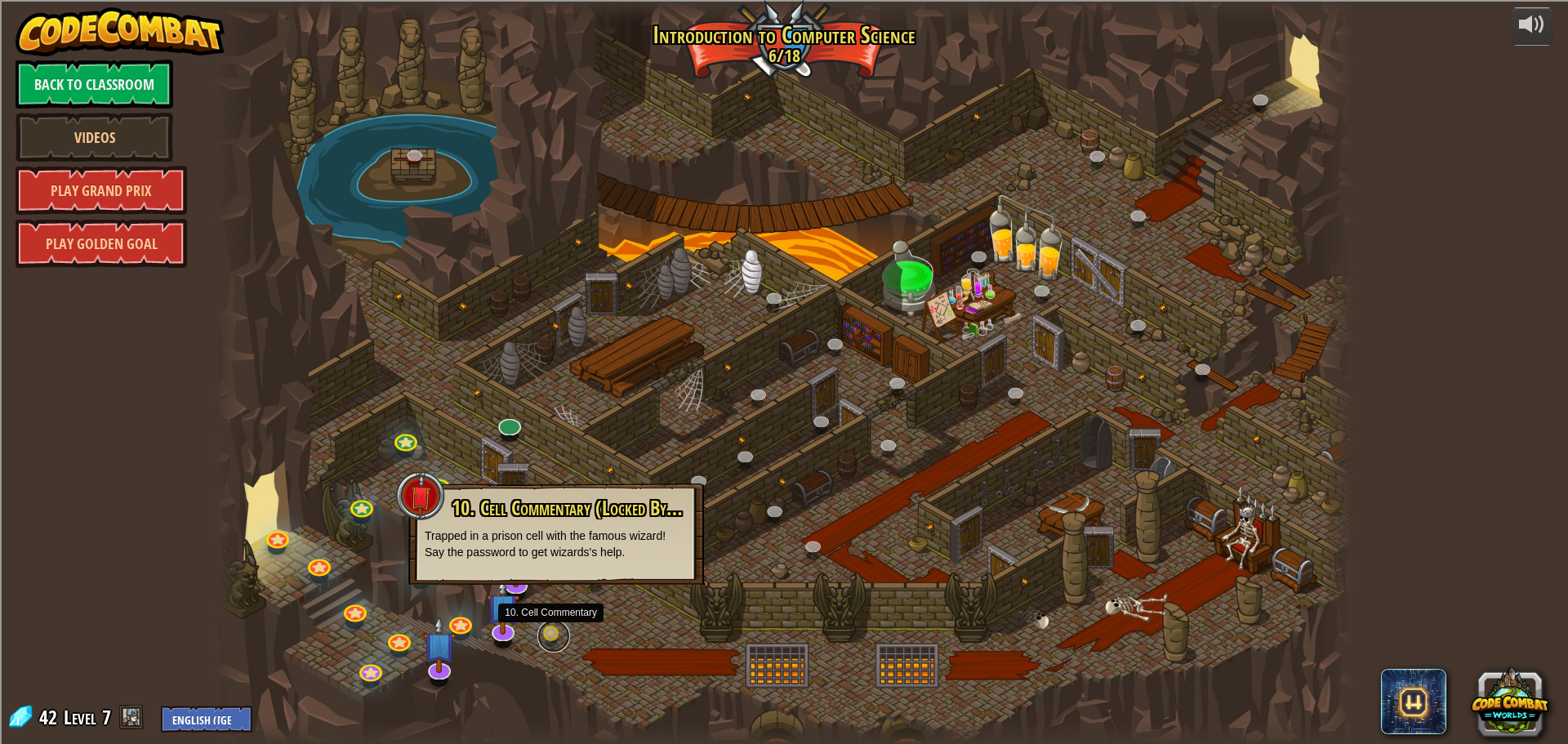
click at [556, 634] on link at bounding box center [553, 636] width 33 height 33
click at [504, 620] on img at bounding box center [503, 593] width 34 height 76
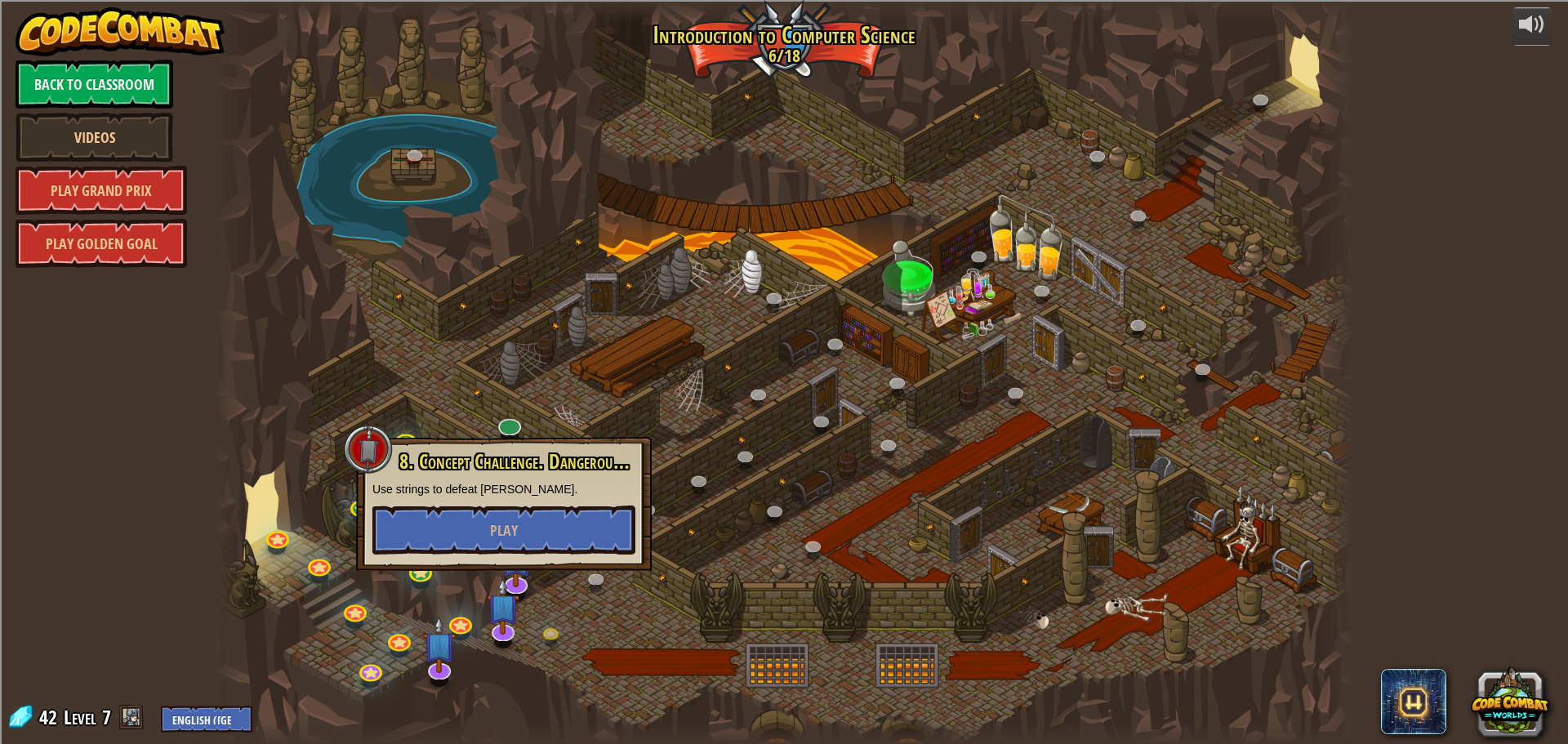
click at [728, 509] on div at bounding box center [784, 372] width 1138 height 744
